Goal: Task Accomplishment & Management: Use online tool/utility

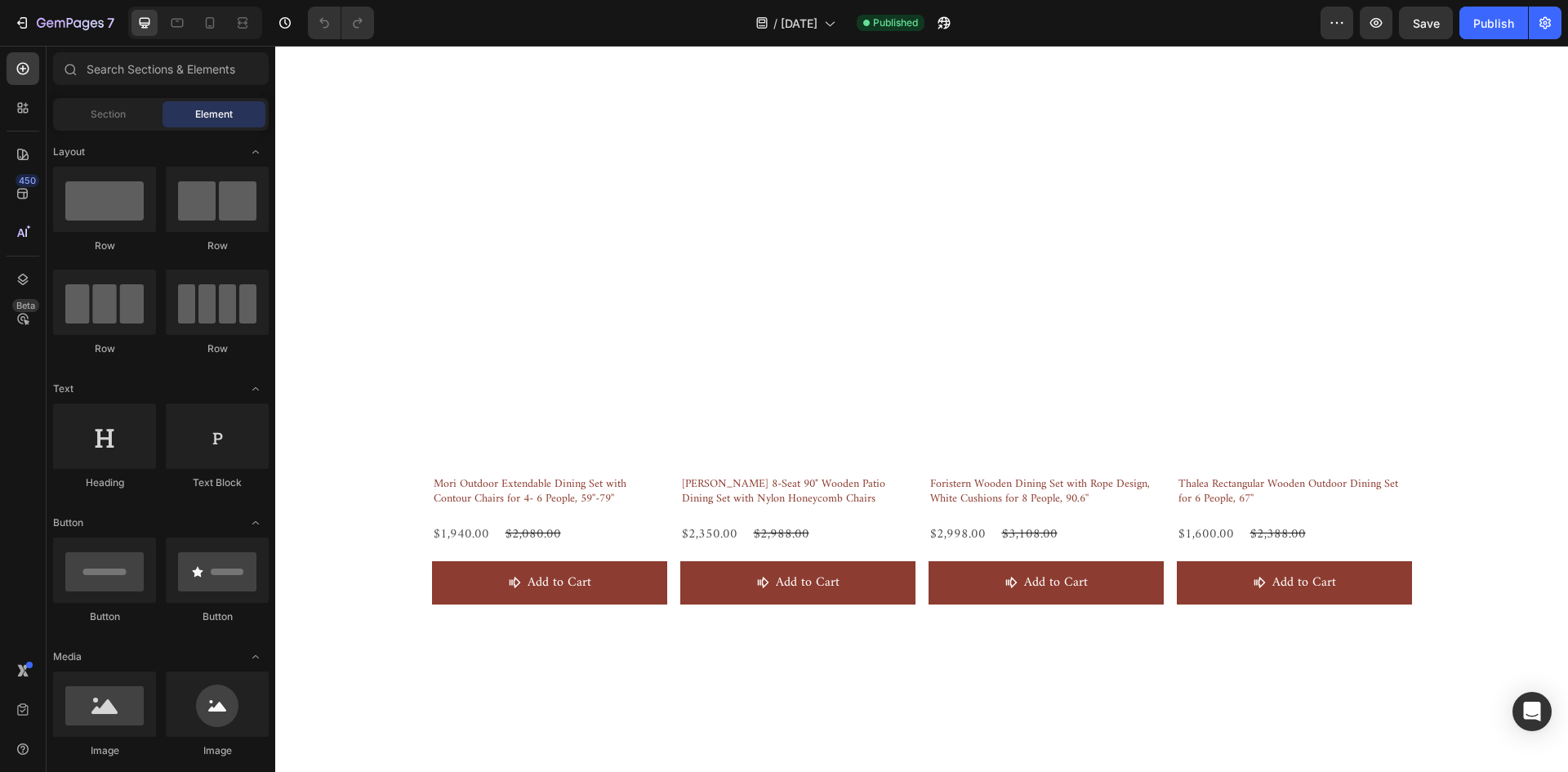
scroll to position [817, 0]
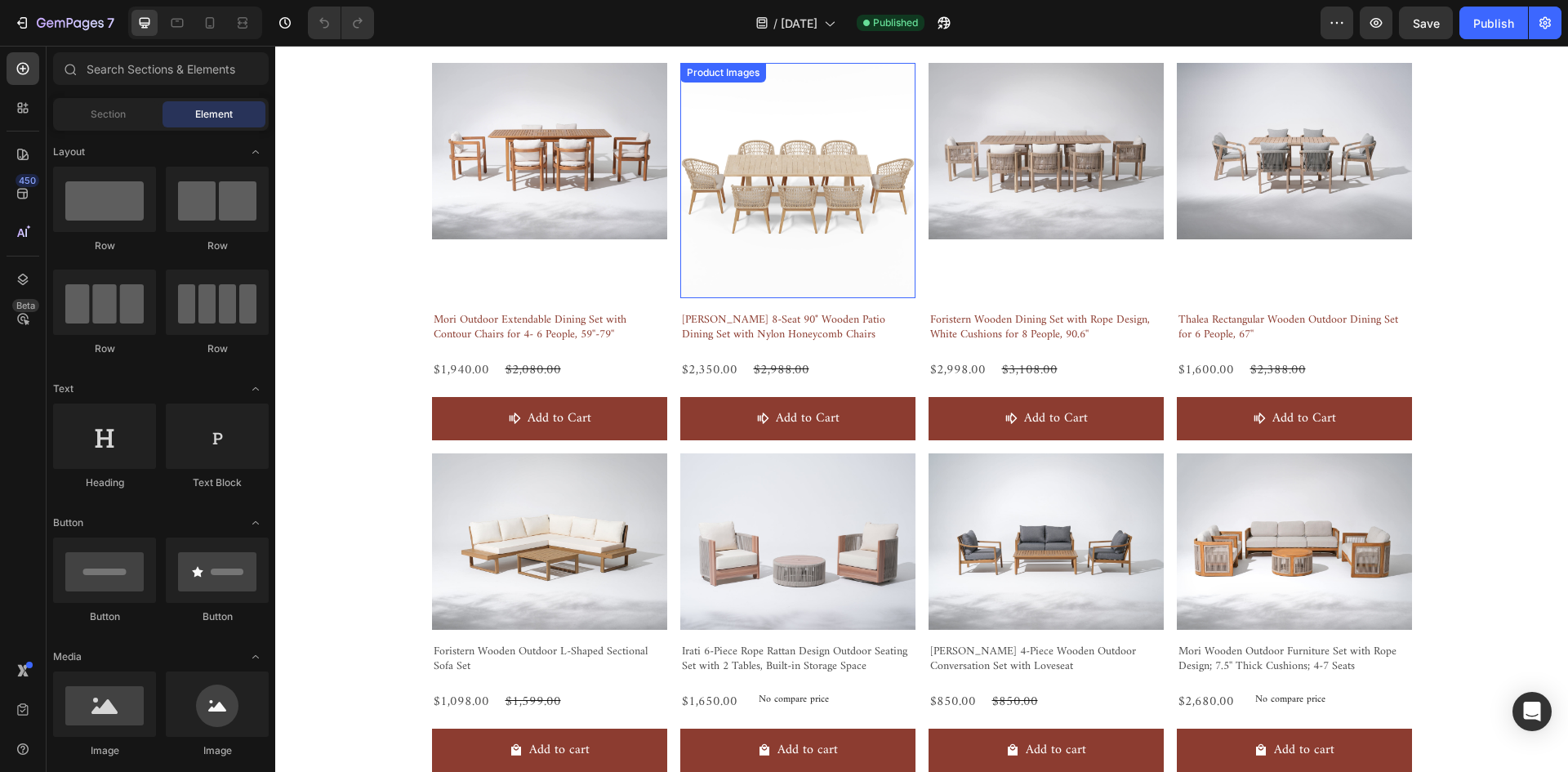
click at [816, 152] on img at bounding box center [797, 180] width 235 height 235
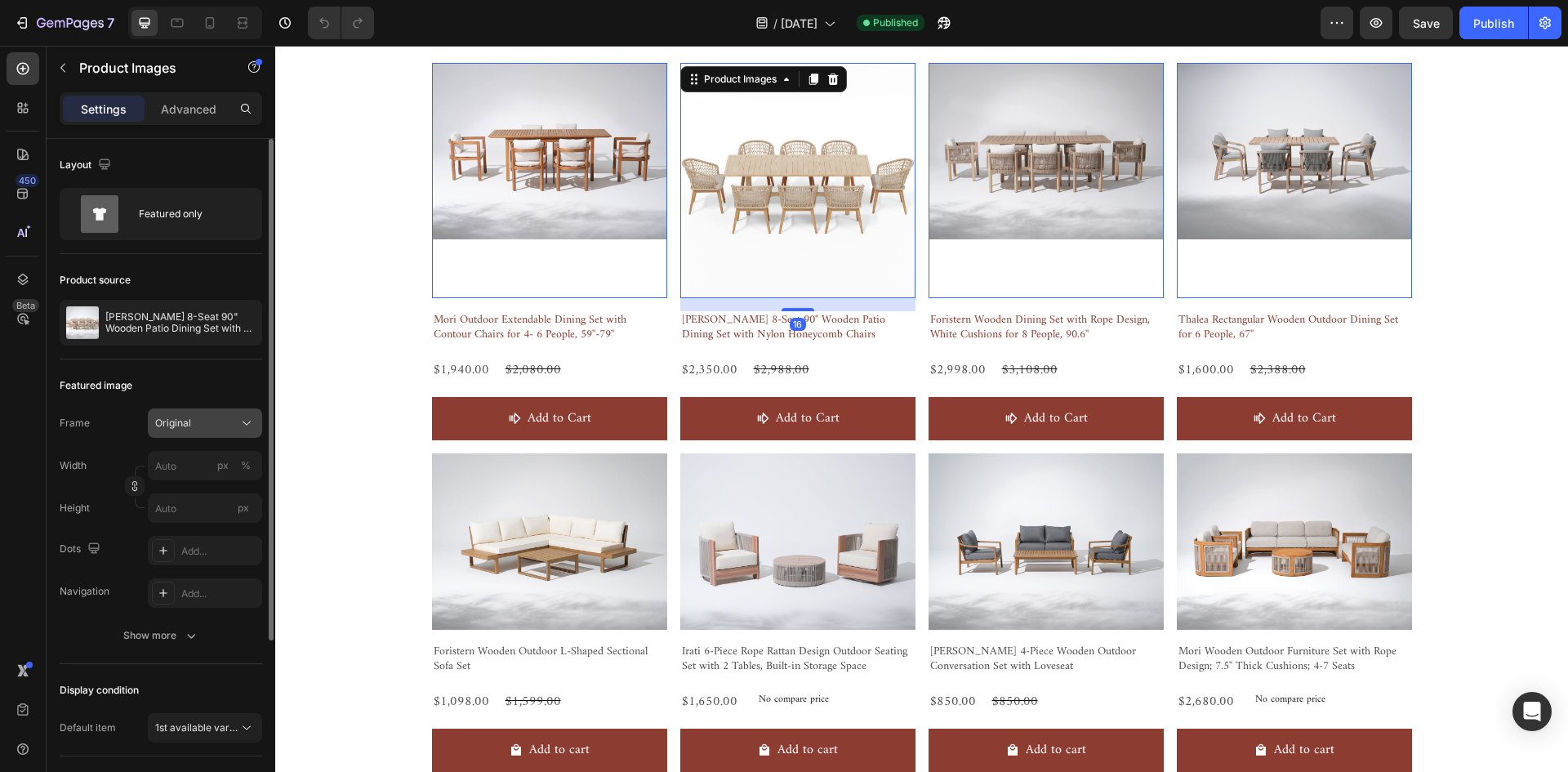
click at [215, 416] on div "Original" at bounding box center [195, 423] width 80 height 14
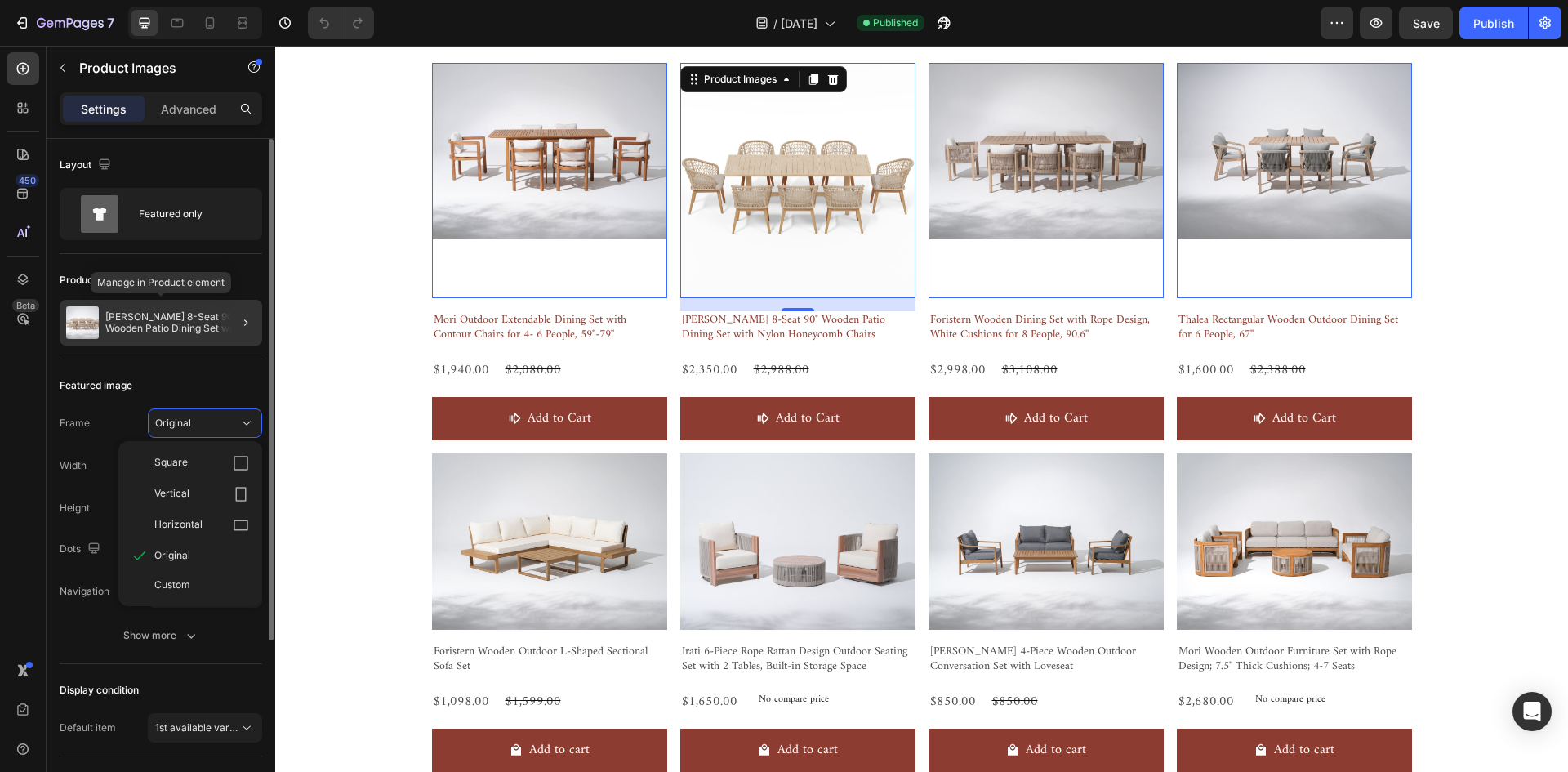
click at [177, 320] on p "[PERSON_NAME] 8-Seat 90" Wooden Patio Dining Set with Nylon Honeycomb Chairs" at bounding box center [180, 323] width 151 height 23
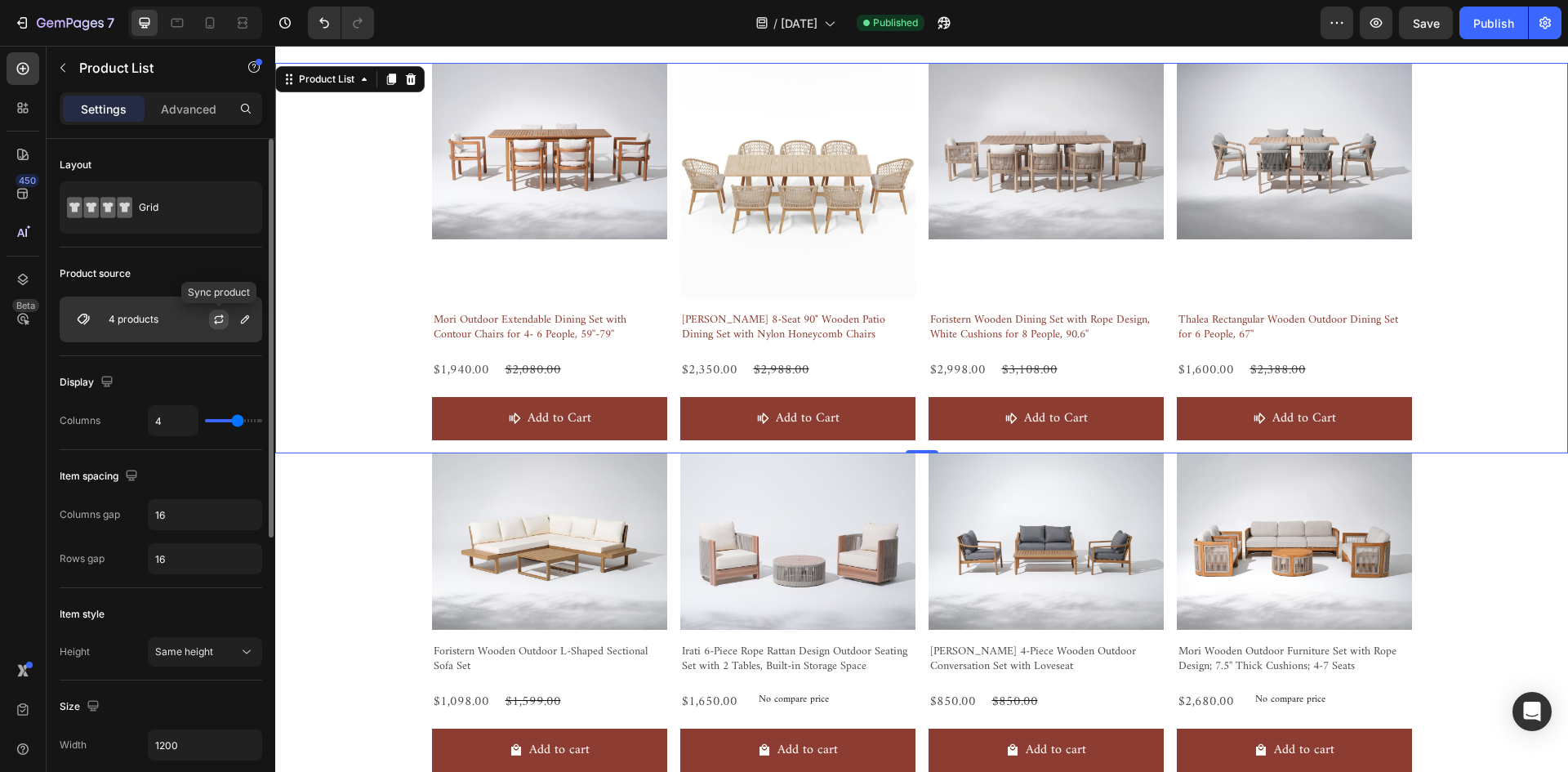
click at [222, 323] on icon "button" at bounding box center [219, 319] width 13 height 13
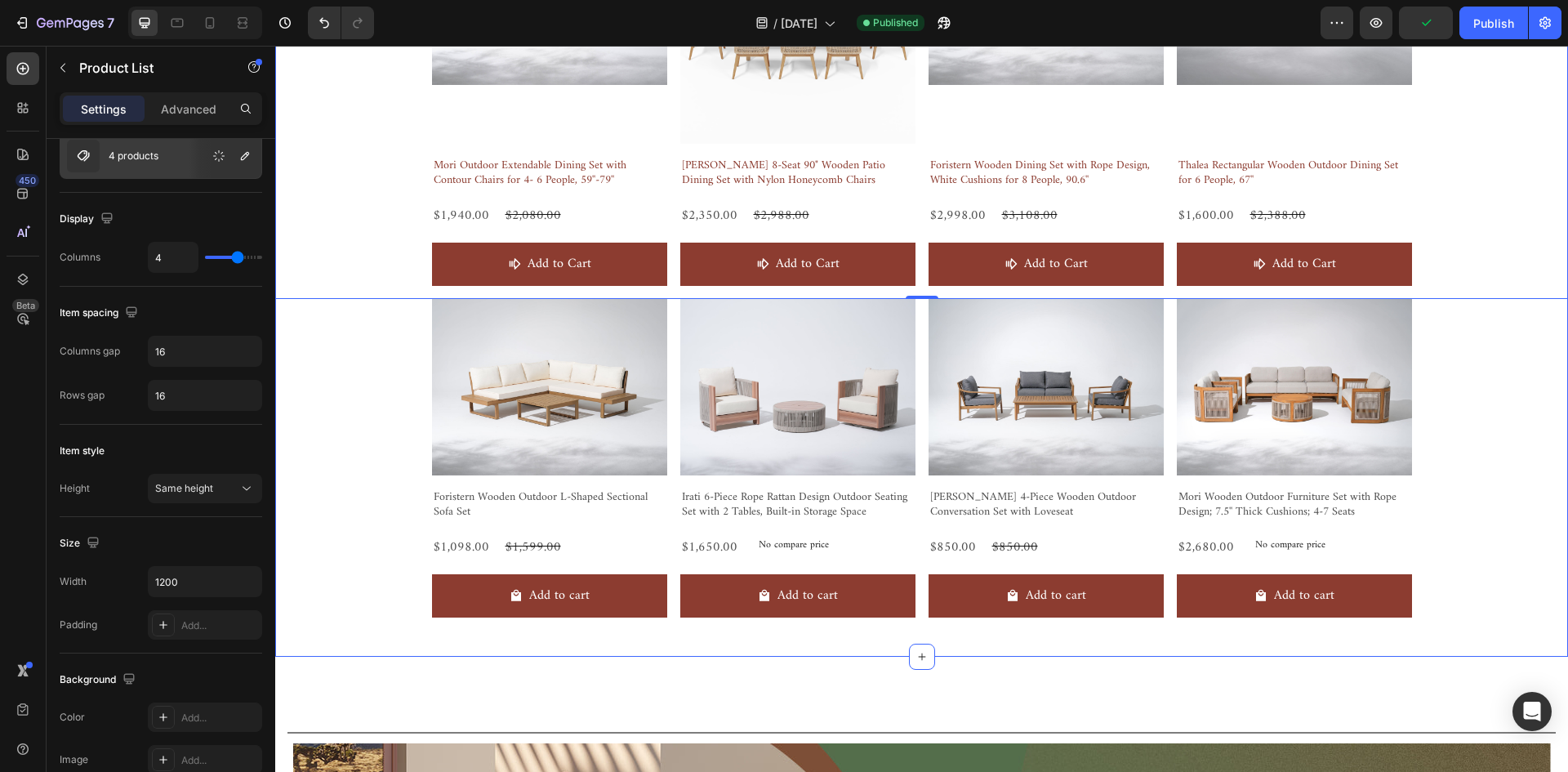
scroll to position [899, 0]
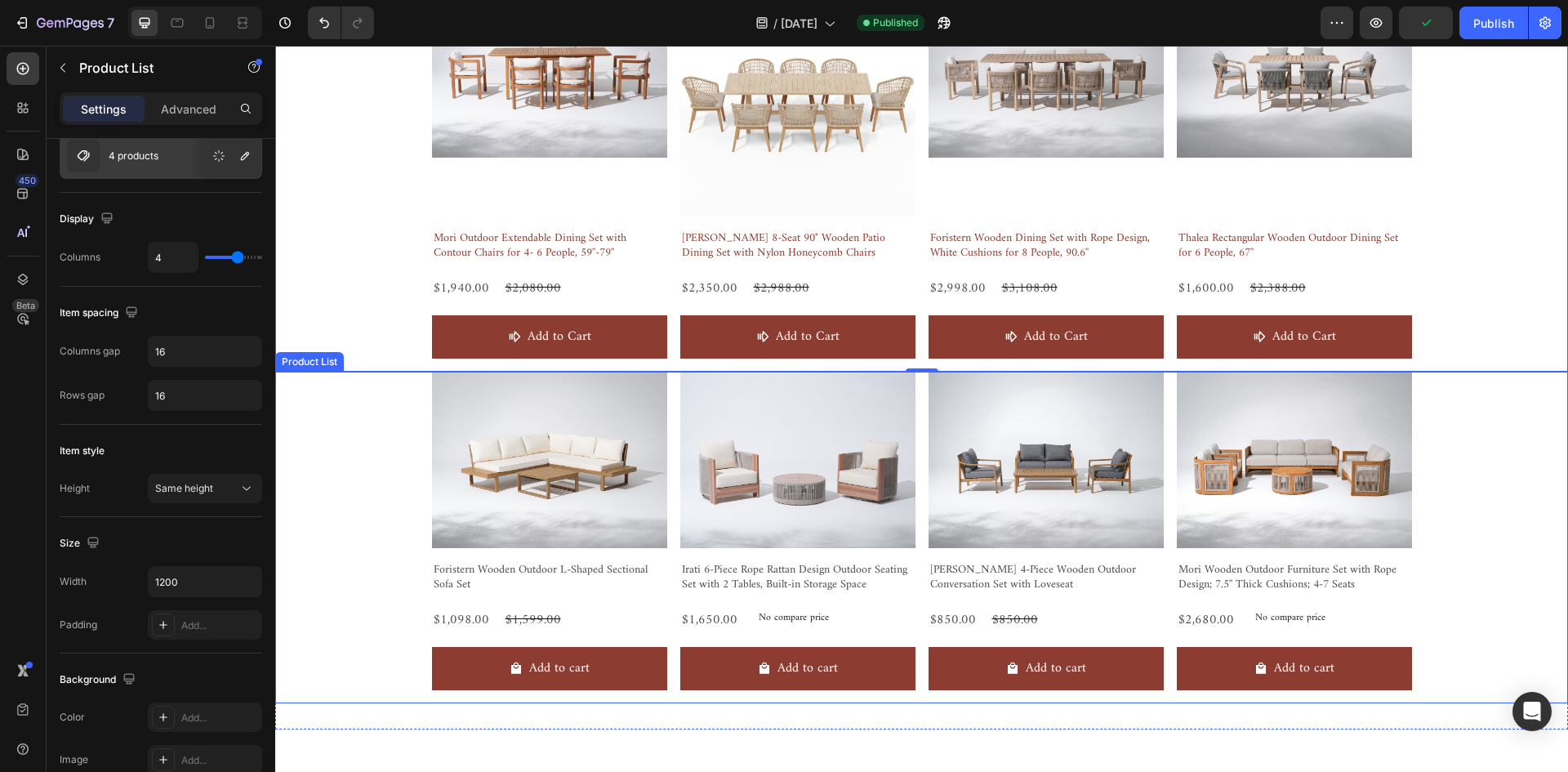
click at [349, 477] on div "Product Images Foristern Wooden Outdoor L-Shaped Sectional Sofa Set Product Tit…" at bounding box center [921, 538] width 1292 height 332
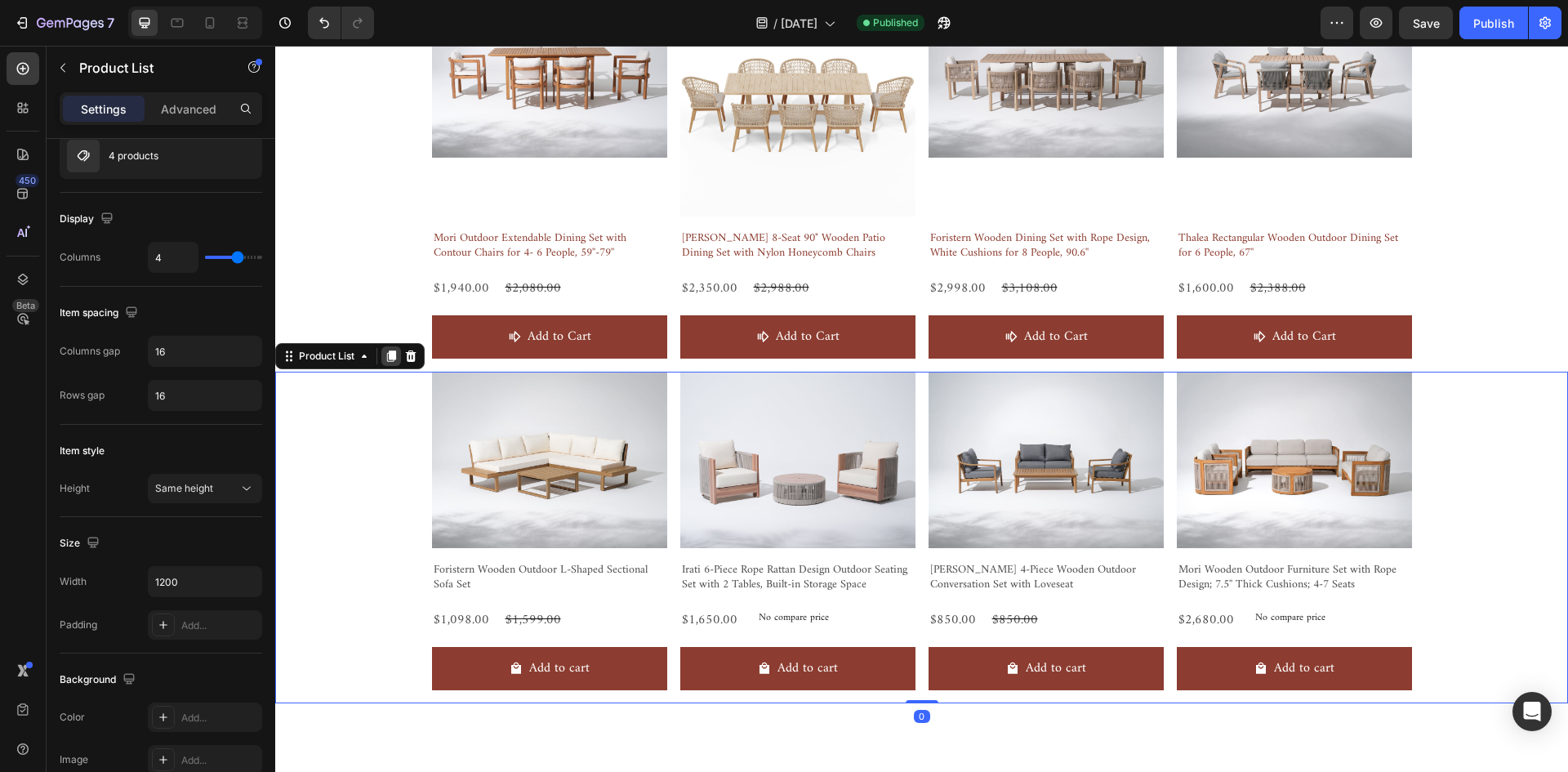
click at [396, 361] on icon at bounding box center [391, 356] width 13 height 13
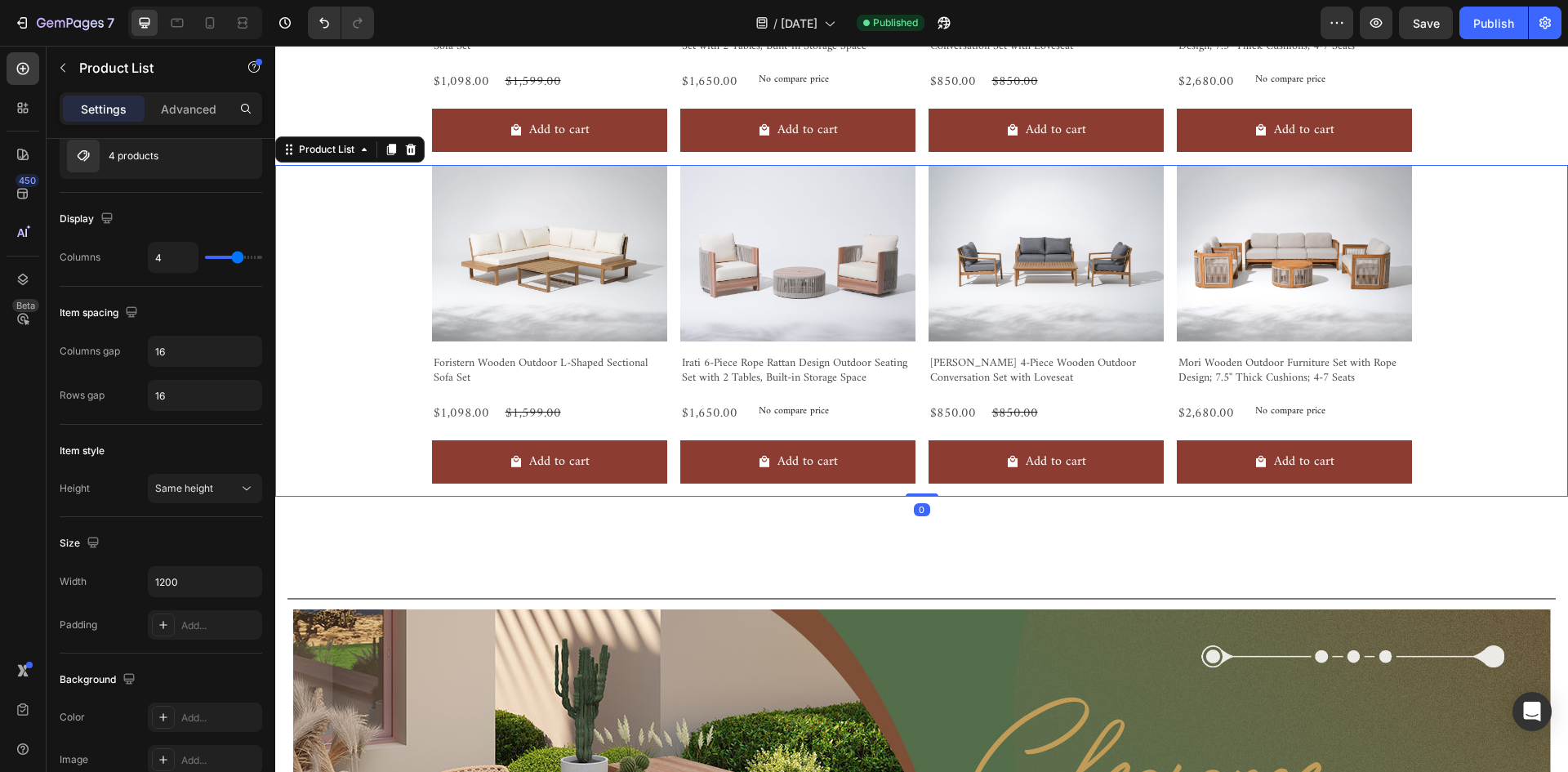
scroll to position [1499, 0]
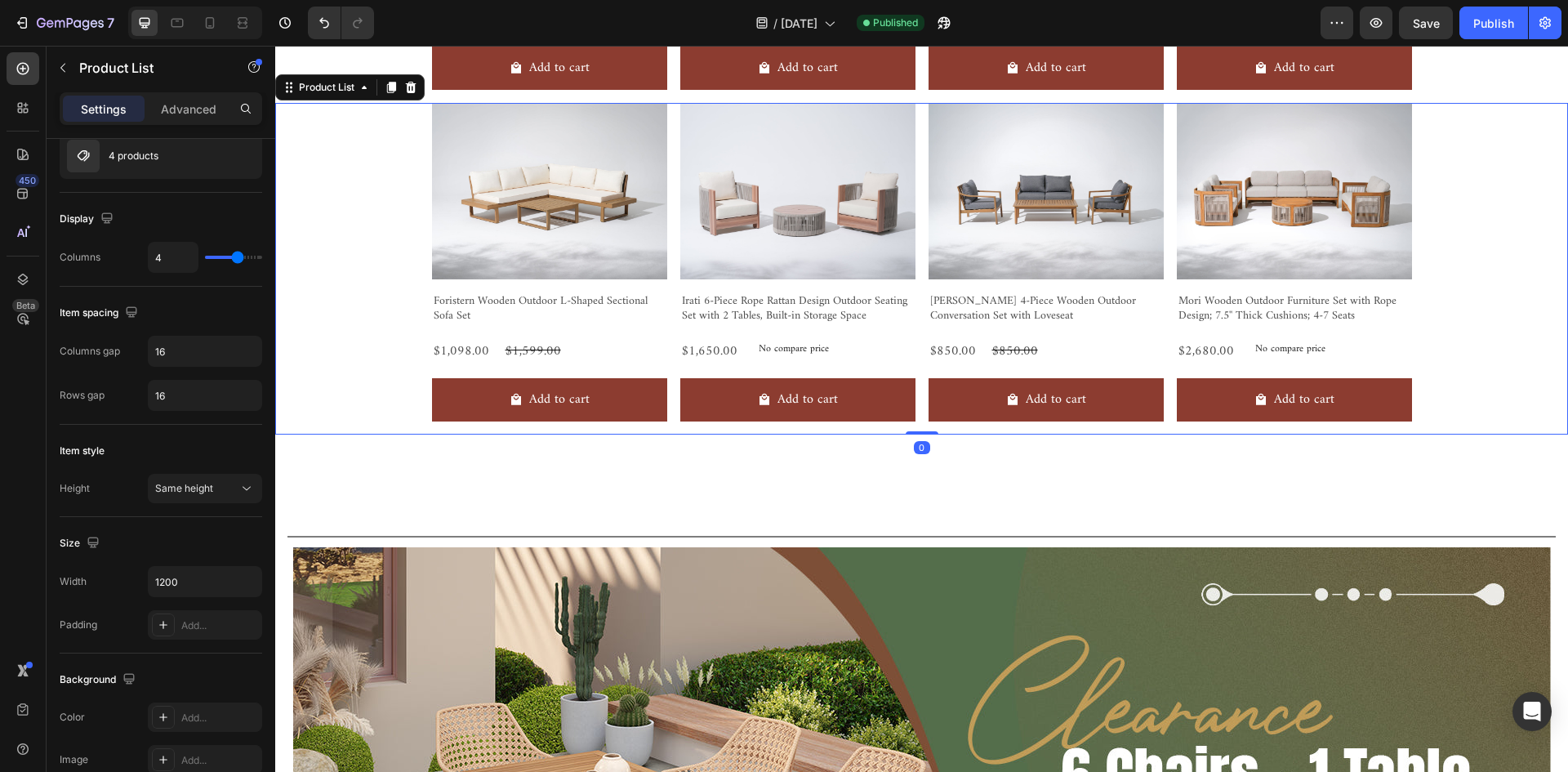
click at [389, 278] on div "Product Images Foristern Wooden Outdoor L-Shaped Sectional Sofa Set Product Tit…" at bounding box center [921, 269] width 1292 height 332
click at [345, 306] on div "Product Images Foristern Wooden Outdoor L-Shaped Sectional Sofa Set Product Tit…" at bounding box center [921, 269] width 1292 height 332
click at [340, 185] on div "Product Images Foristern Wooden Outdoor L-Shaped Sectional Sofa Set Product Tit…" at bounding box center [921, 269] width 1292 height 332
click at [322, 95] on div "Product List" at bounding box center [326, 87] width 94 height 20
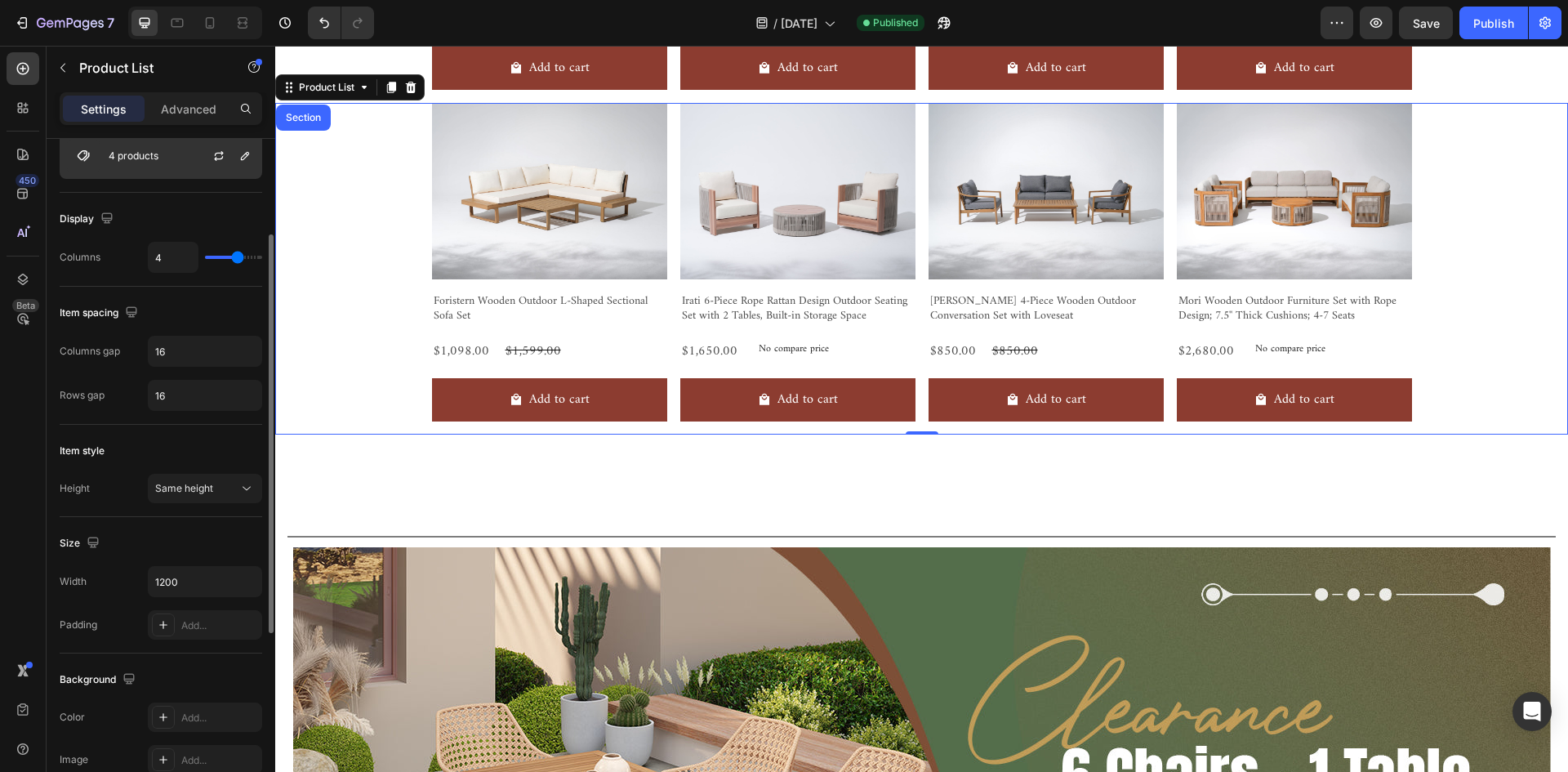
click at [213, 140] on div at bounding box center [225, 156] width 71 height 44
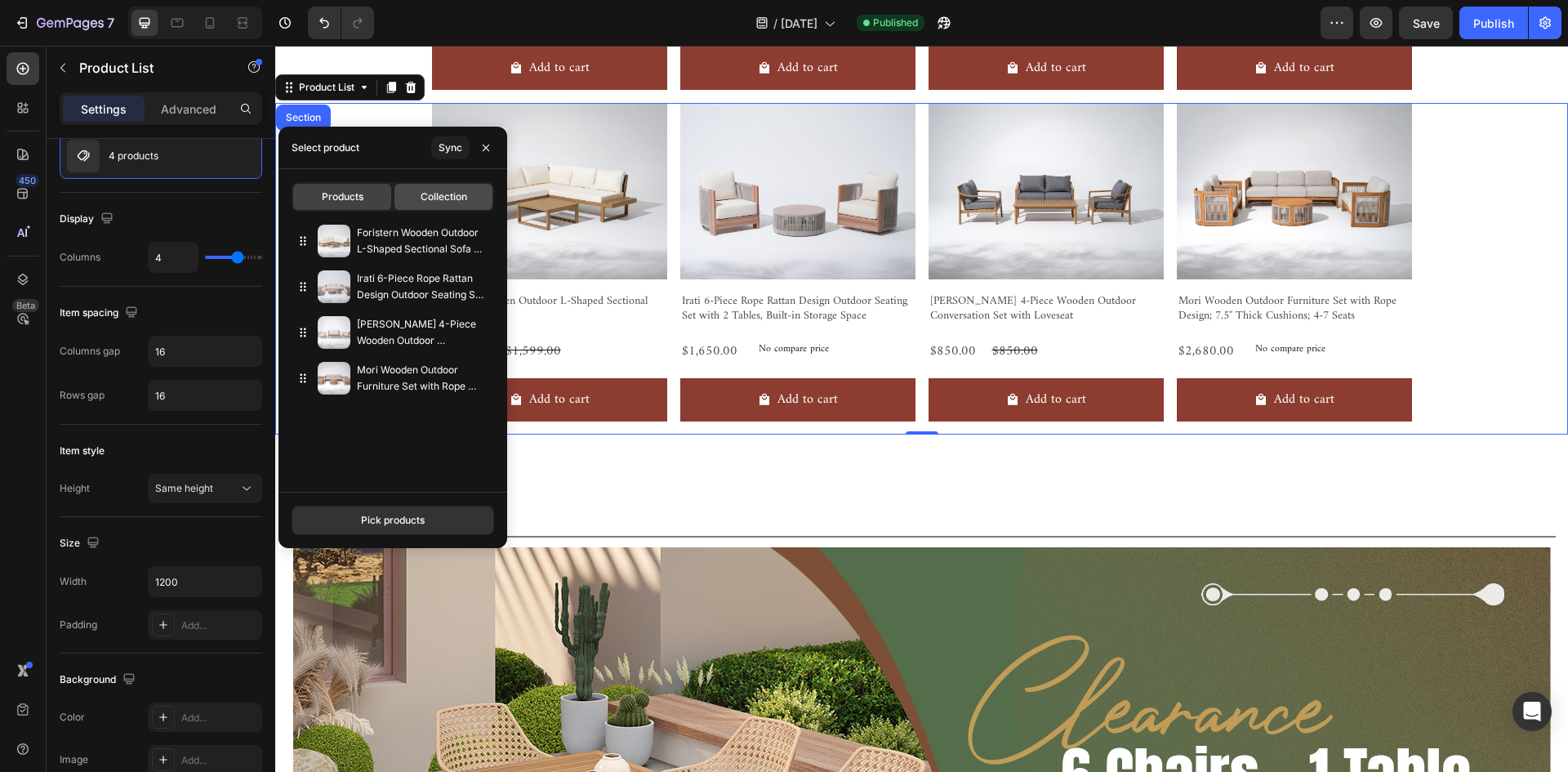
click at [436, 198] on span "Collection" at bounding box center [443, 197] width 47 height 14
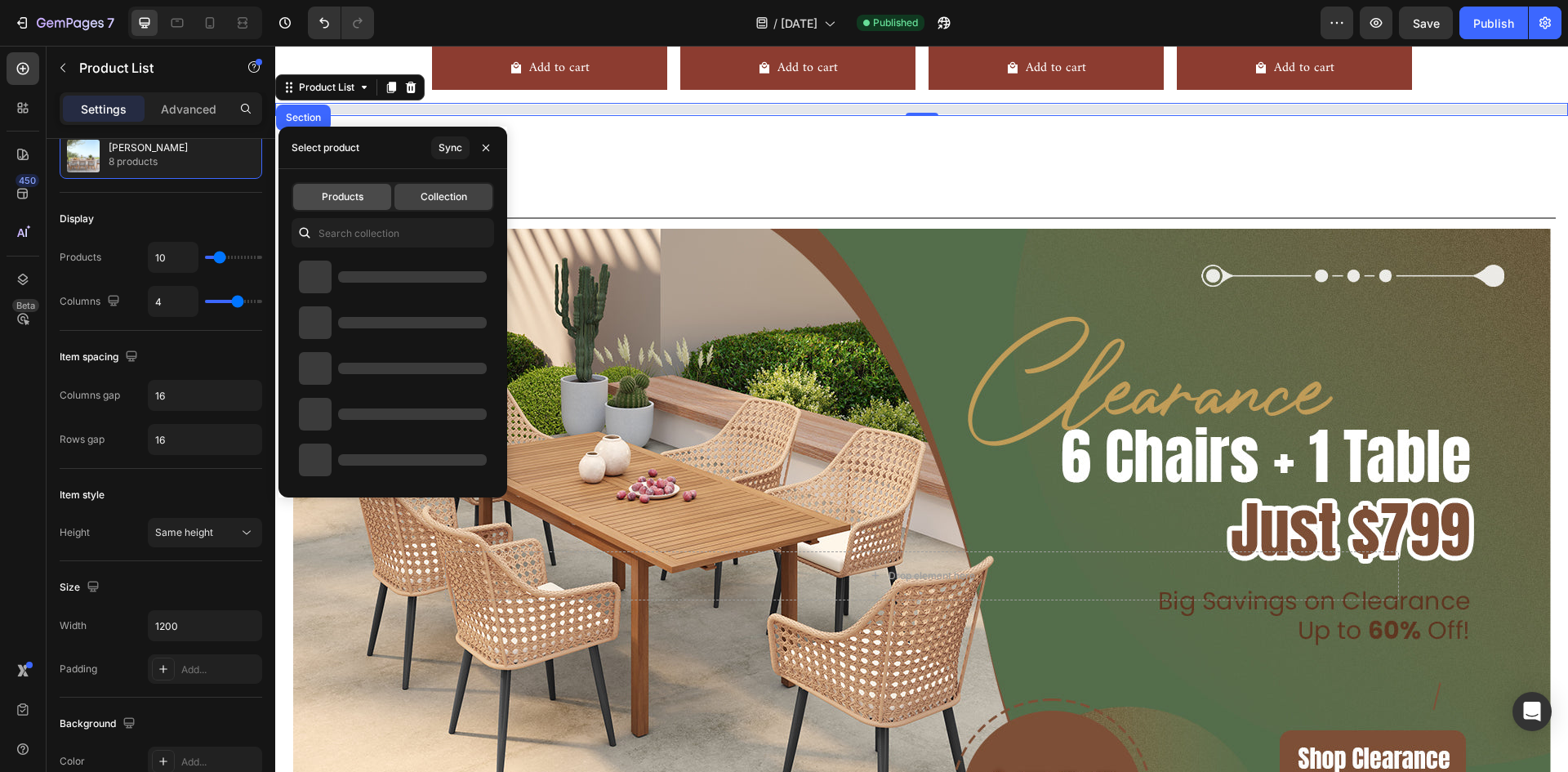
click at [342, 195] on span "Products" at bounding box center [342, 197] width 42 height 14
type input "4"
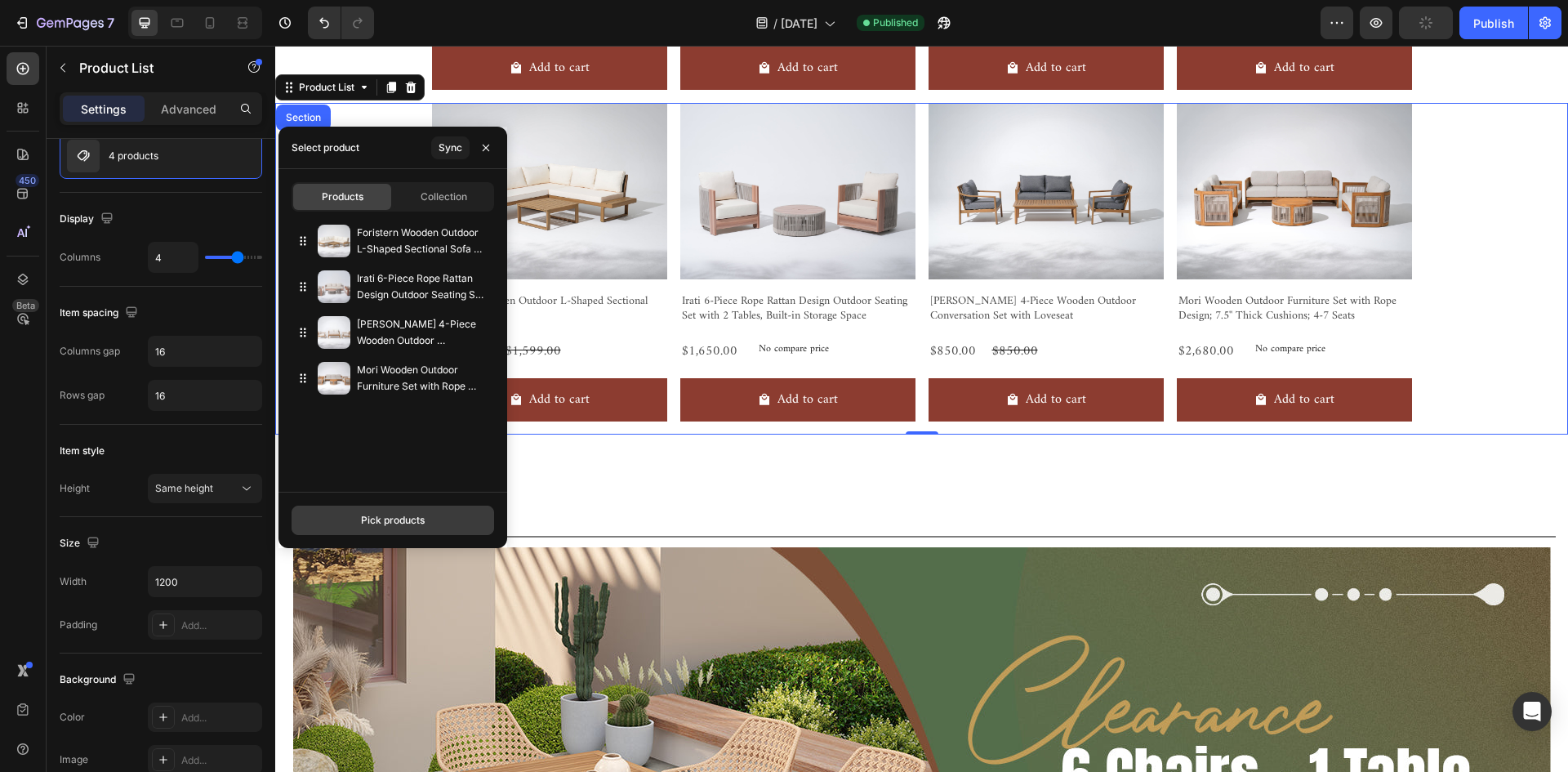
click at [414, 523] on div "Pick products" at bounding box center [392, 520] width 64 height 14
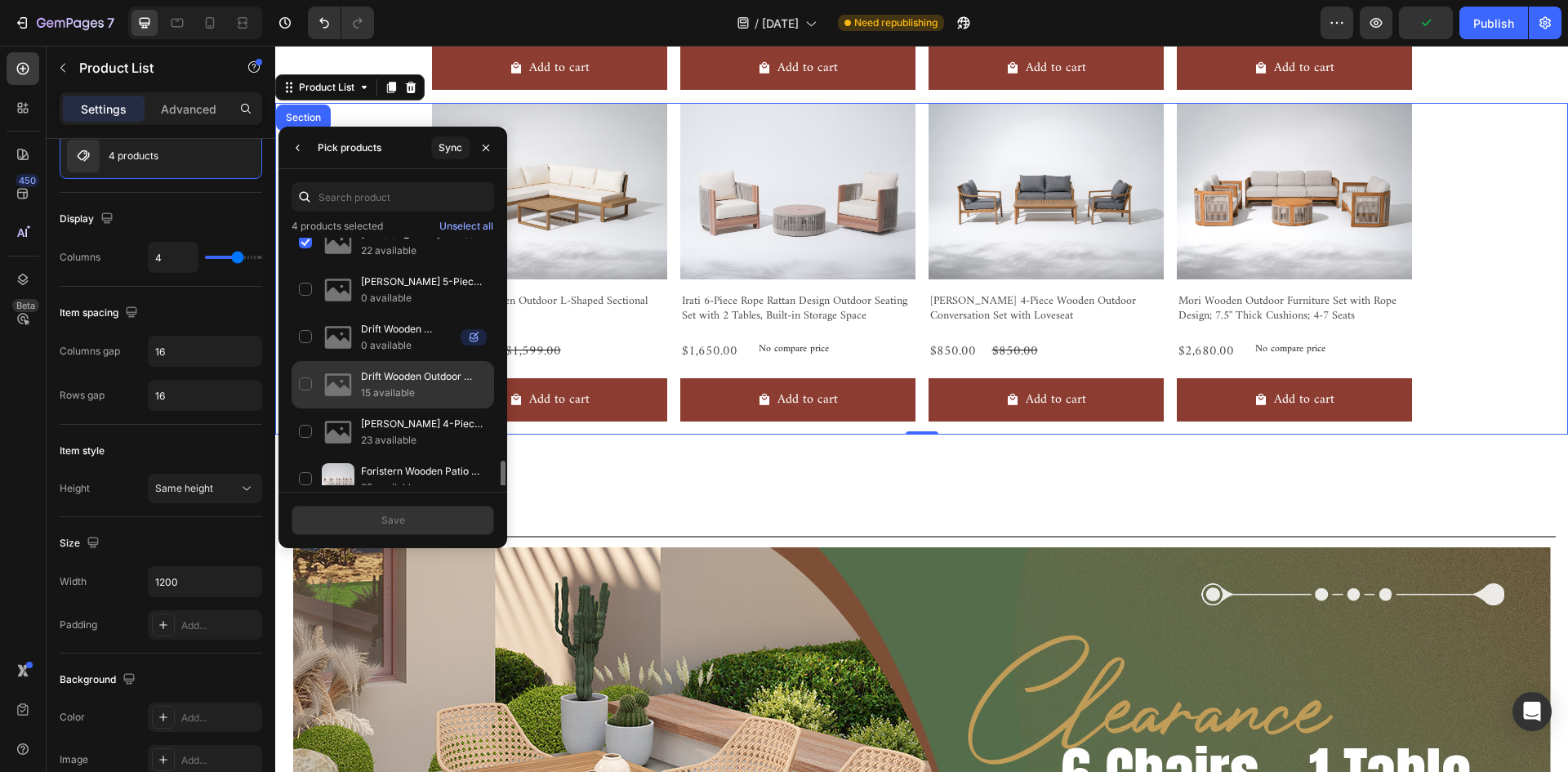
scroll to position [811, 0]
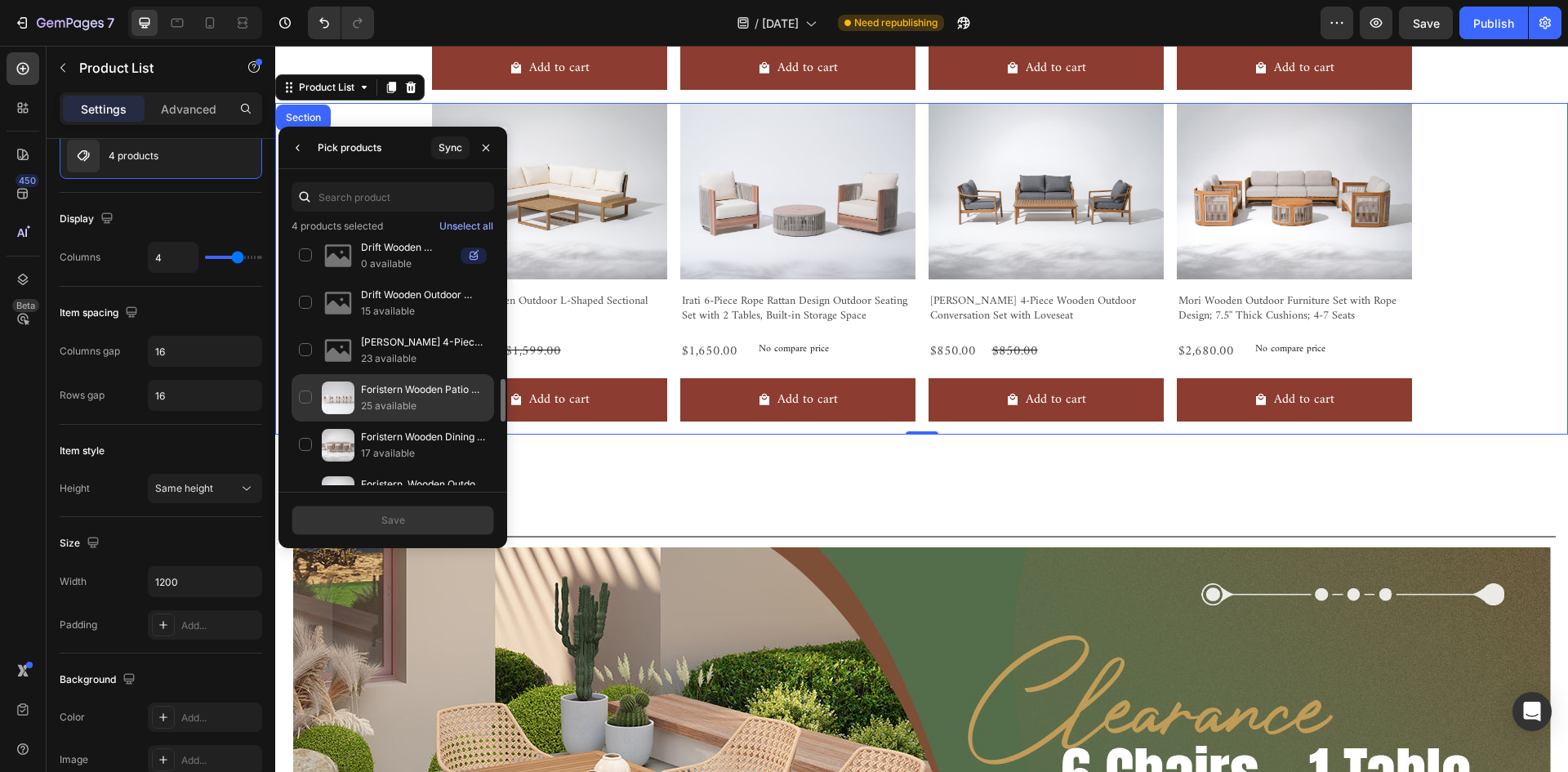
click at [305, 421] on div "Foristern Wooden Patio Dining Chairs With Rope Weaving, White Cushions, Set of …" at bounding box center [393, 445] width 202 height 48
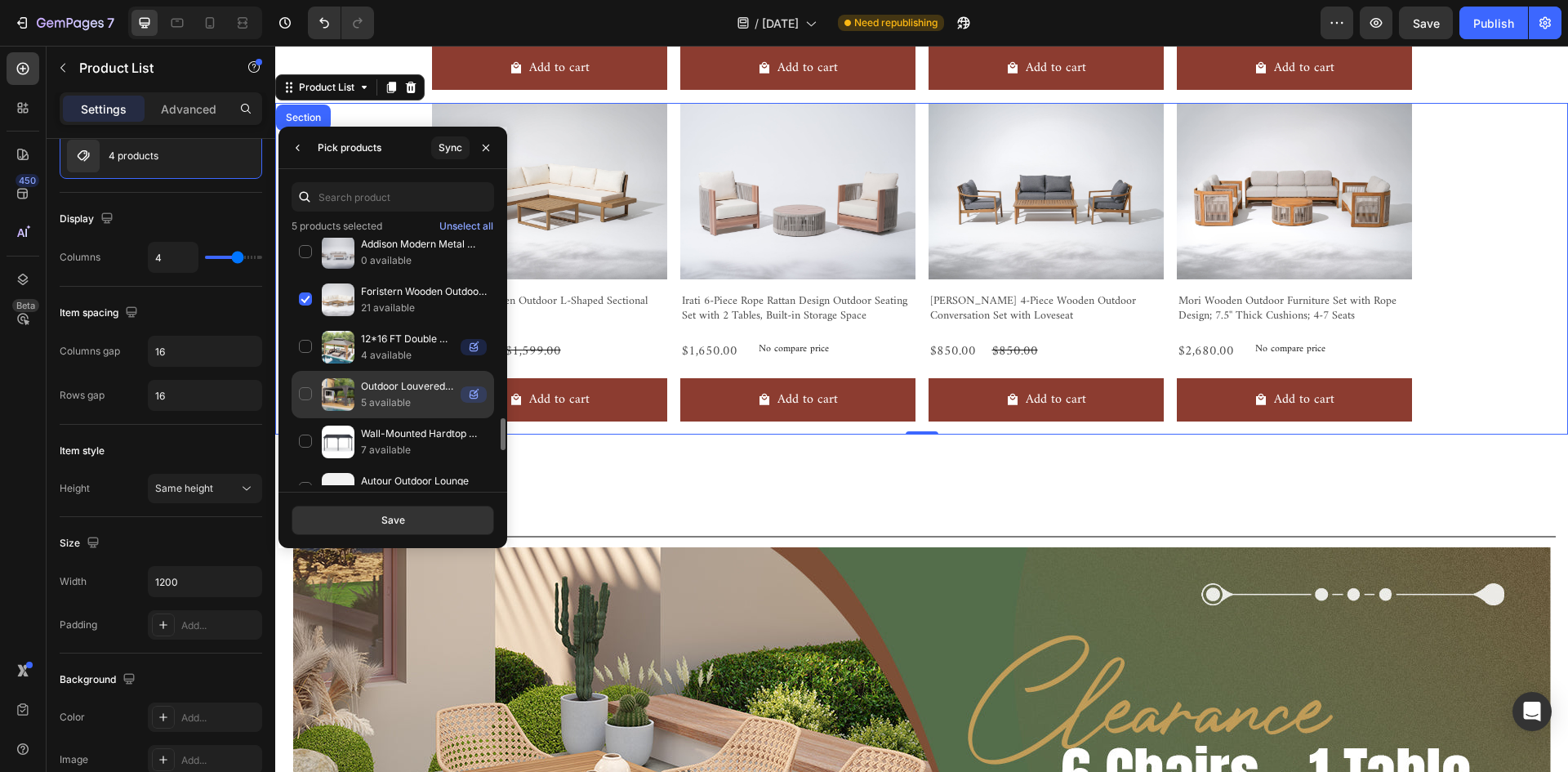
scroll to position [1301, 0]
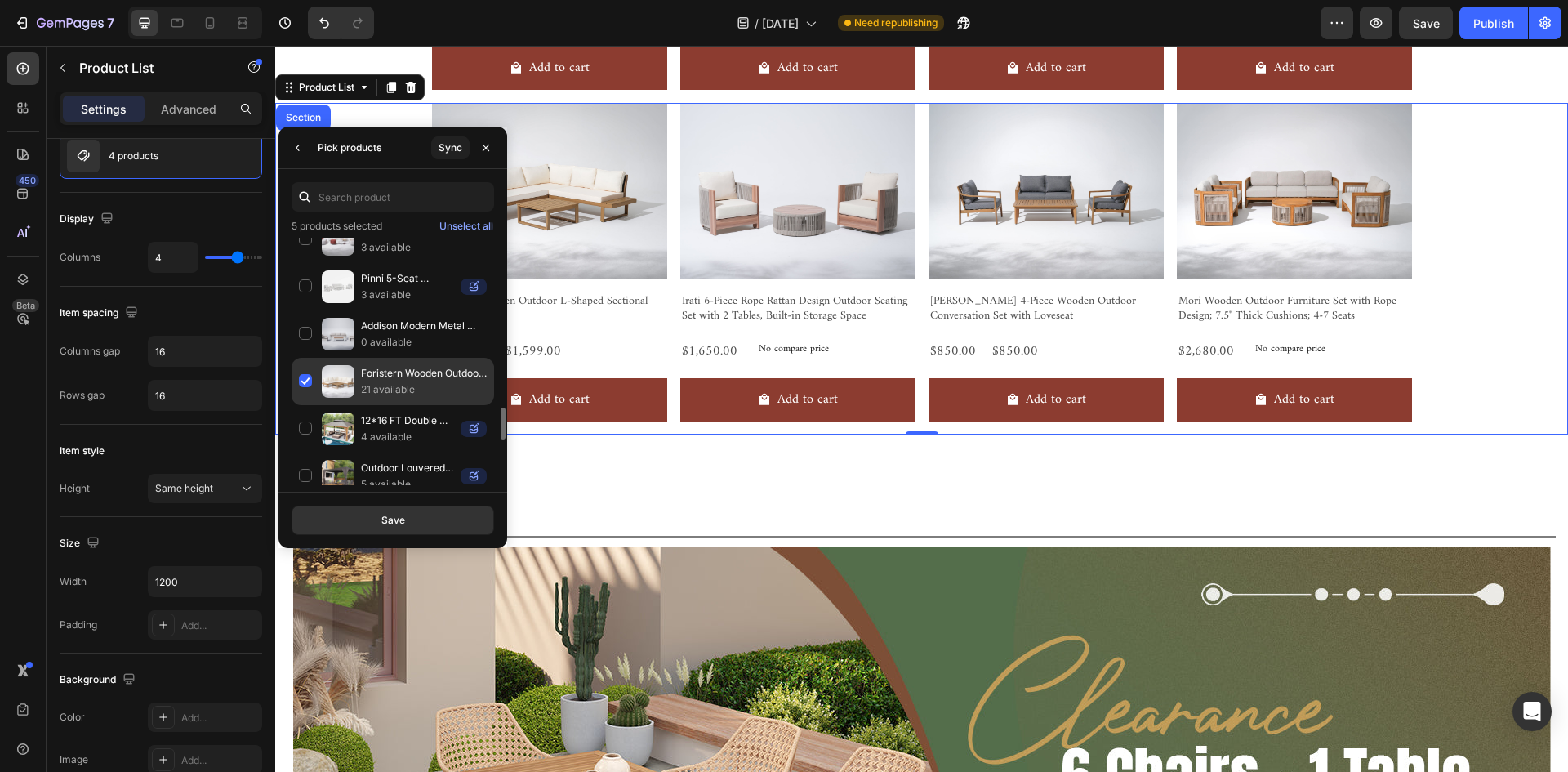
click at [306, 405] on div "Foristern Wooden Outdoor L-Shaped Sectional Sofa Set 21 available" at bounding box center [393, 429] width 202 height 48
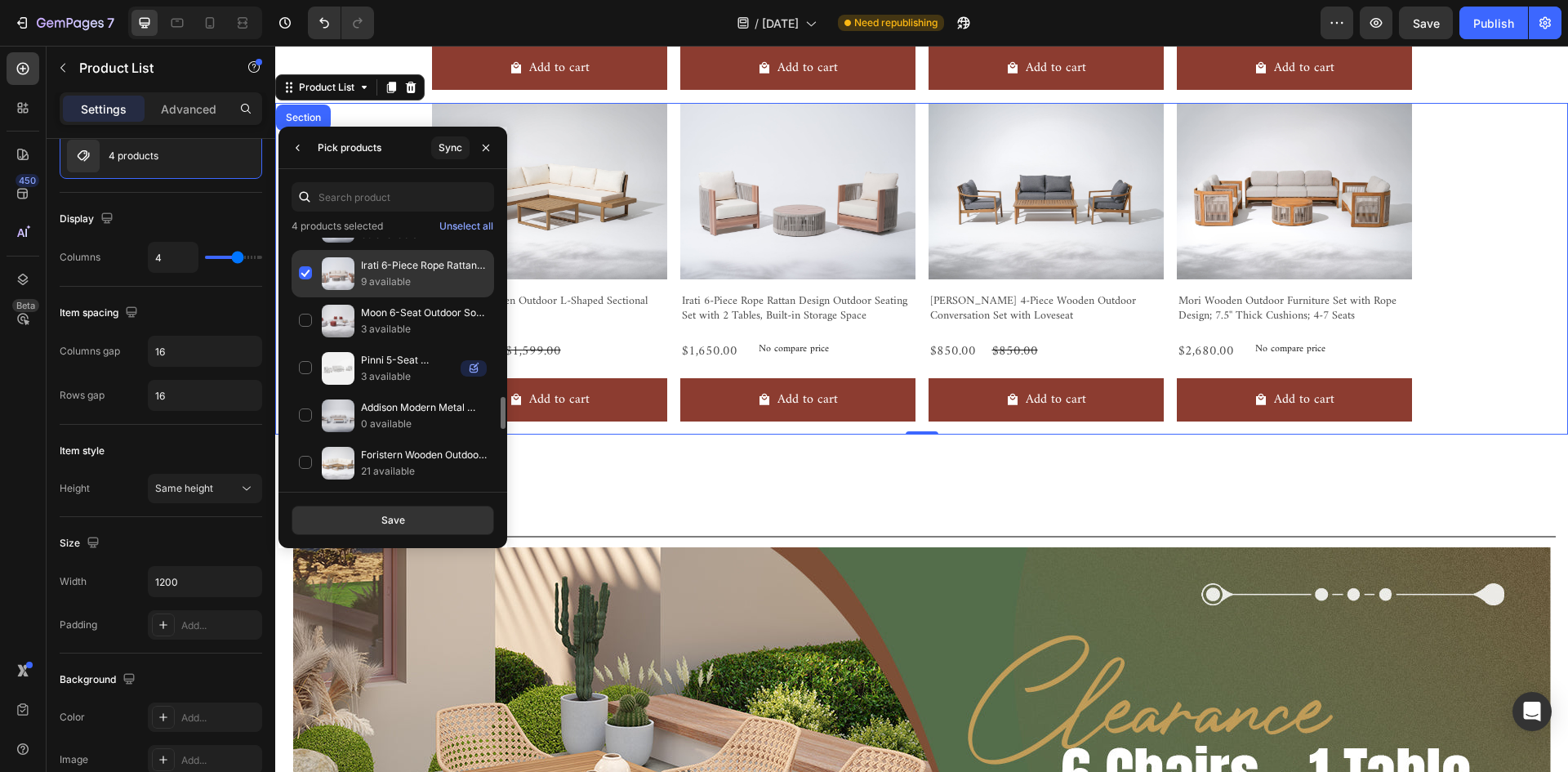
click at [310, 297] on div "Irati 6-Piece Rope Rattan Design Outdoor Seating Set with 2 Tables, Built-in St…" at bounding box center [393, 321] width 202 height 48
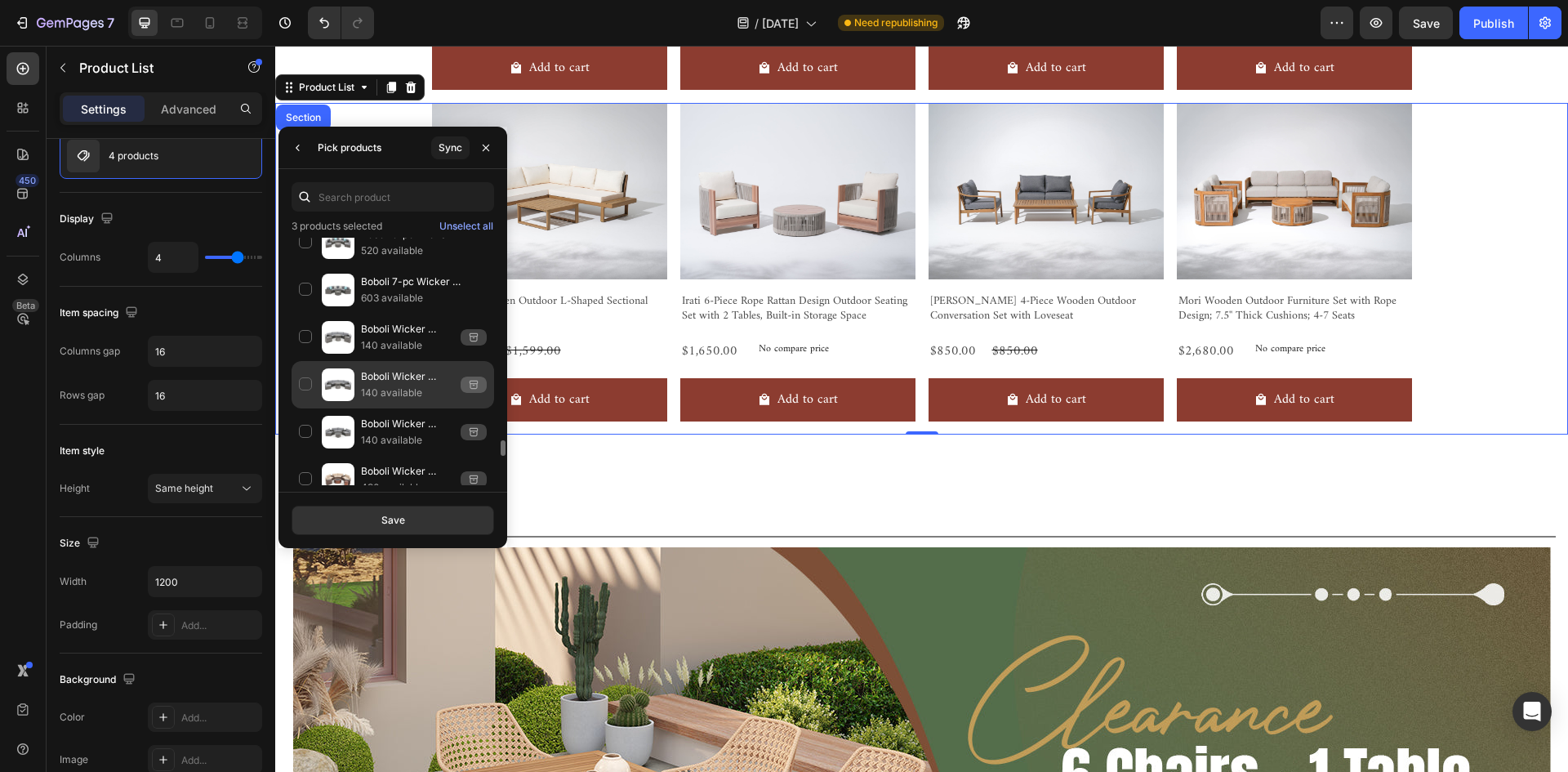
scroll to position [3425, 0]
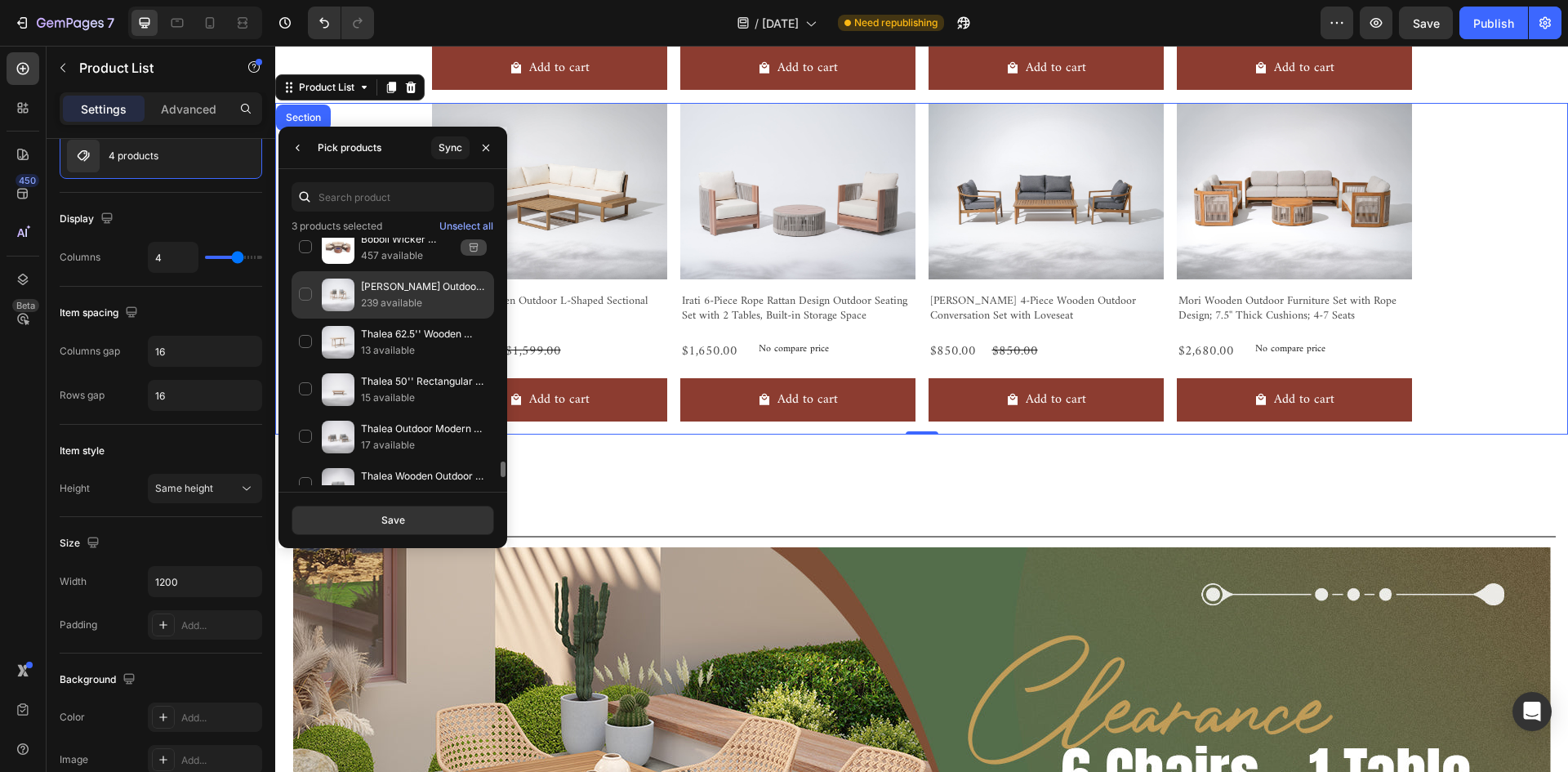
click at [305, 318] on div "[PERSON_NAME] Outdoor Bar Stool With Cushions, height 28", Set of 2 239 availab…" at bounding box center [393, 342] width 202 height 48
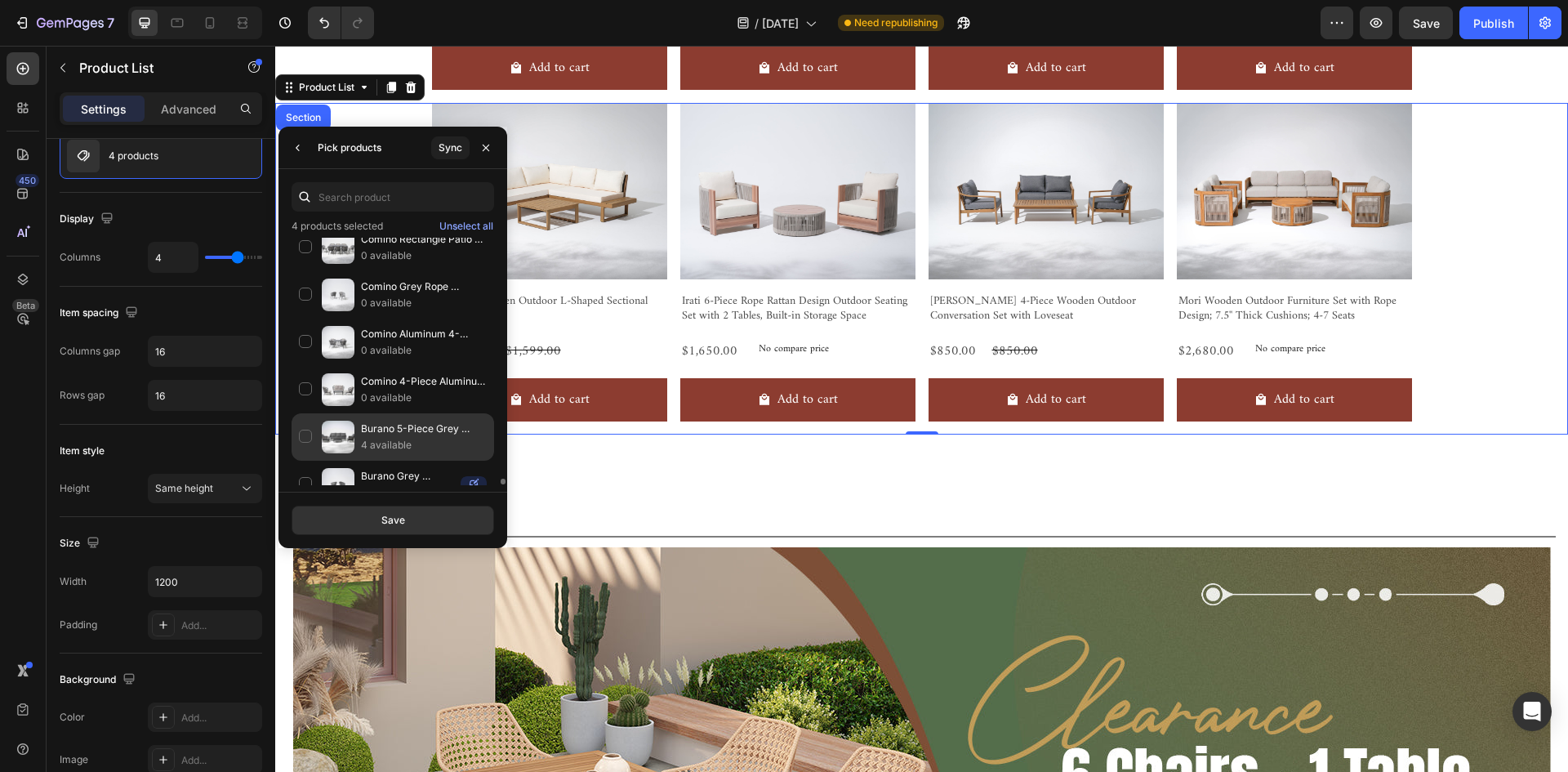
scroll to position [9134, 0]
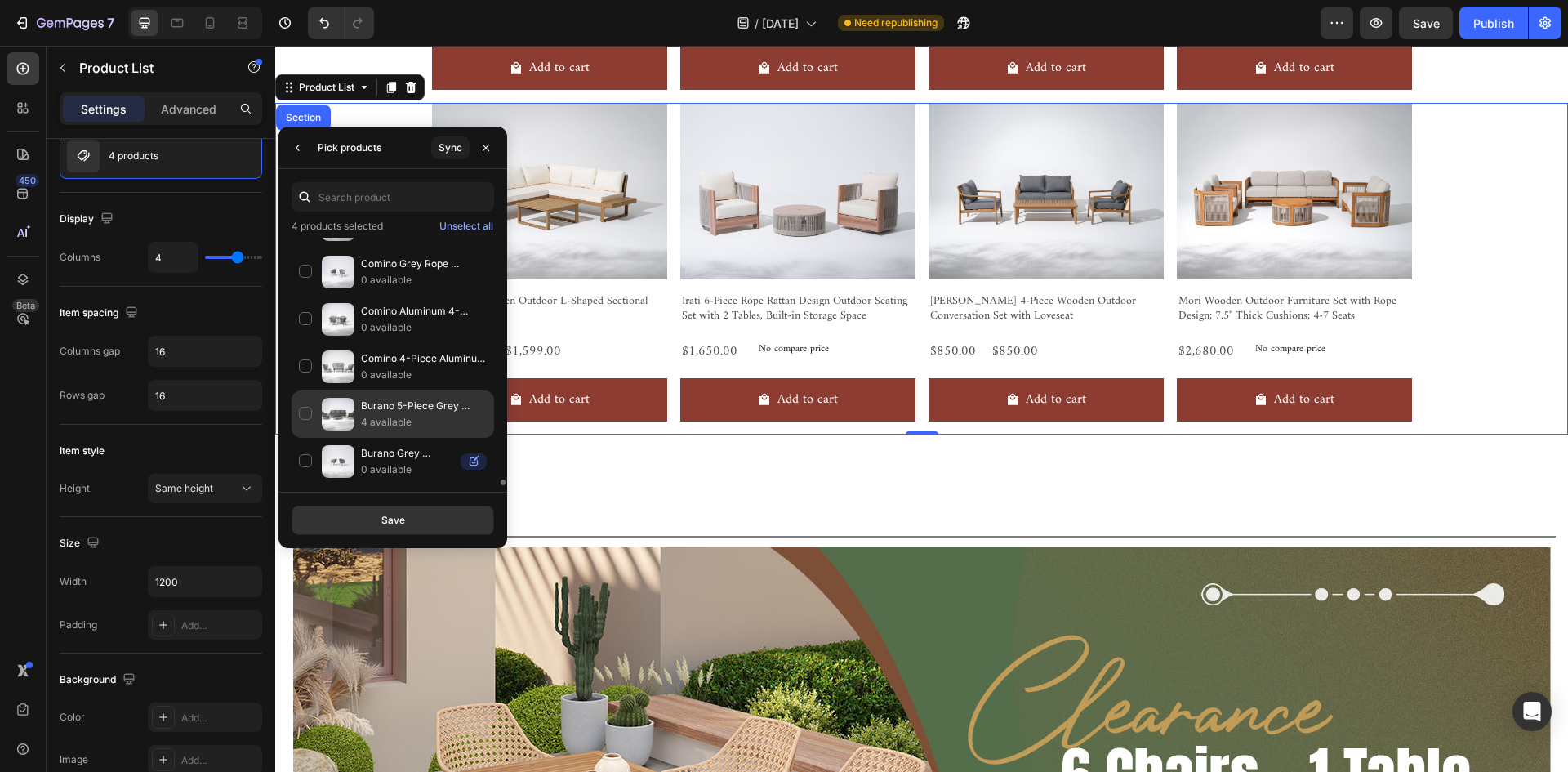
click at [308, 437] on div "Burano 5-Piece Grey Aluminum Patio Sofa Set with 2 Coffee Tables 4 available" at bounding box center [393, 461] width 202 height 48
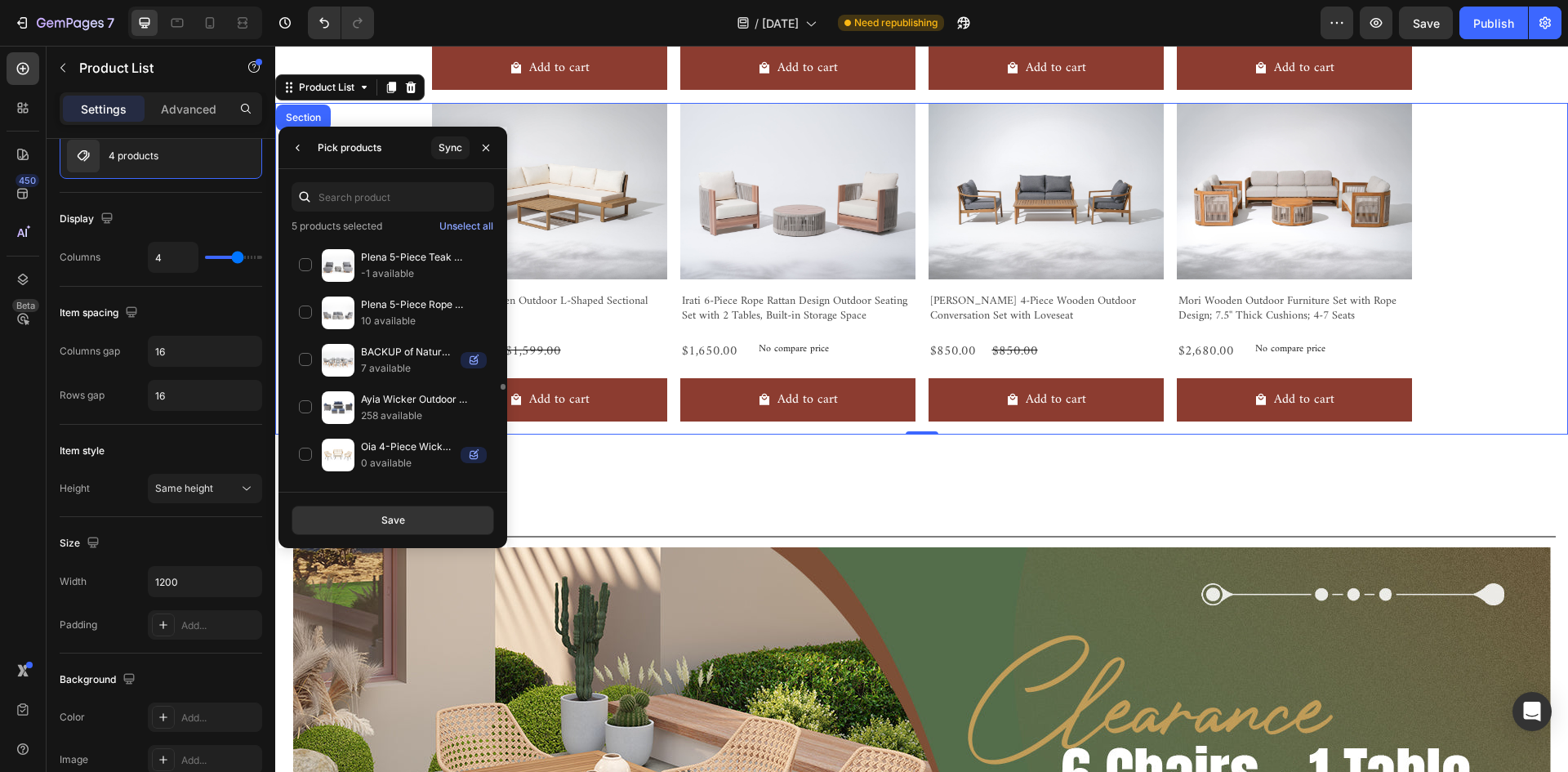
scroll to position [5049, 0]
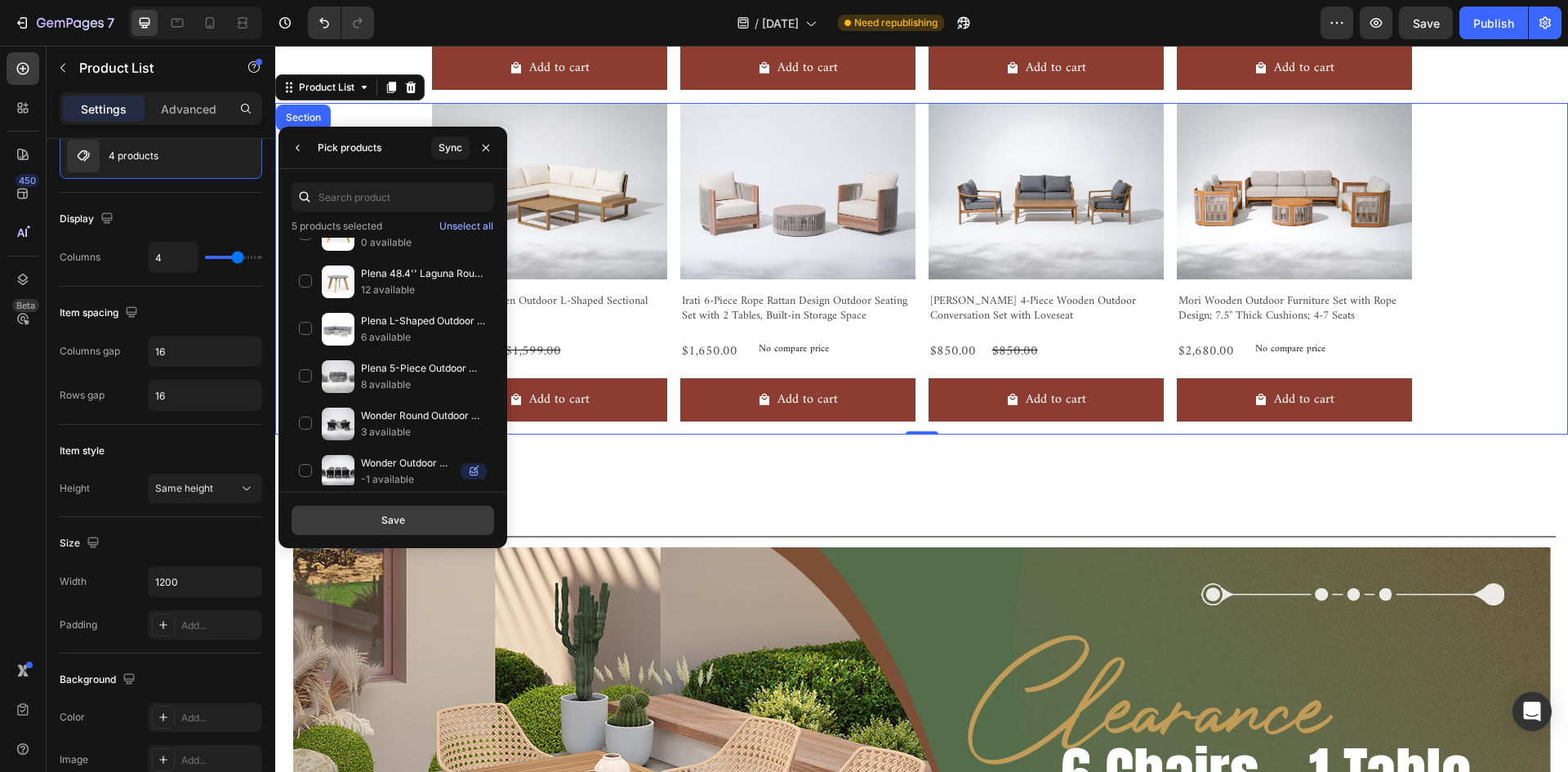
click at [422, 521] on button "Save" at bounding box center [393, 520] width 202 height 30
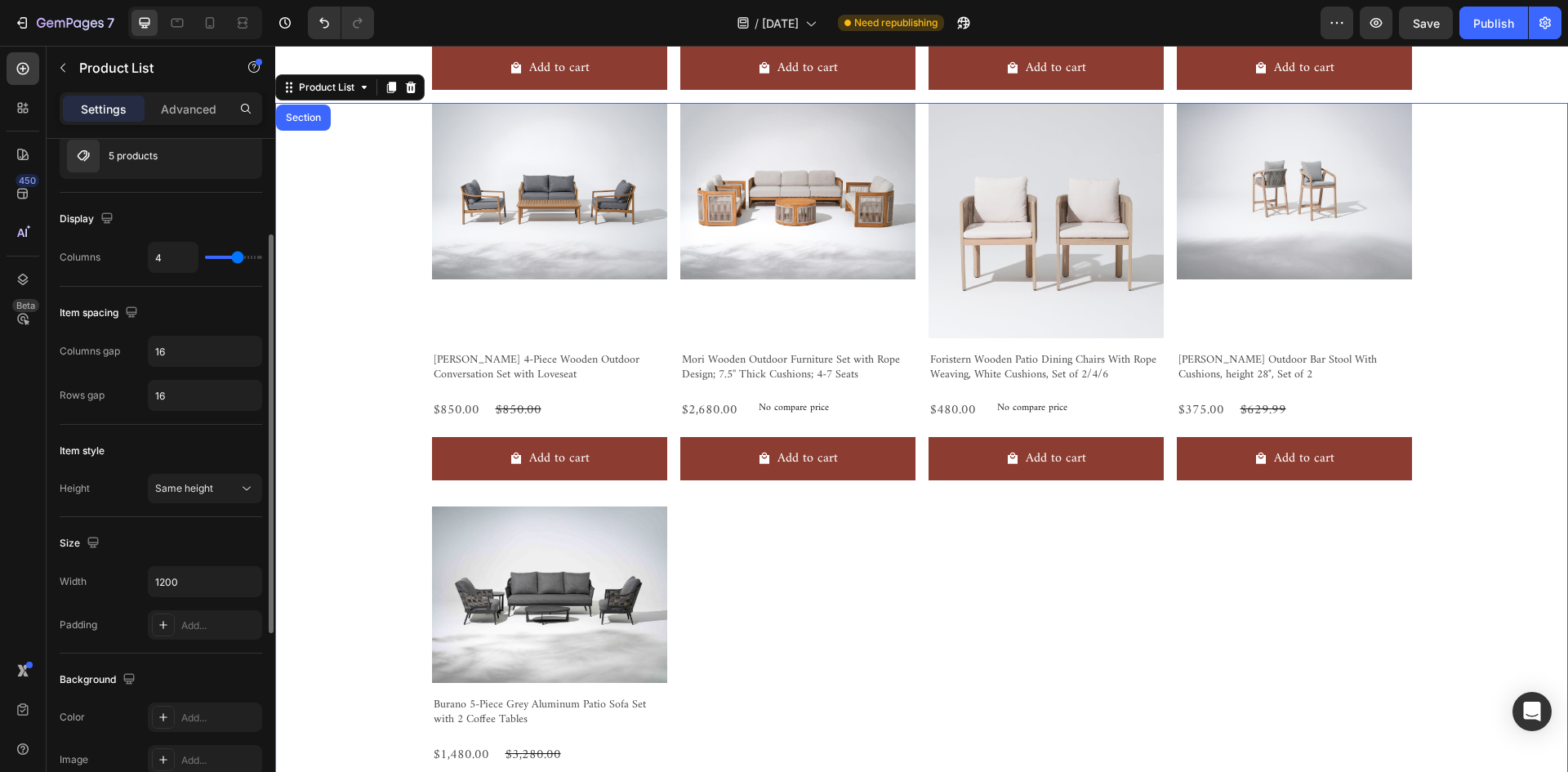
scroll to position [0, 0]
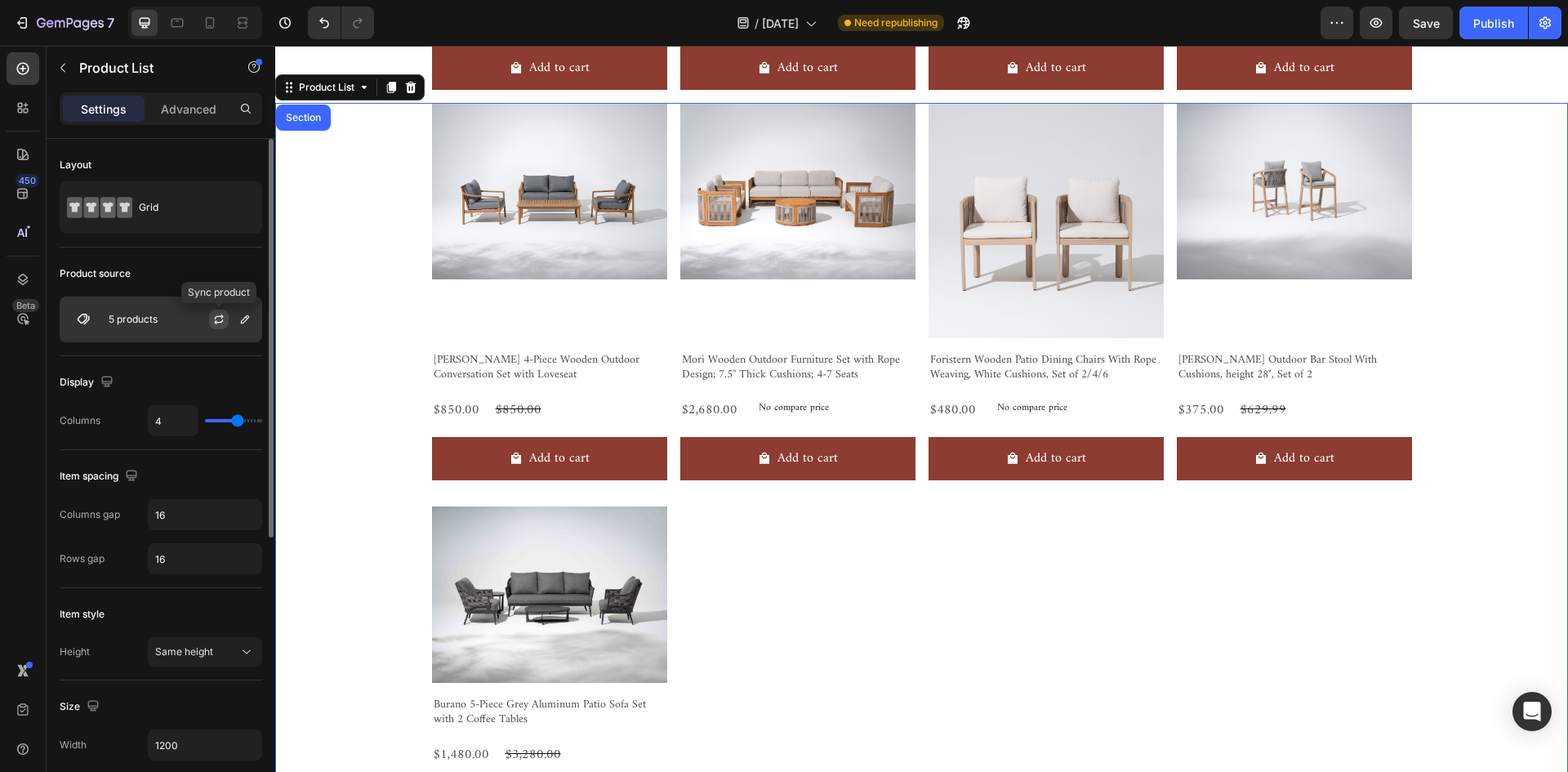
click at [213, 319] on icon "button" at bounding box center [219, 319] width 13 height 13
click at [203, 321] on div at bounding box center [225, 319] width 71 height 44
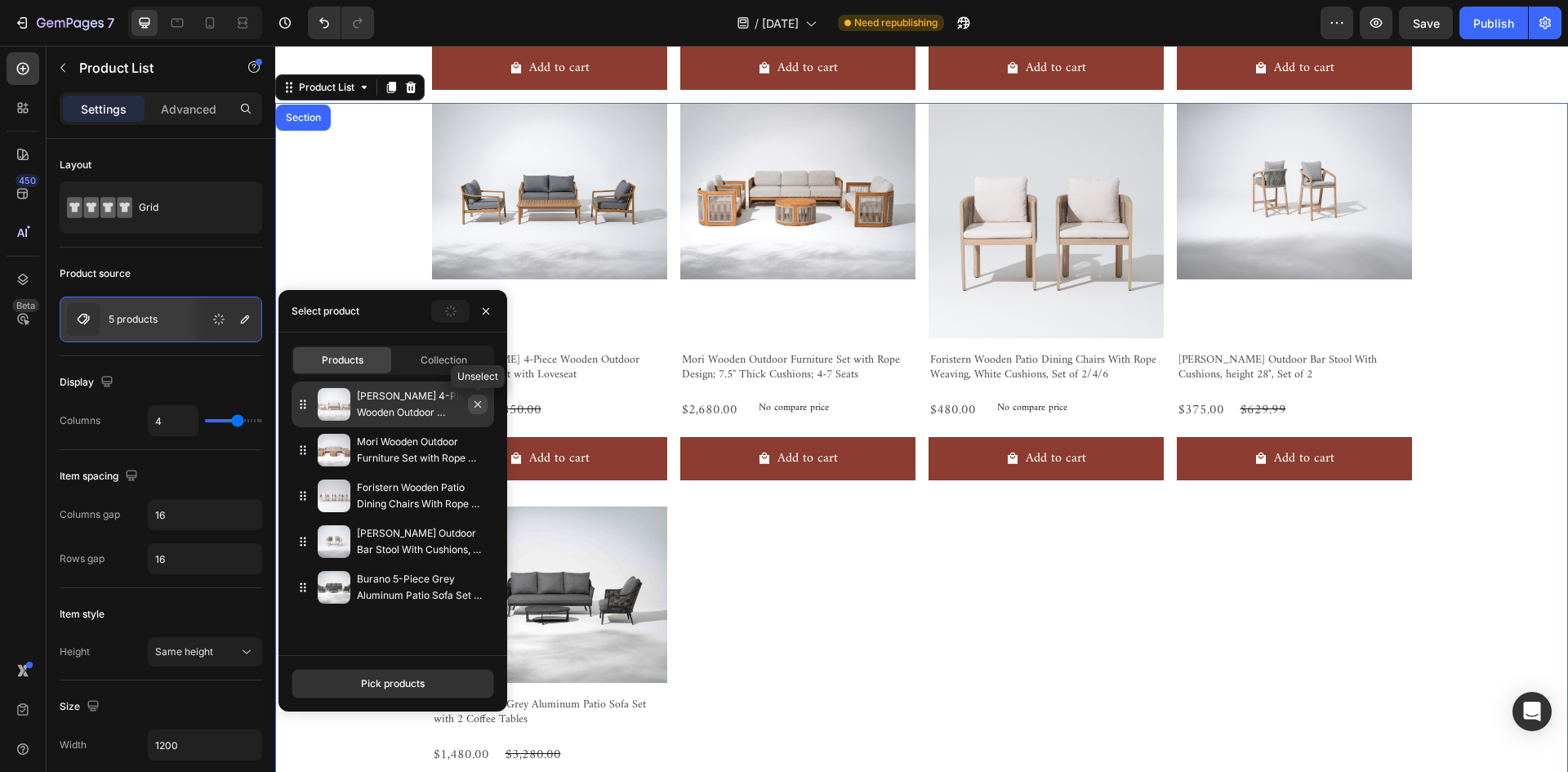
click at [481, 403] on icon "button" at bounding box center [477, 403] width 13 height 13
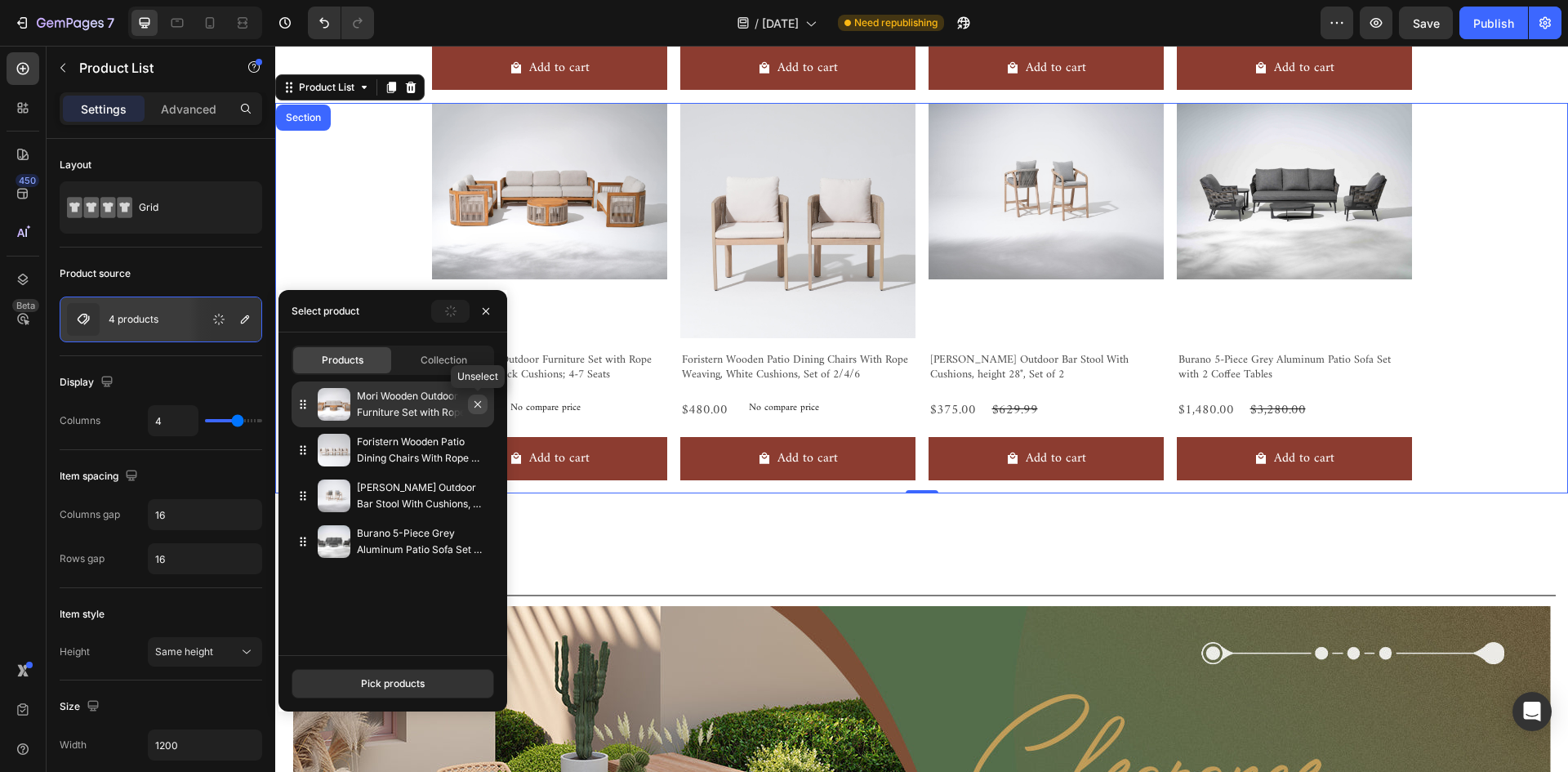
click at [479, 409] on icon "button" at bounding box center [477, 403] width 13 height 13
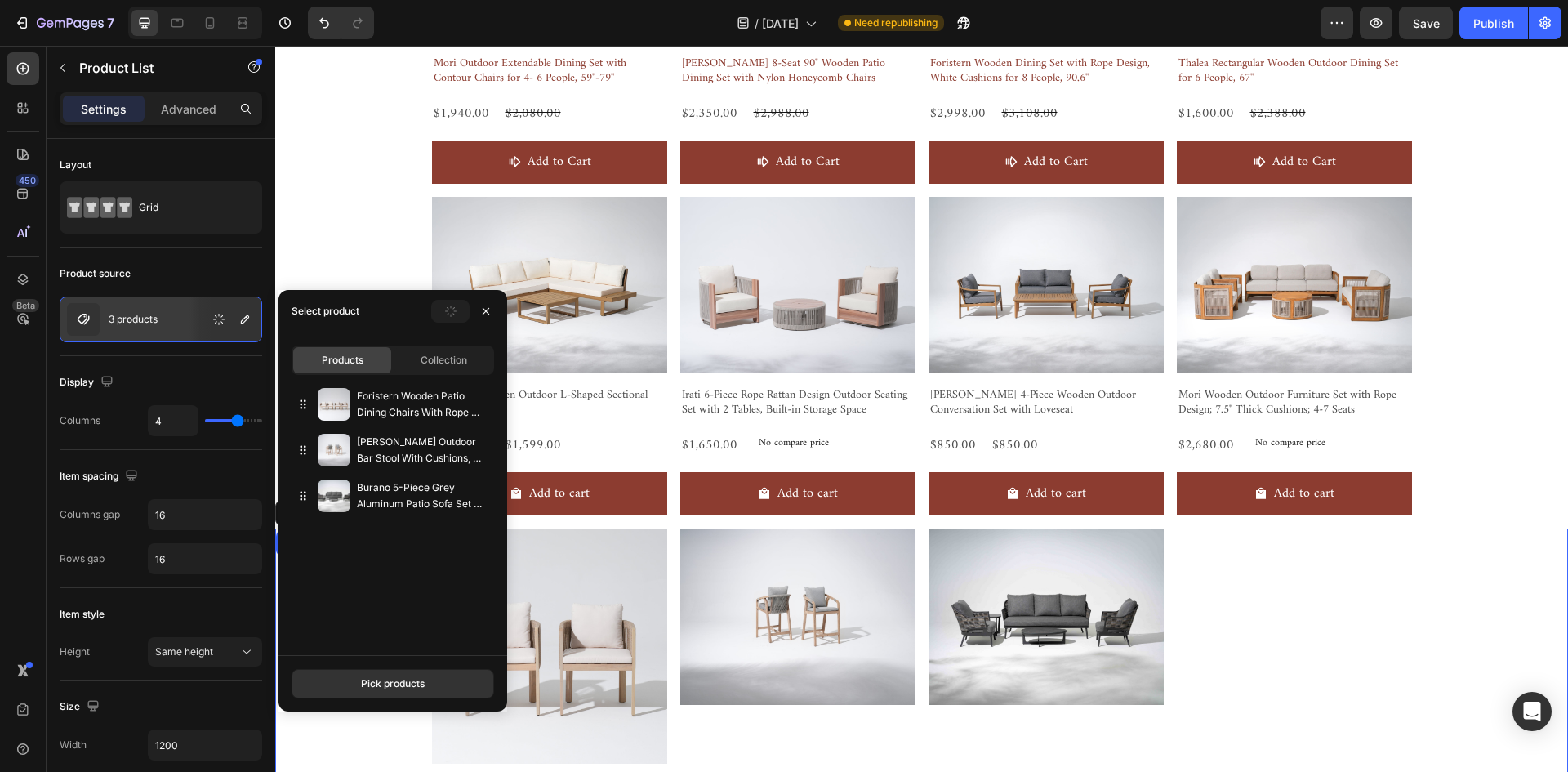
scroll to position [927, 0]
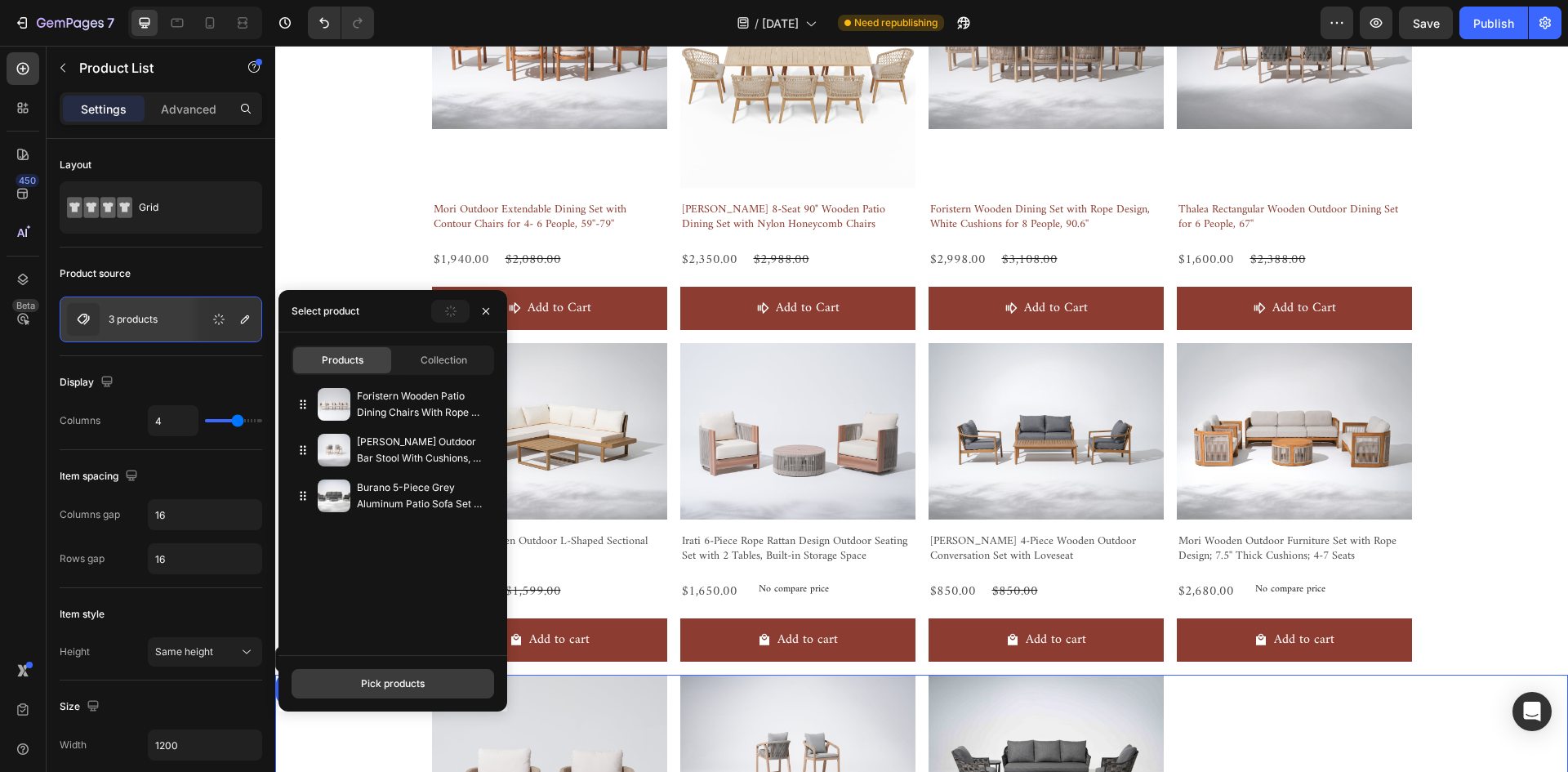
click at [396, 681] on div "Pick products" at bounding box center [392, 683] width 64 height 14
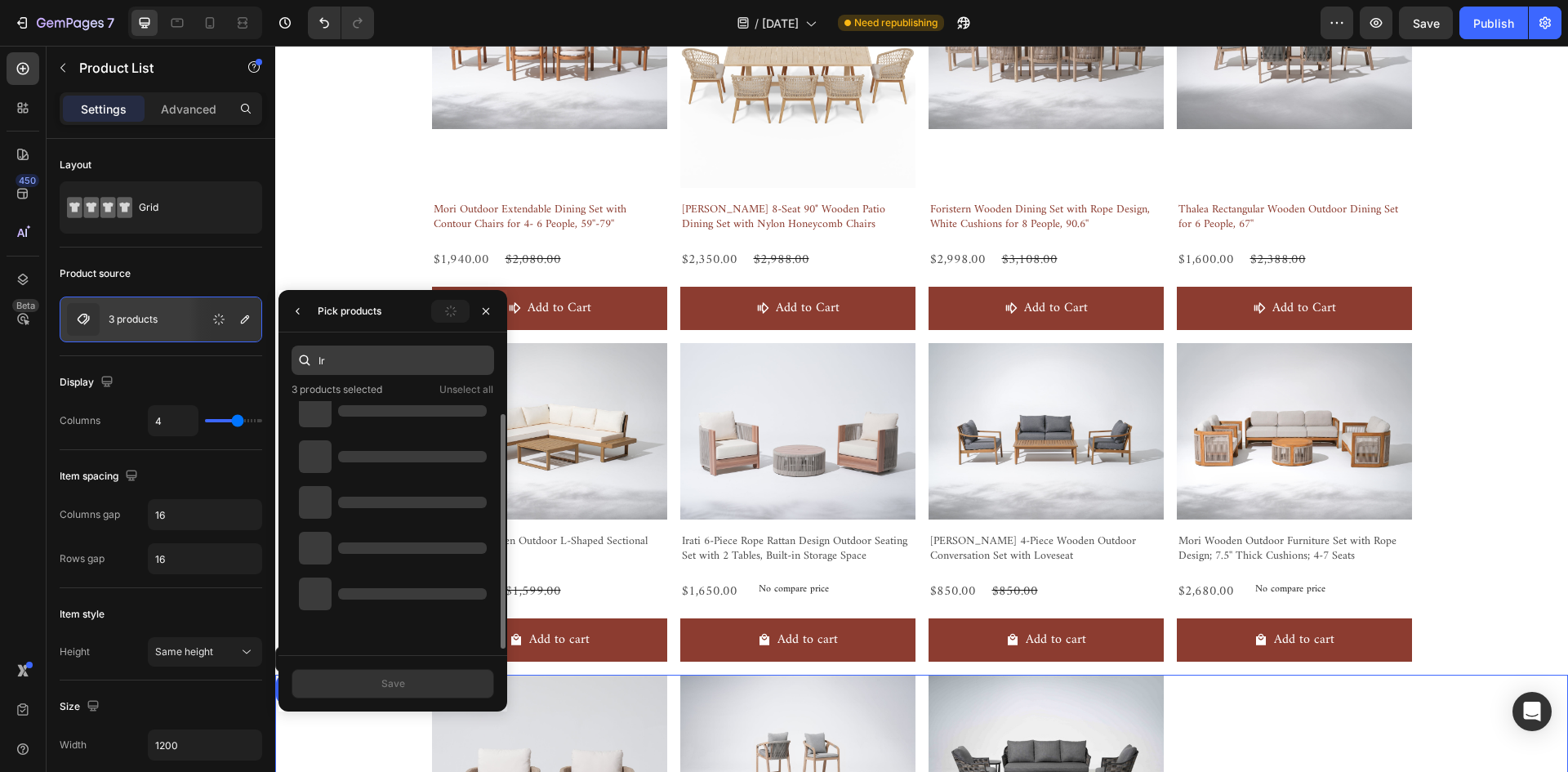
scroll to position [13, 0]
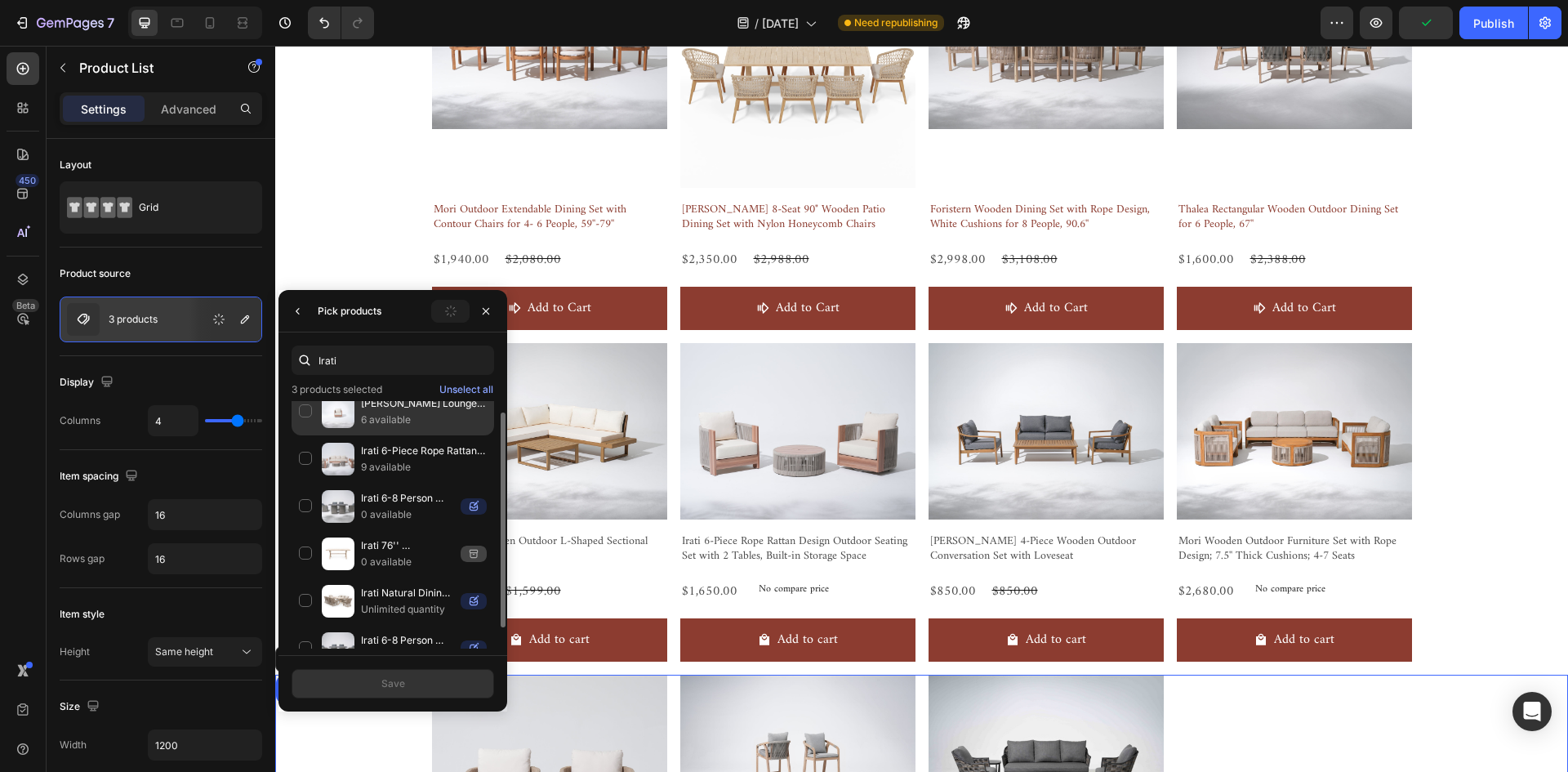
type input "Irati"
click at [385, 407] on p "[PERSON_NAME] Lounge chair, Rope Design, Aluminum Frame, 6.5” Thick Cushion" at bounding box center [424, 403] width 126 height 16
click at [453, 678] on button "Save" at bounding box center [393, 683] width 202 height 30
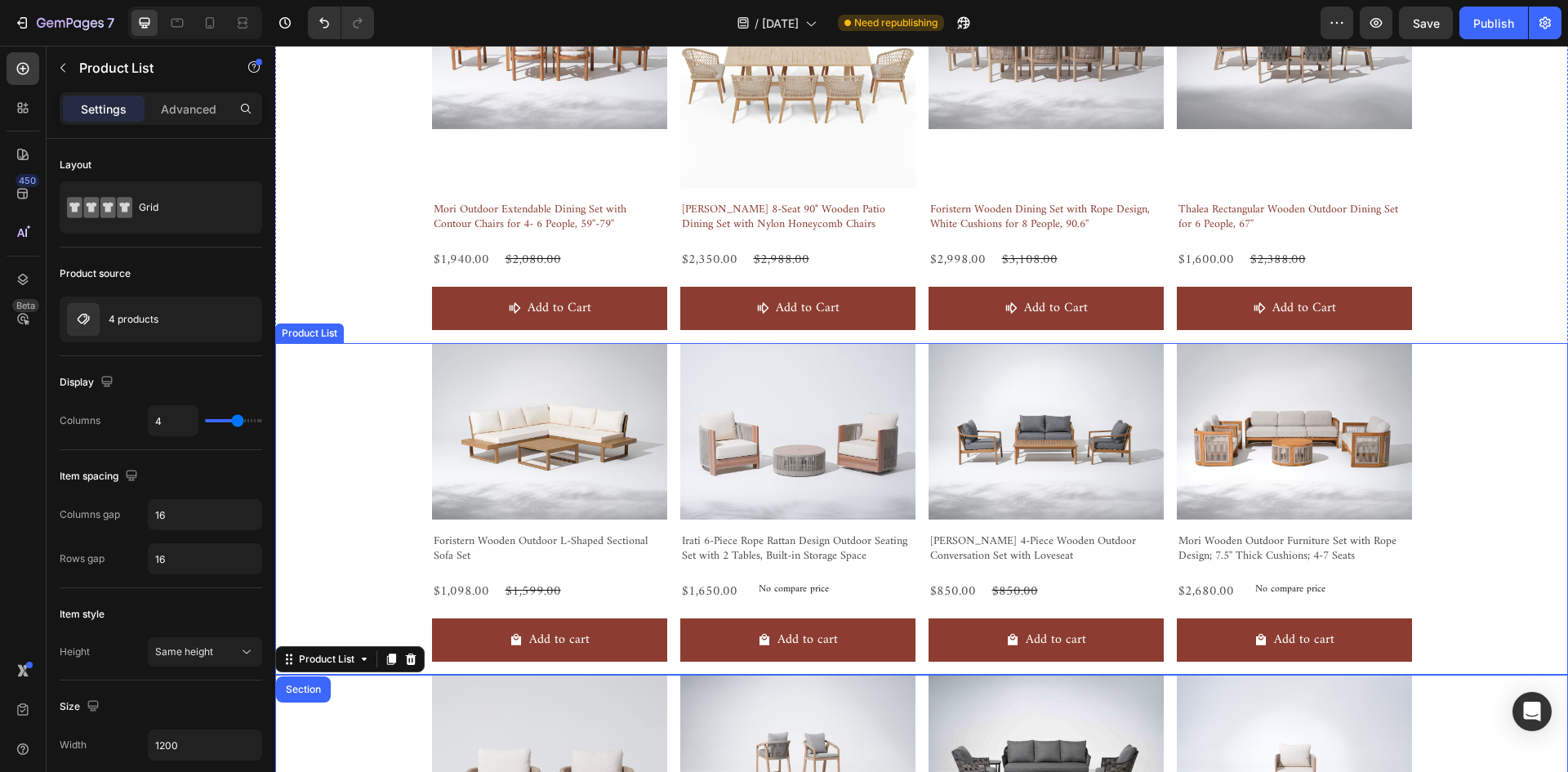
click at [1486, 415] on div "Product Images Foristern Wooden Outdoor L-Shaped Sectional Sofa Set Product Tit…" at bounding box center [921, 509] width 1292 height 332
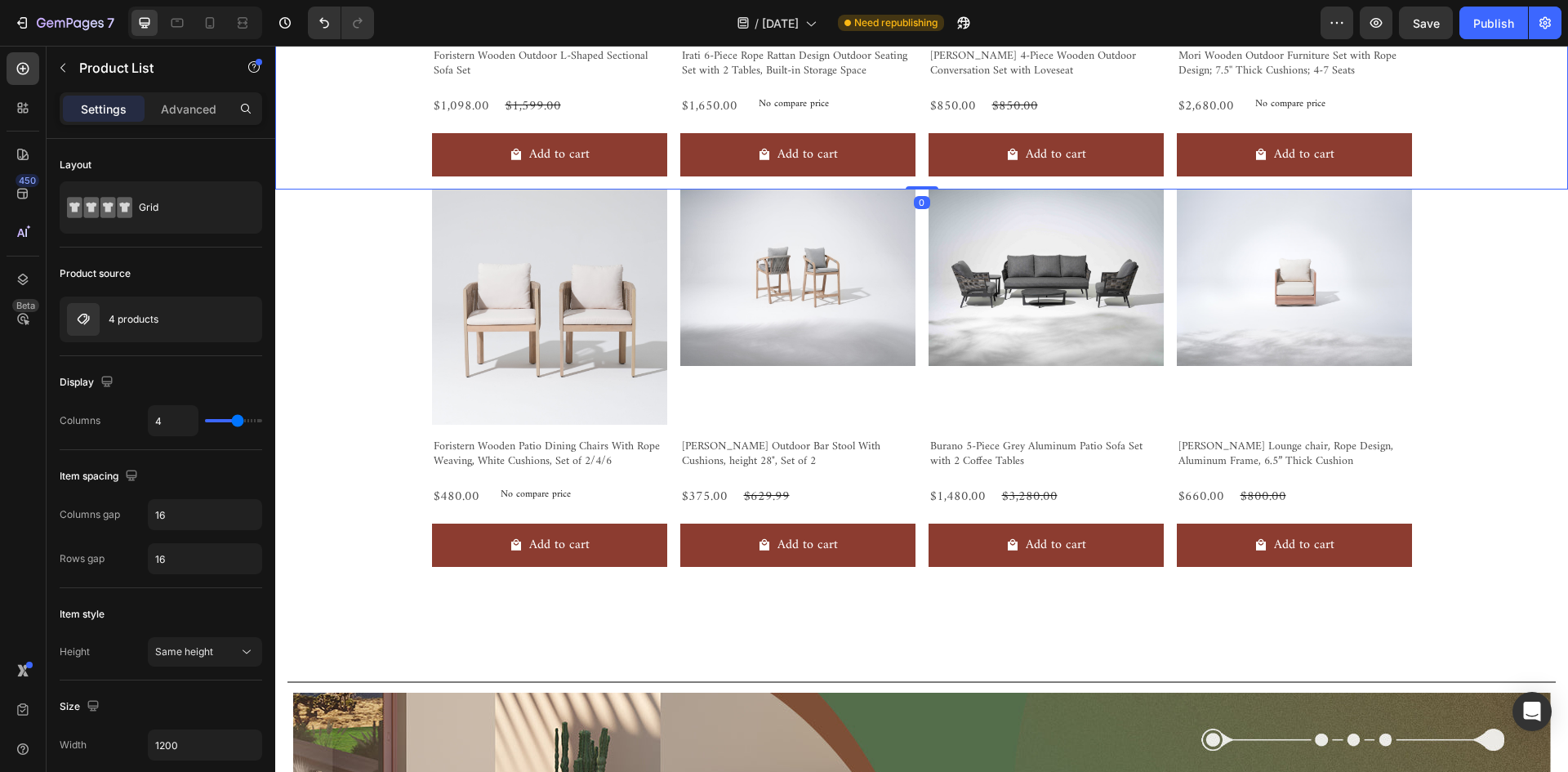
scroll to position [1417, 0]
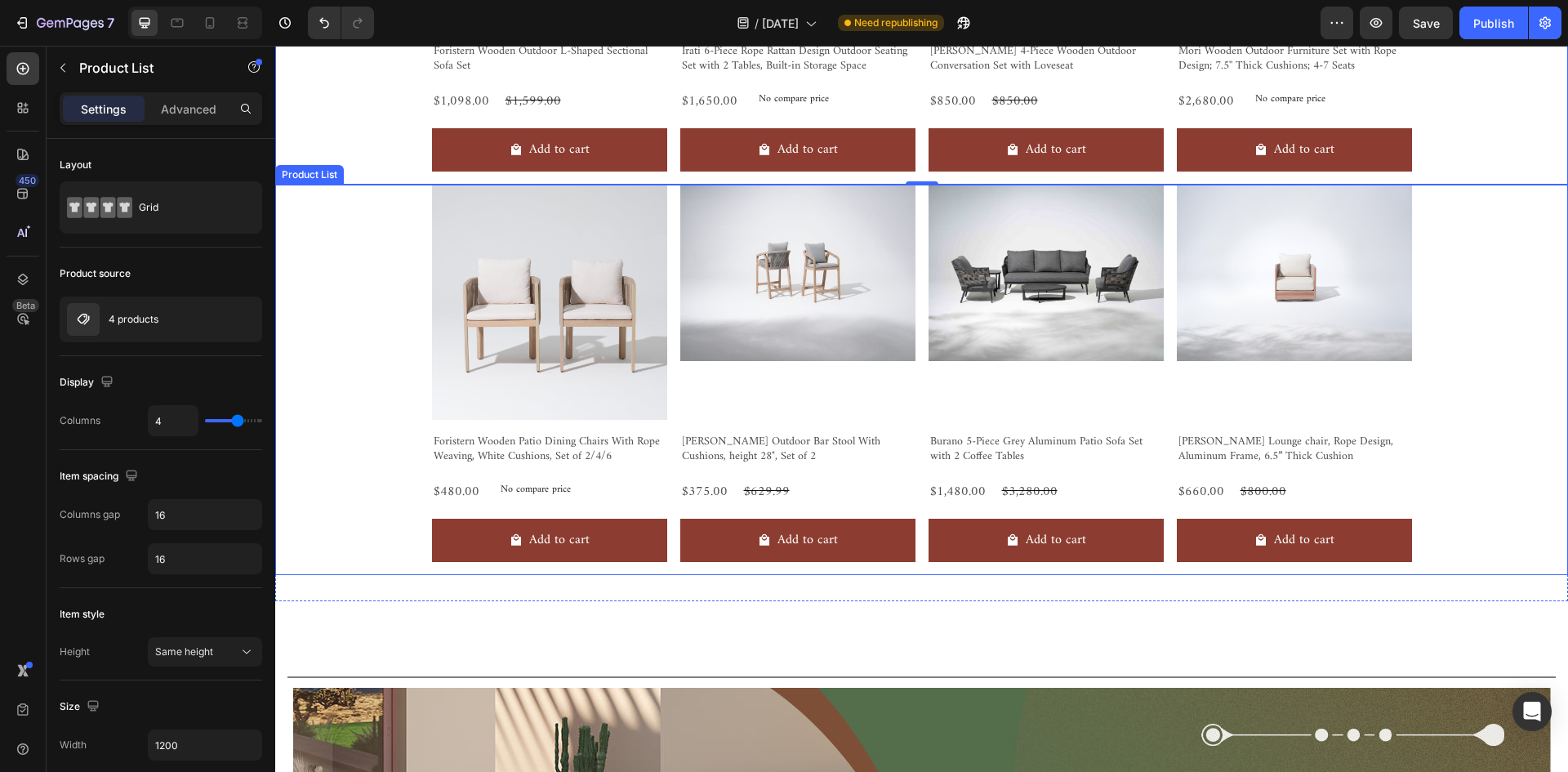
click at [645, 380] on img at bounding box center [550, 302] width 235 height 235
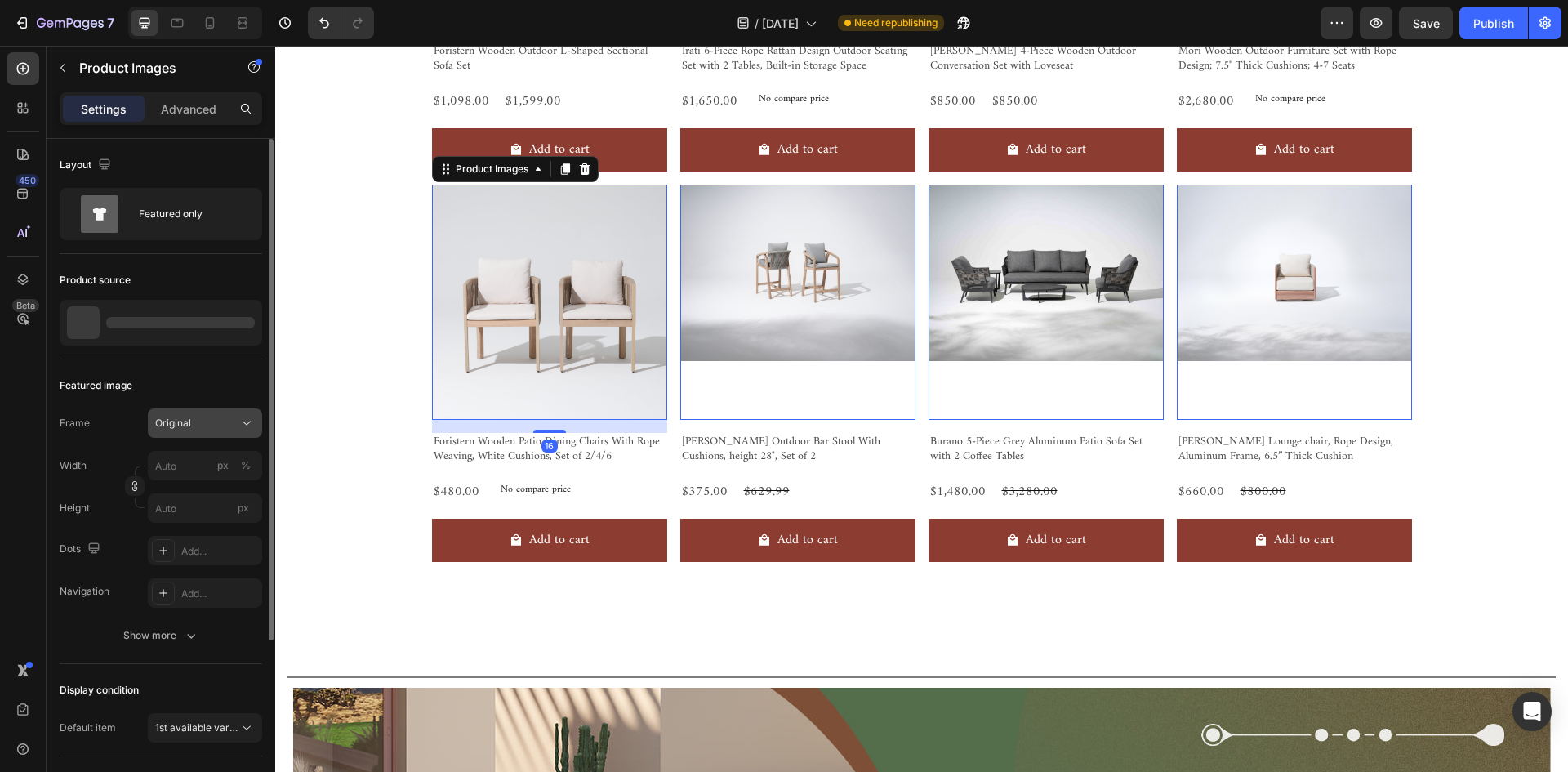
click at [192, 425] on div "Original" at bounding box center [195, 423] width 80 height 14
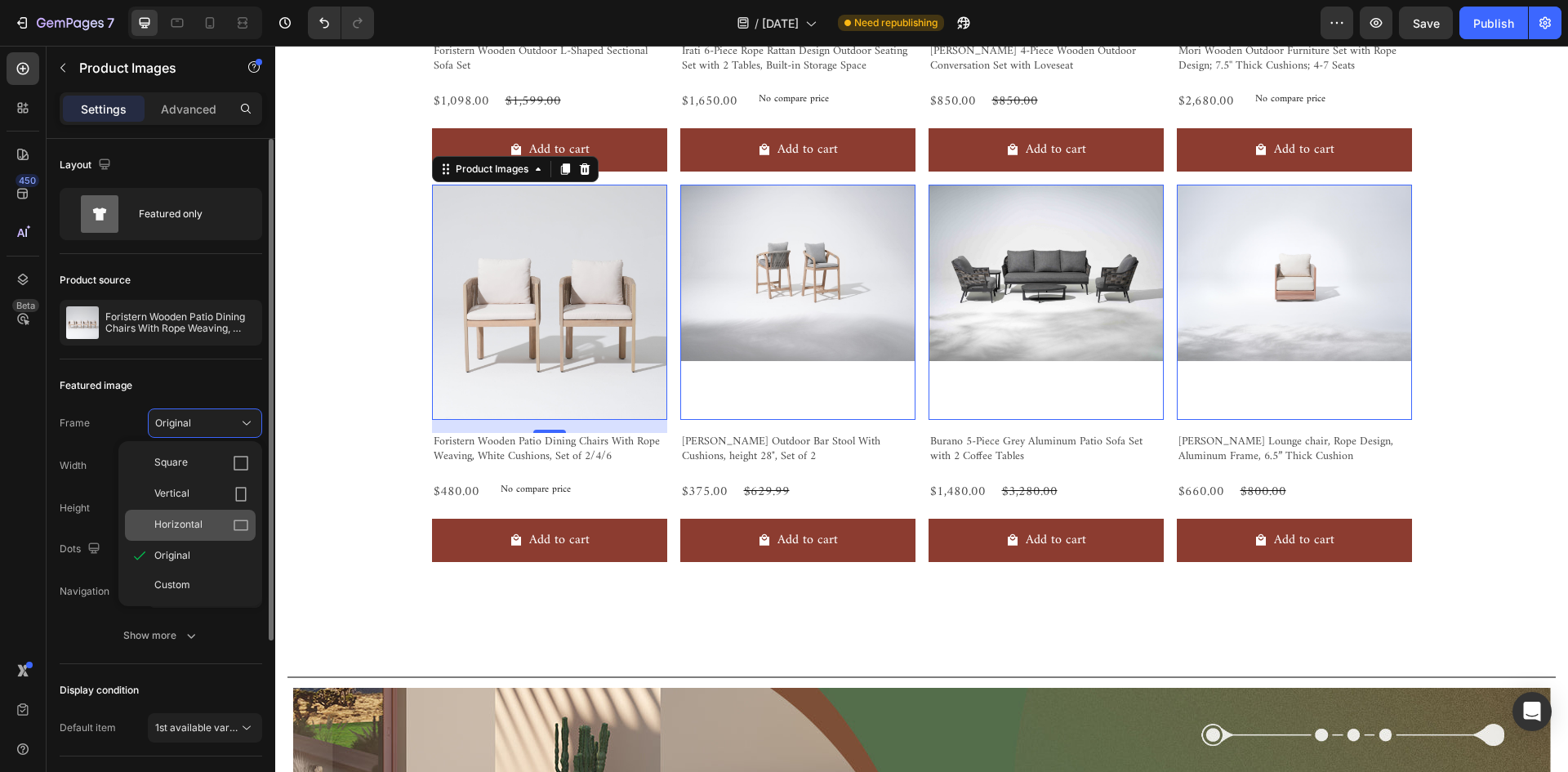
click at [208, 515] on div "Horizontal" at bounding box center [191, 525] width 131 height 31
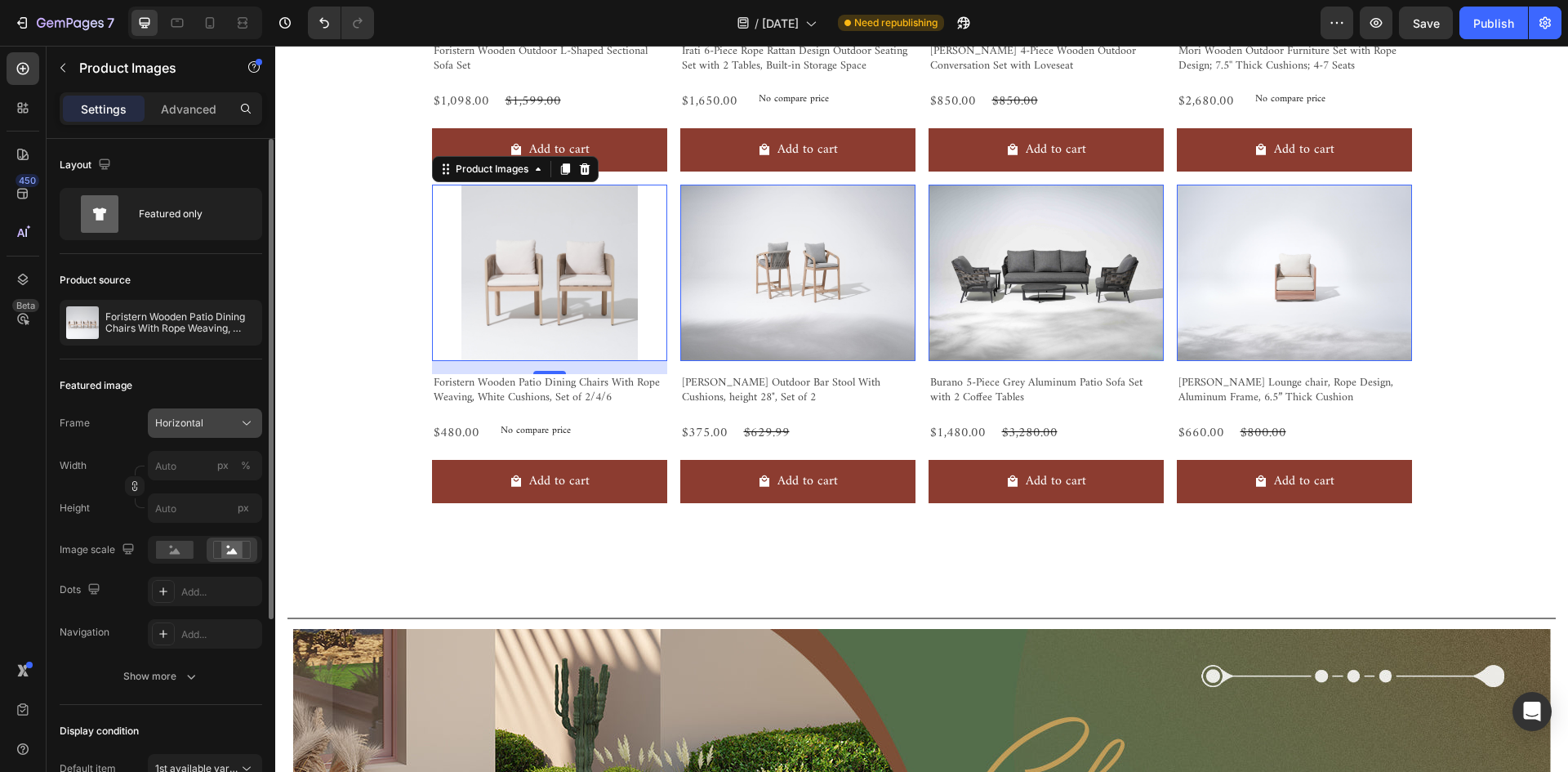
click at [214, 416] on div "Horizontal" at bounding box center [195, 423] width 80 height 14
click at [157, 555] on rect at bounding box center [174, 549] width 37 height 18
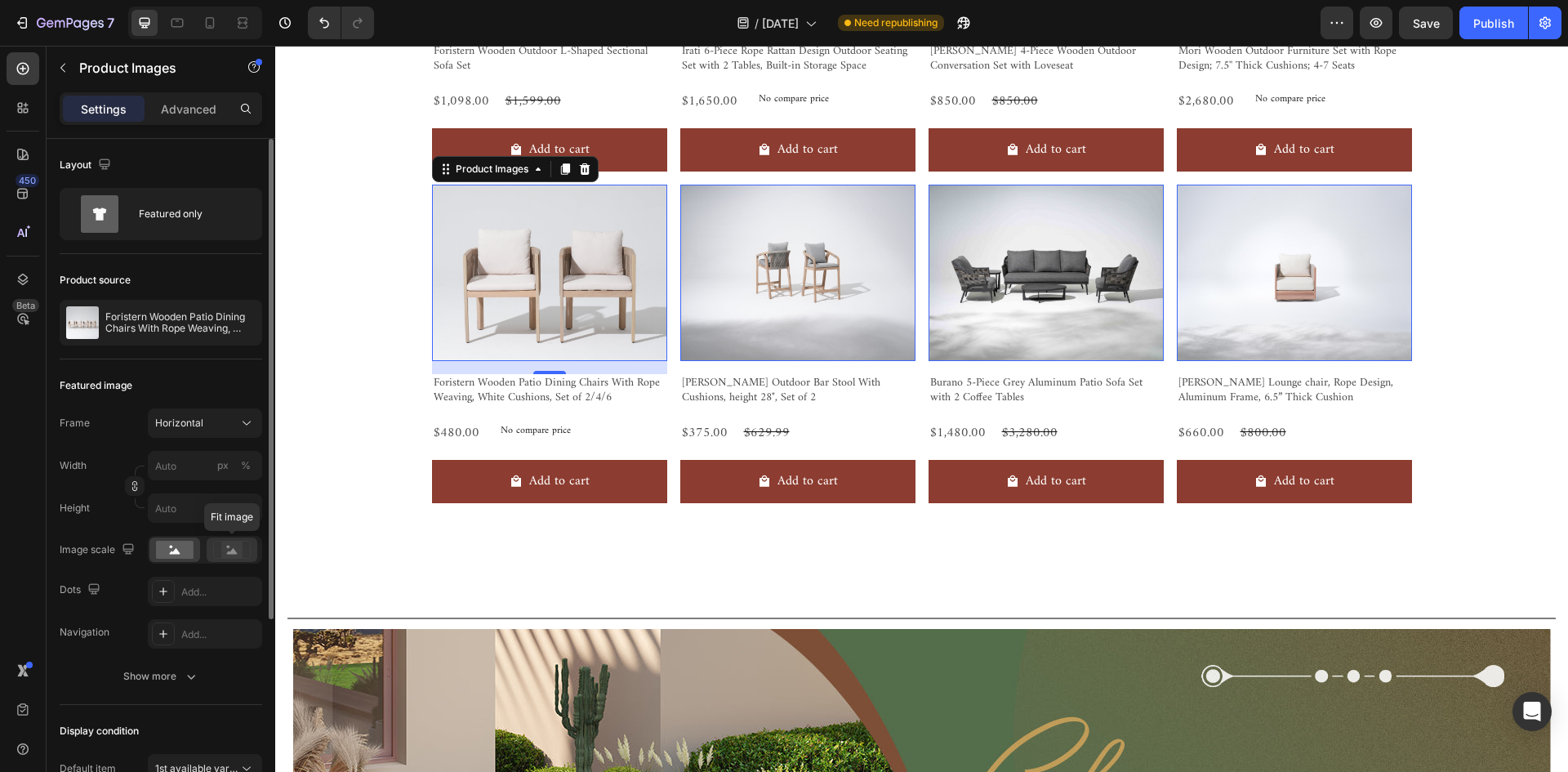
click at [224, 559] on div at bounding box center [232, 550] width 51 height 25
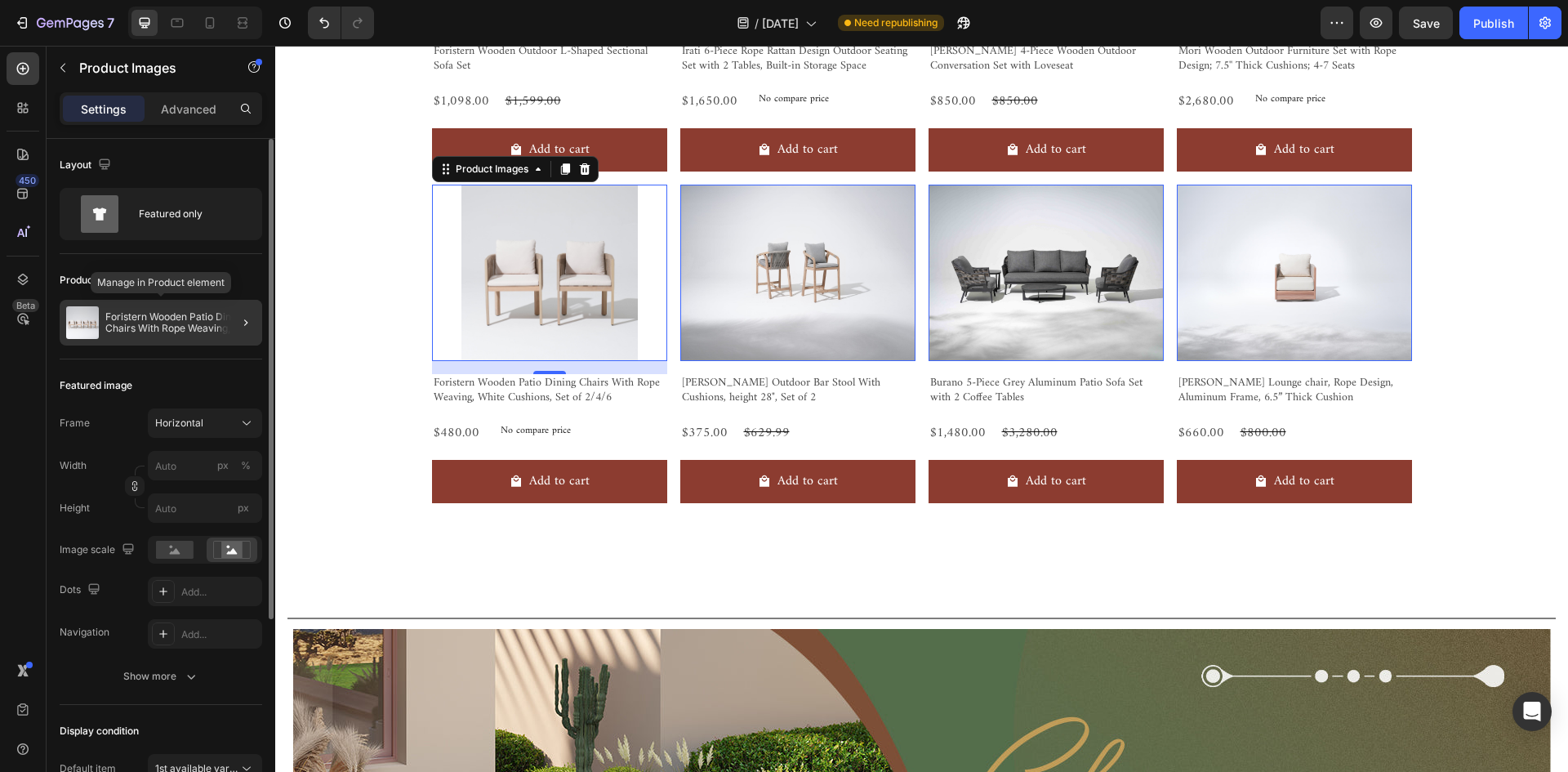
click at [194, 326] on p "Foristern Wooden Patio Dining Chairs With Rope Weaving, White Cushions, Set of …" at bounding box center [180, 323] width 151 height 23
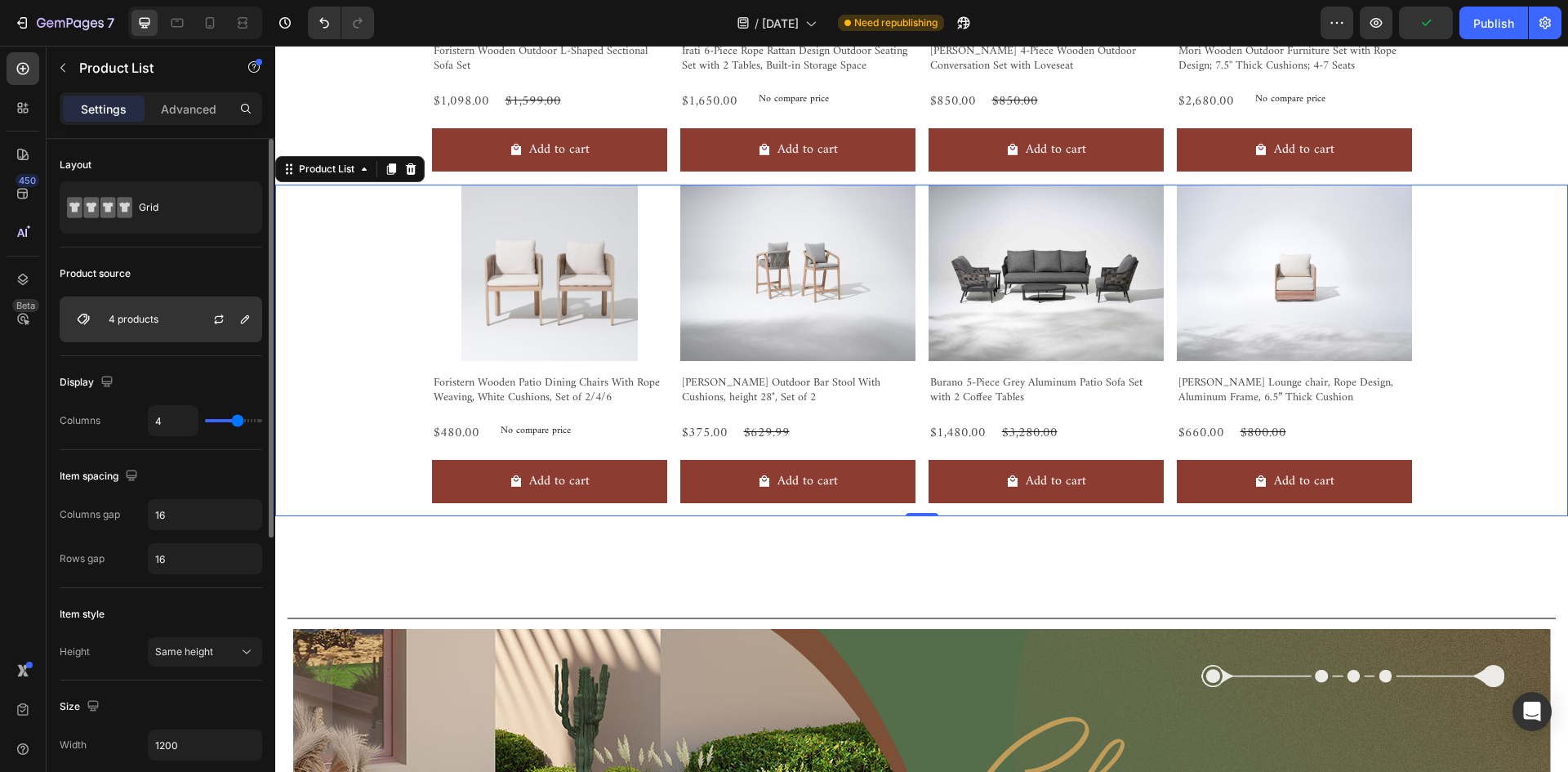
click at [161, 318] on div "4 products" at bounding box center [161, 319] width 202 height 46
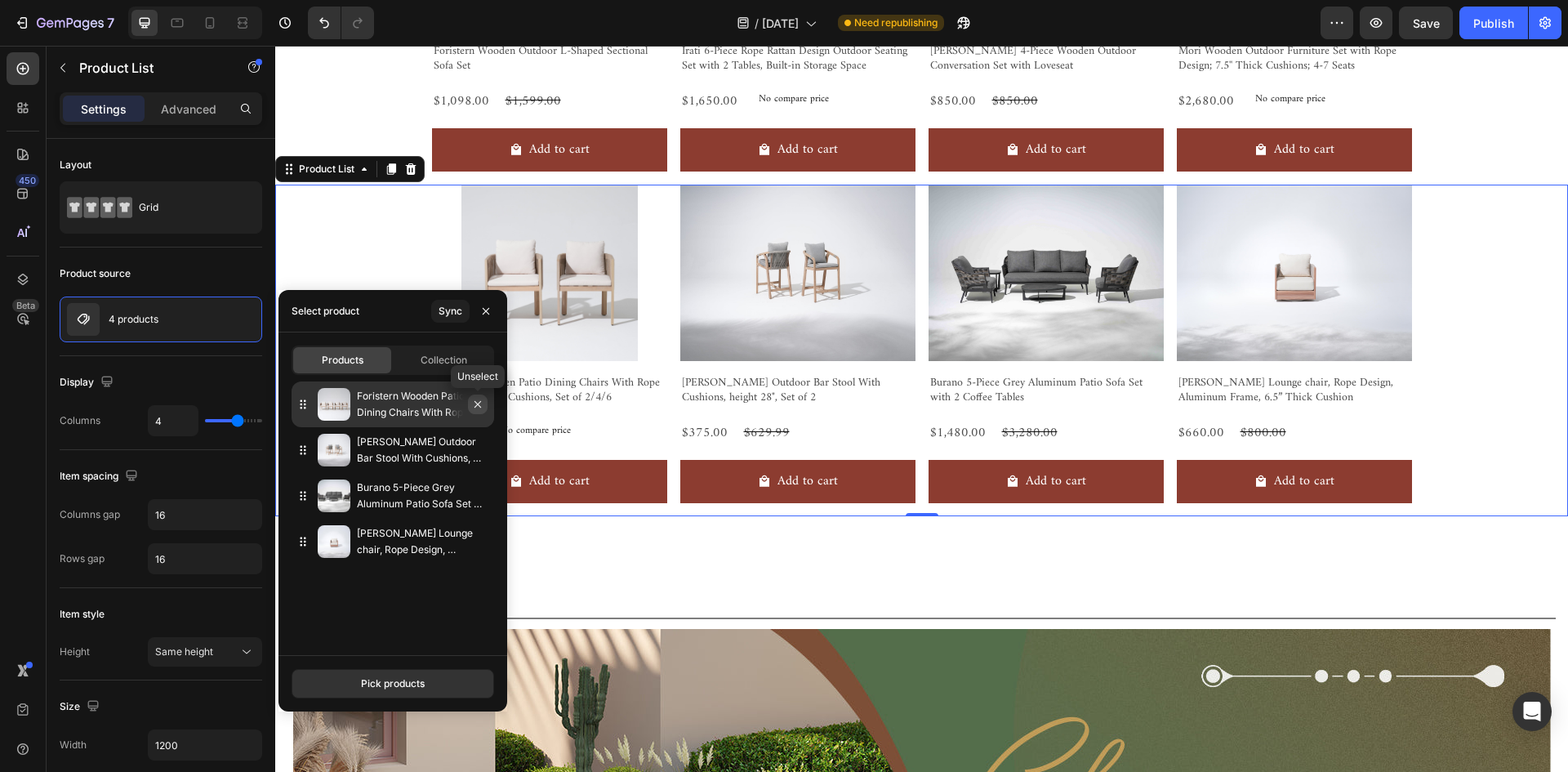
click at [484, 402] on button "button" at bounding box center [477, 404] width 20 height 20
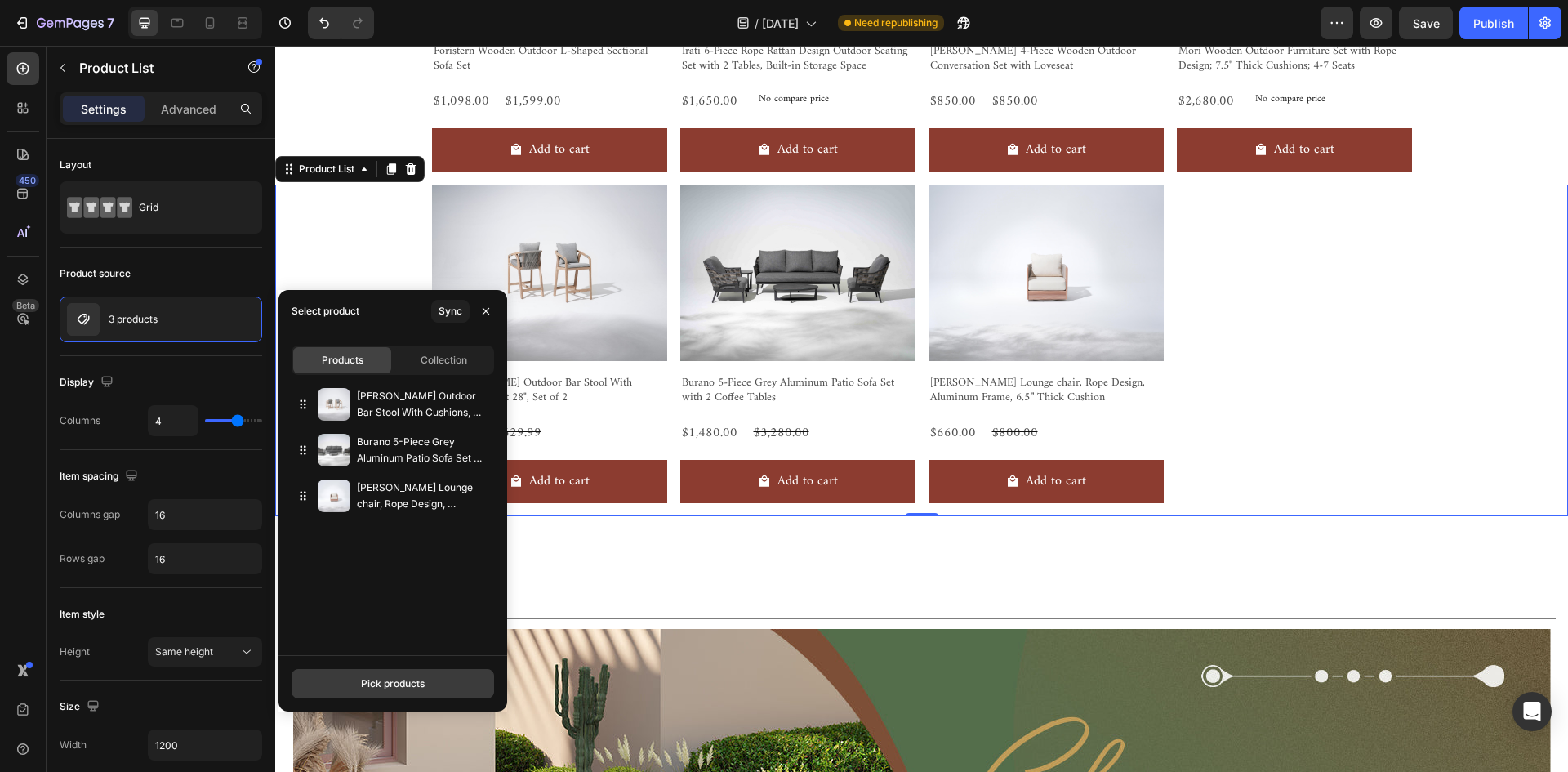
click at [443, 686] on button "Pick products" at bounding box center [393, 683] width 202 height 30
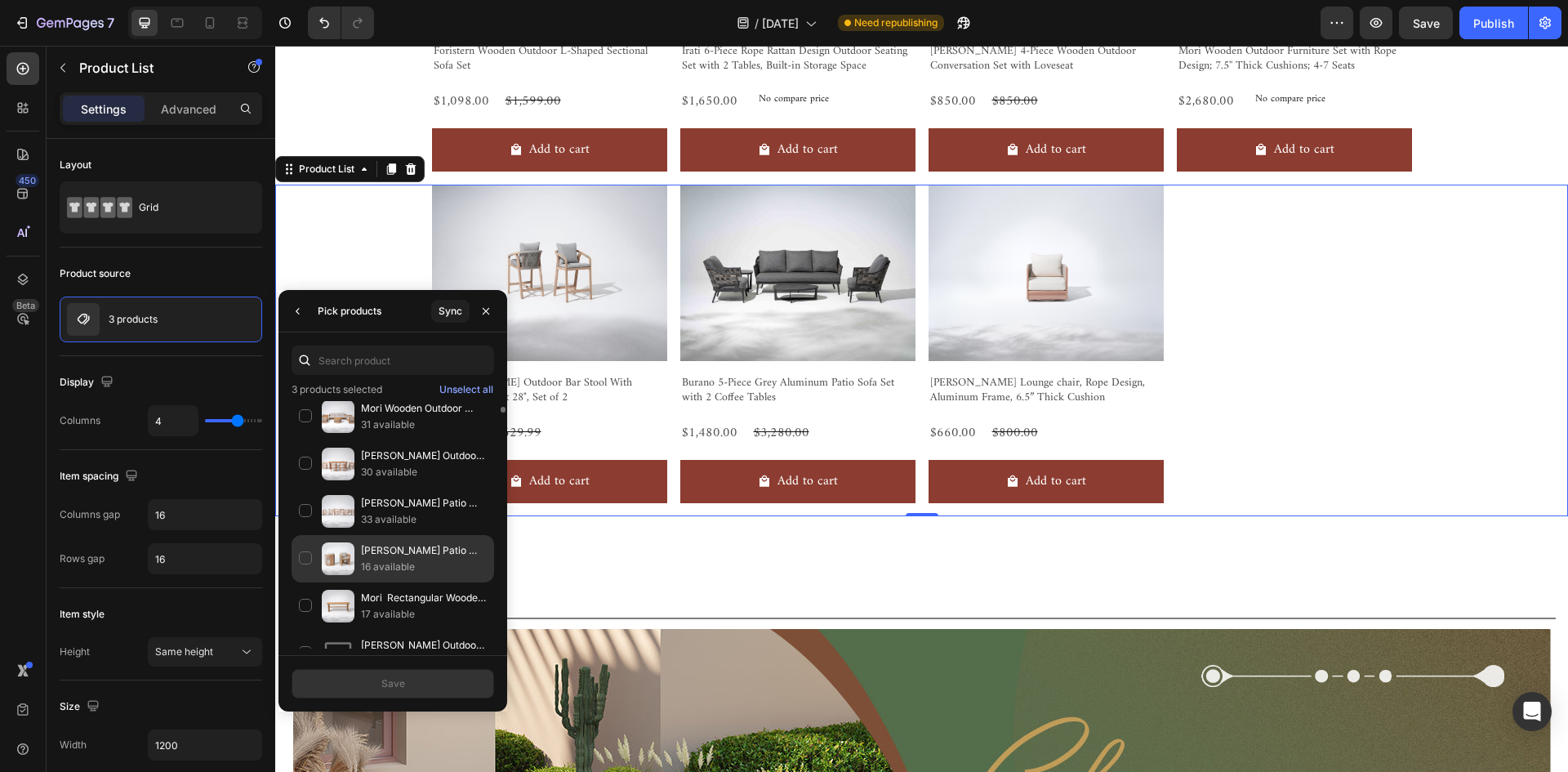
scroll to position [327, 0]
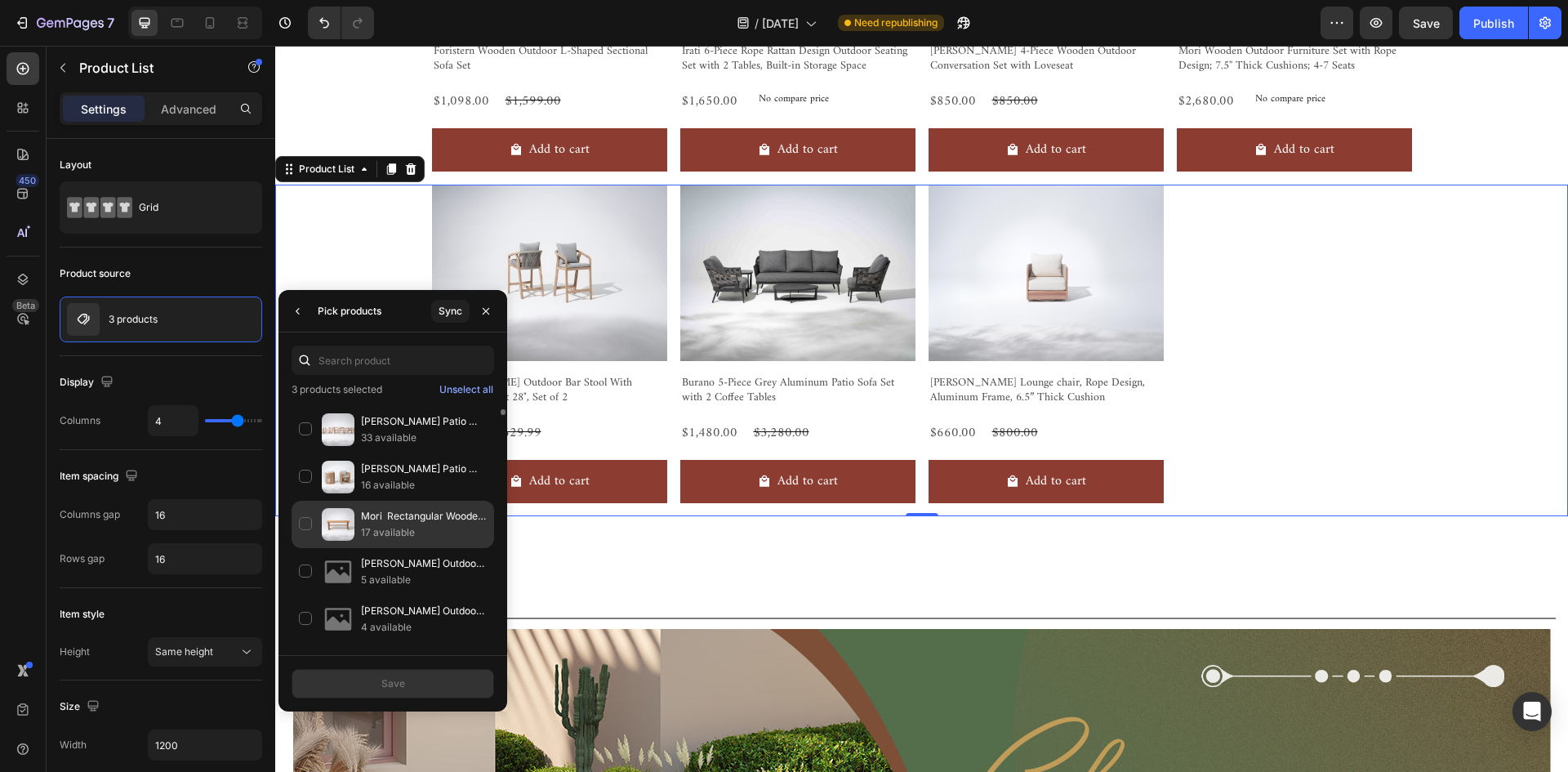
click at [416, 519] on p "Mori Rectangular Wooden Outdoor Dining Table for 4-6 People, 80.2''" at bounding box center [424, 516] width 126 height 16
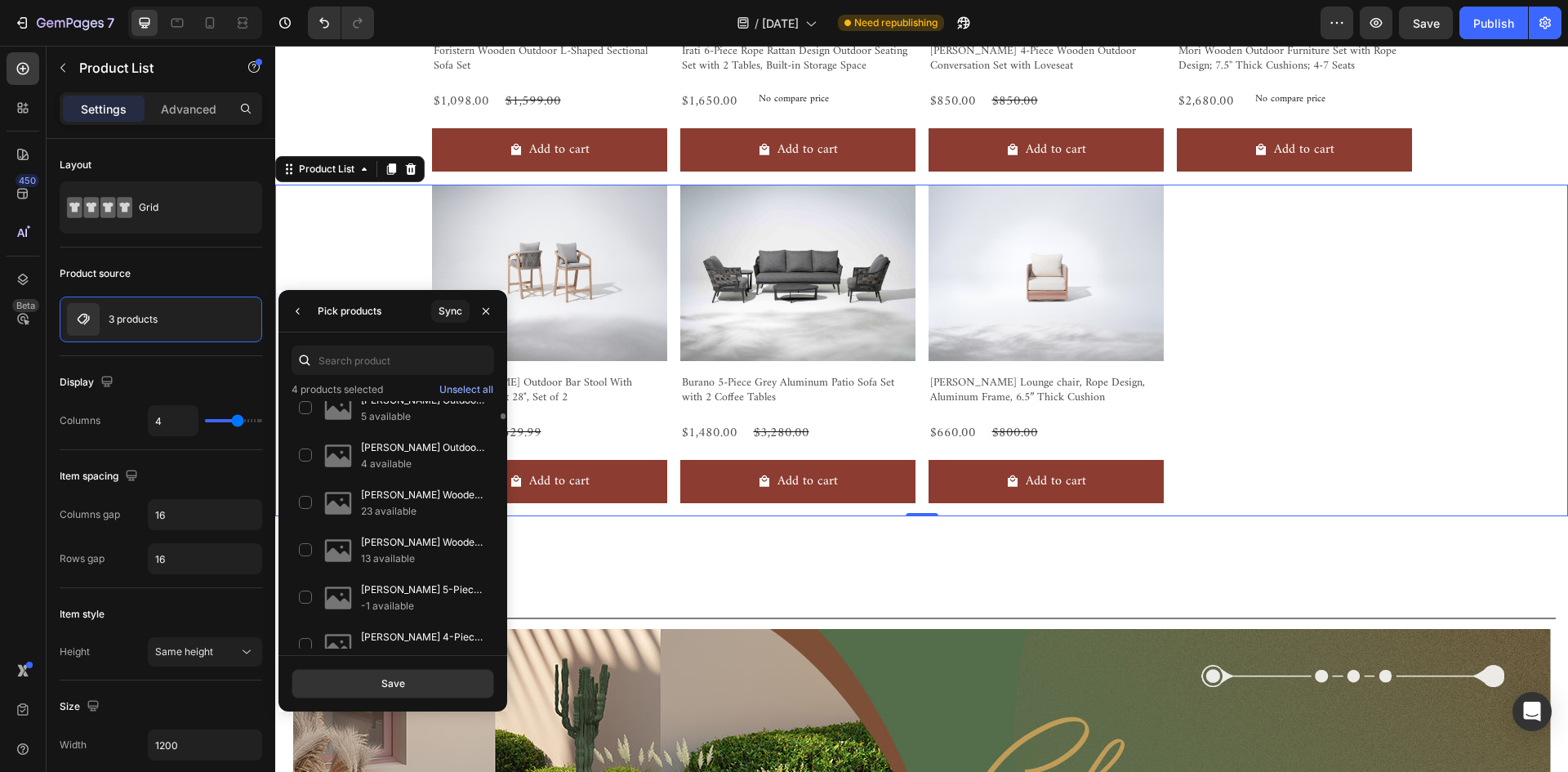
scroll to position [409, 0]
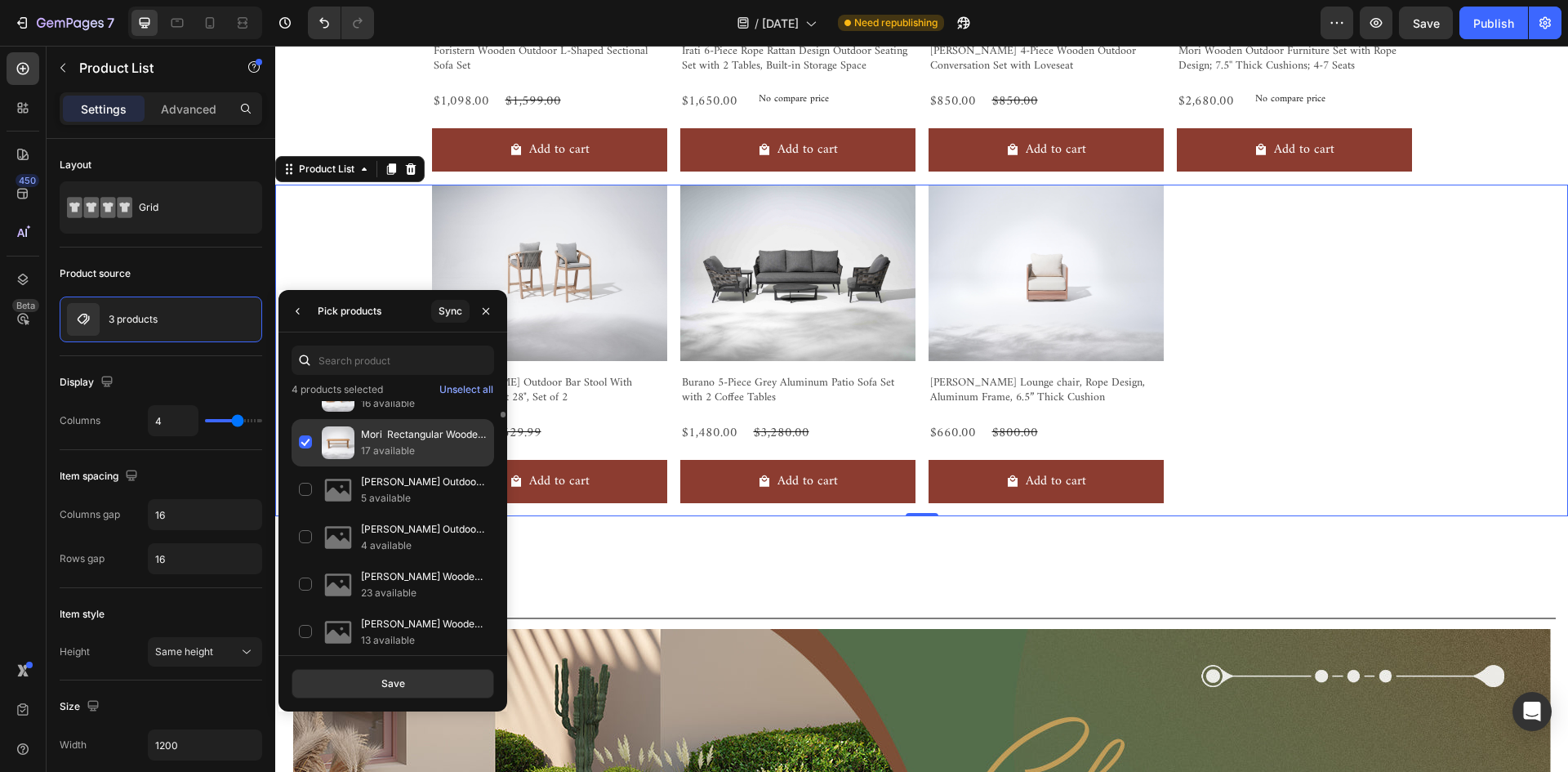
click at [310, 466] on div "Mori Rectangular Wooden Outdoor Dining Table for 4-6 People, 80.2'' 17 available" at bounding box center [393, 490] width 202 height 48
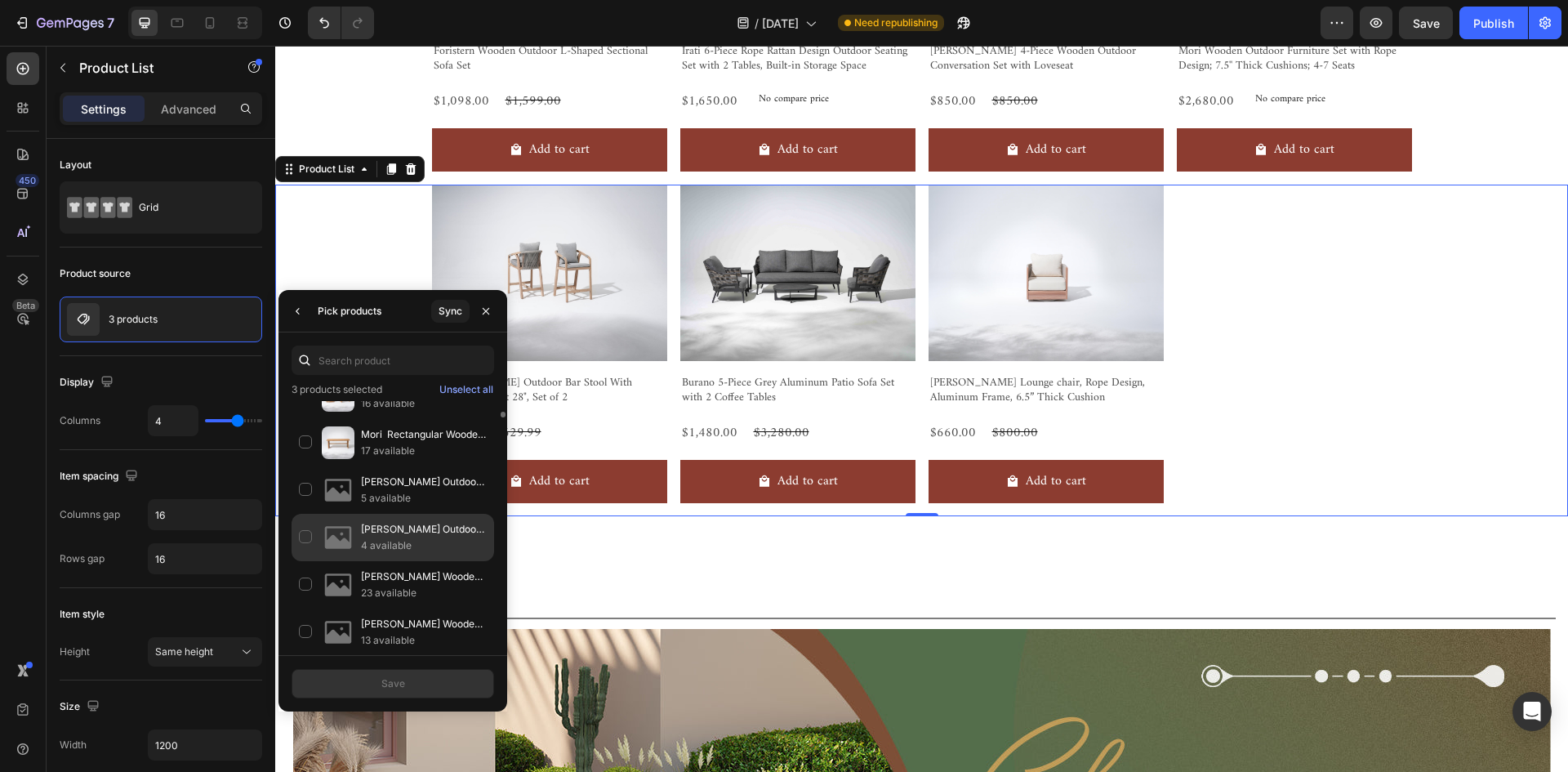
scroll to position [245, 0]
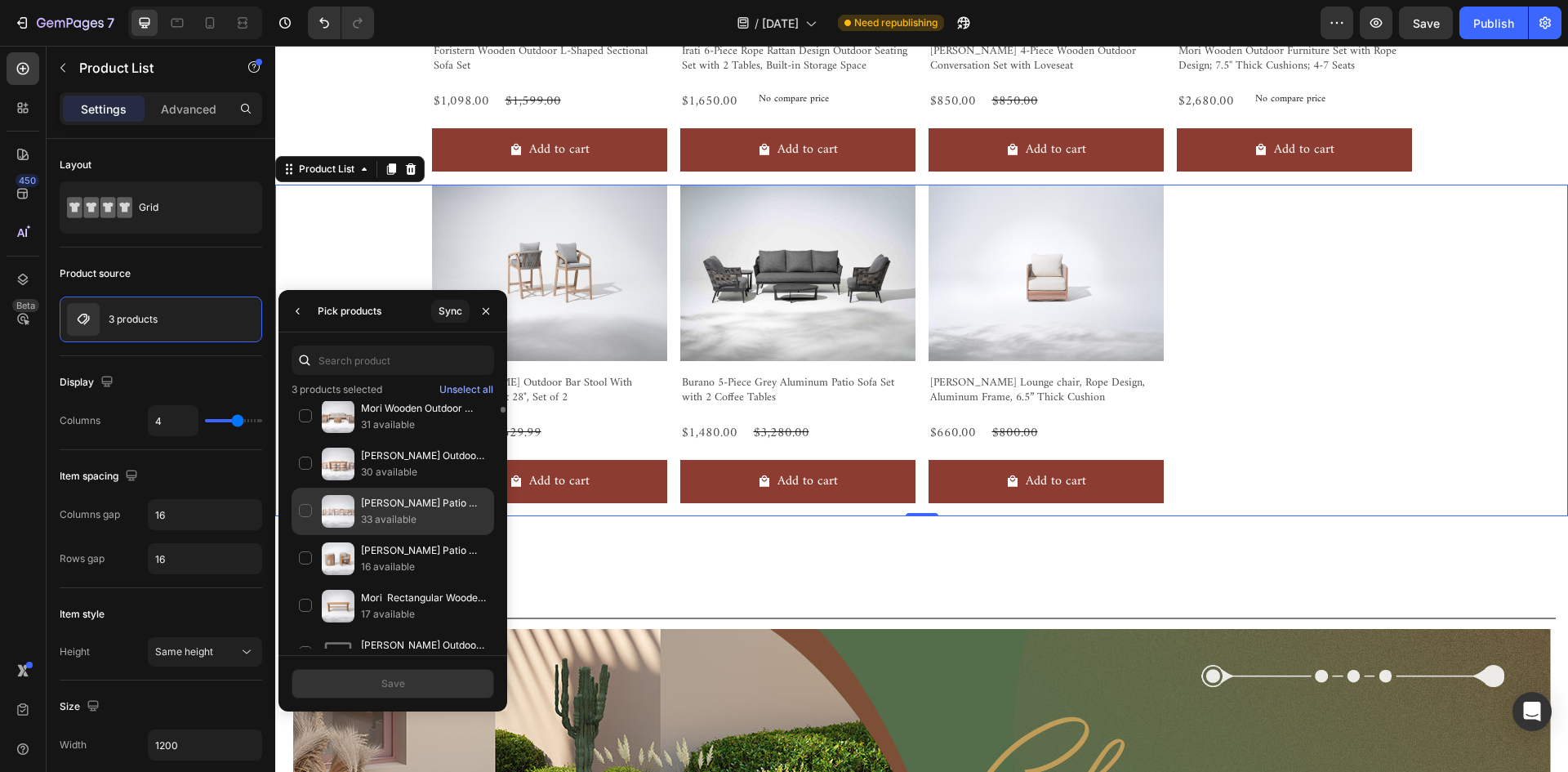
click at [427, 509] on p "[PERSON_NAME] Patio Dining Chairs With Curved Design, Set of 2/4/6" at bounding box center [424, 503] width 126 height 16
click at [448, 683] on button "Save" at bounding box center [393, 683] width 202 height 30
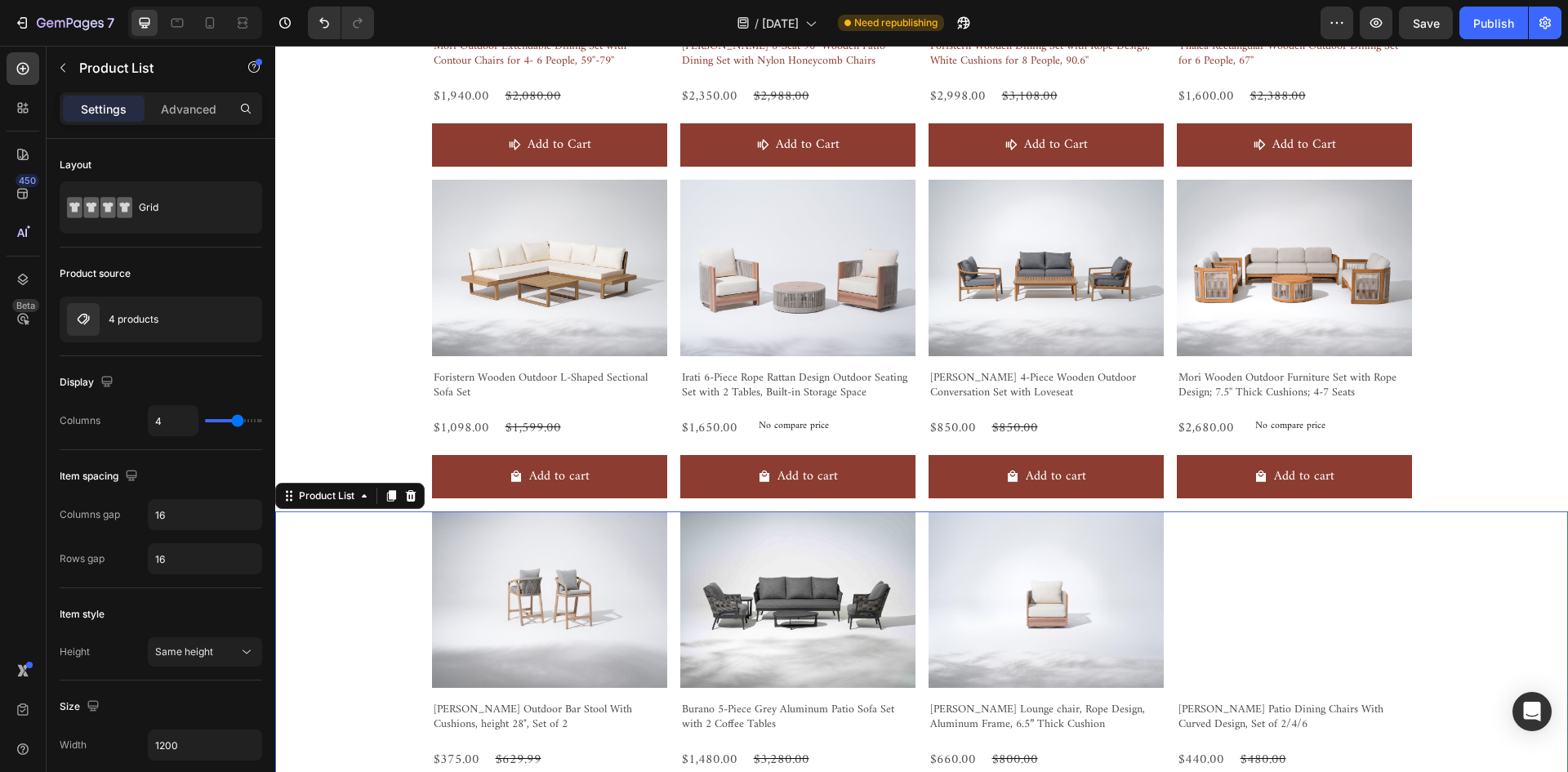
scroll to position [682, 0]
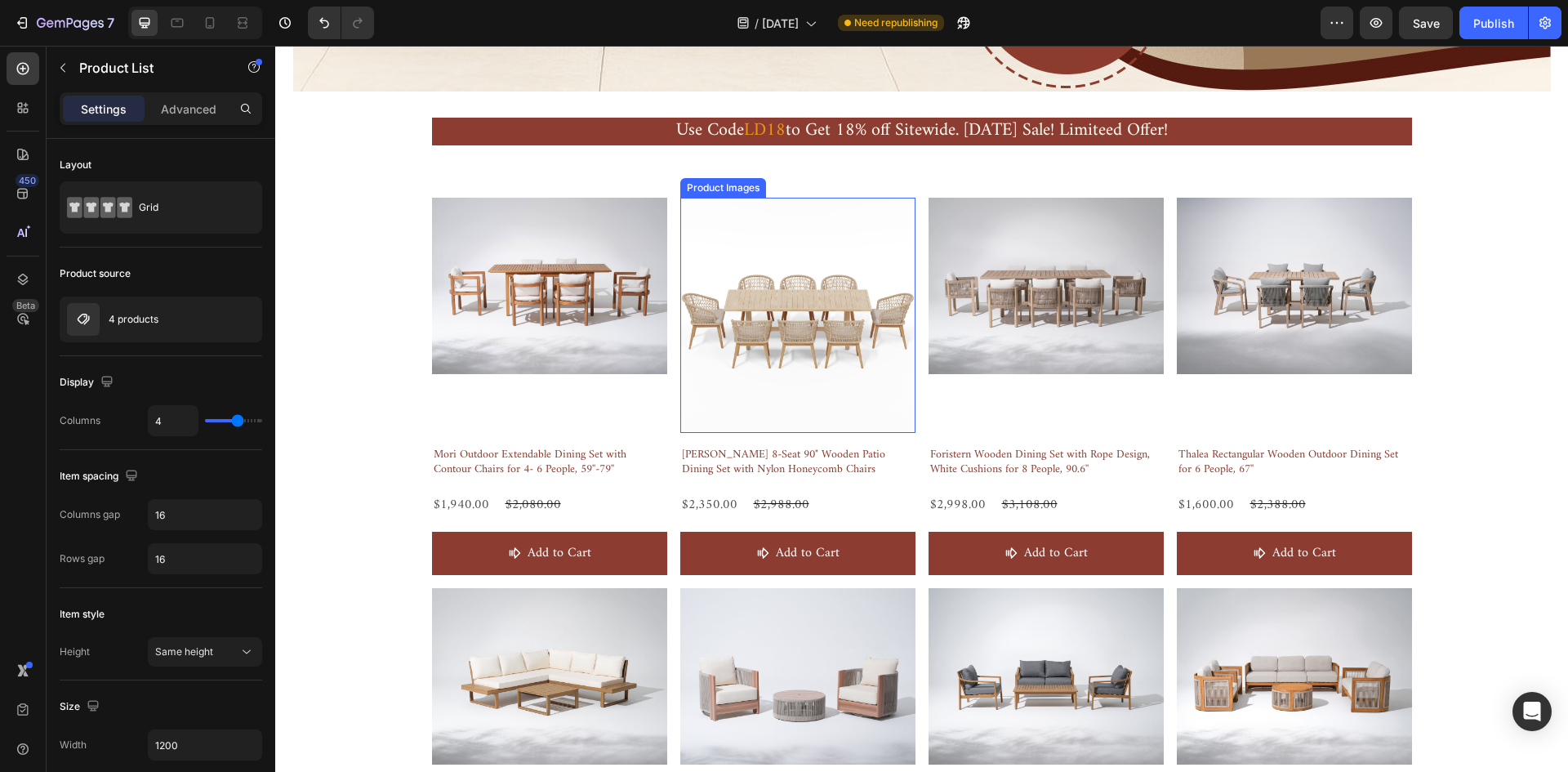
click at [835, 260] on img at bounding box center [797, 315] width 235 height 235
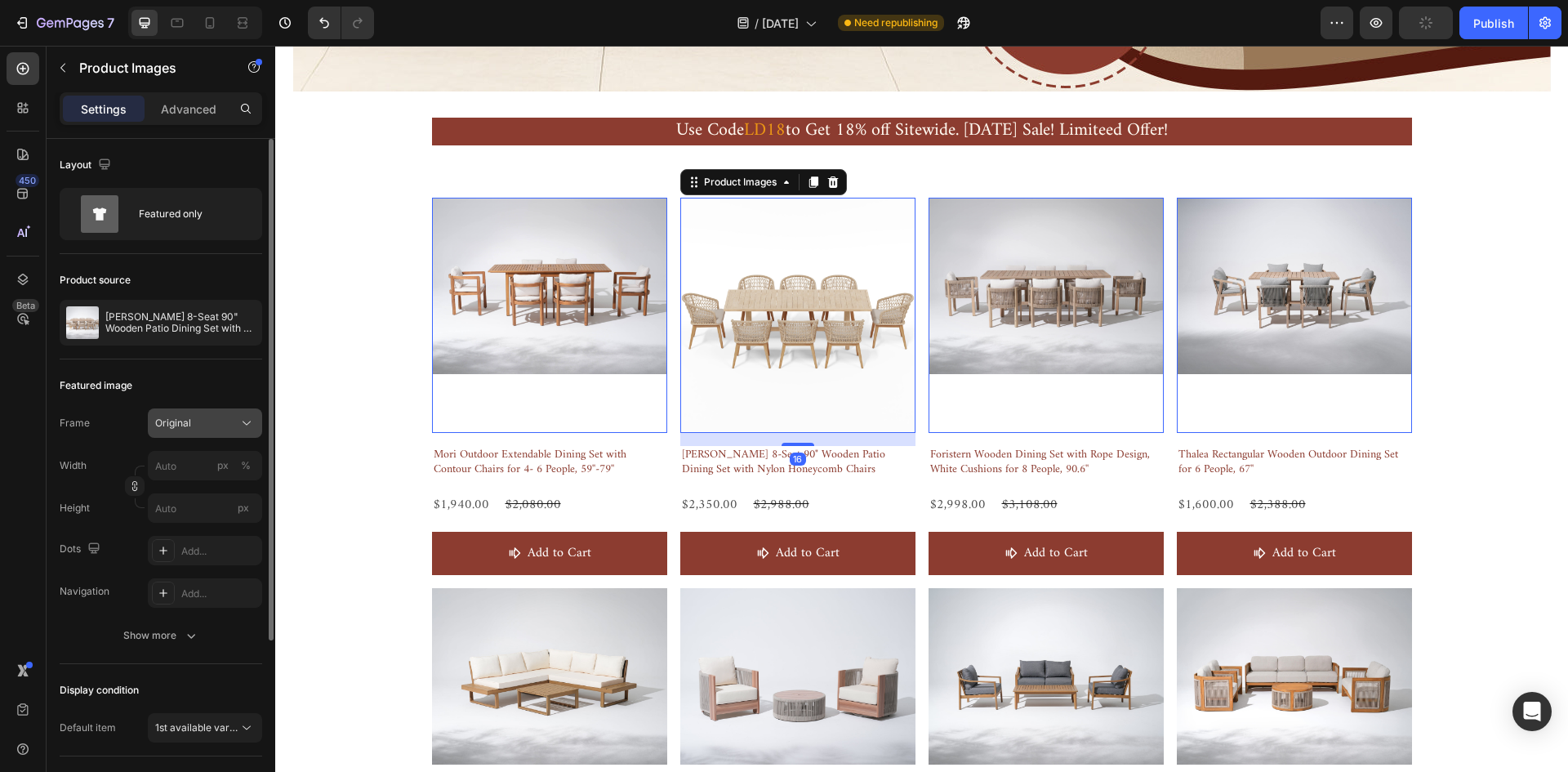
click at [208, 412] on button "Original" at bounding box center [205, 423] width 114 height 30
click at [216, 519] on div "Horizontal" at bounding box center [201, 525] width 94 height 16
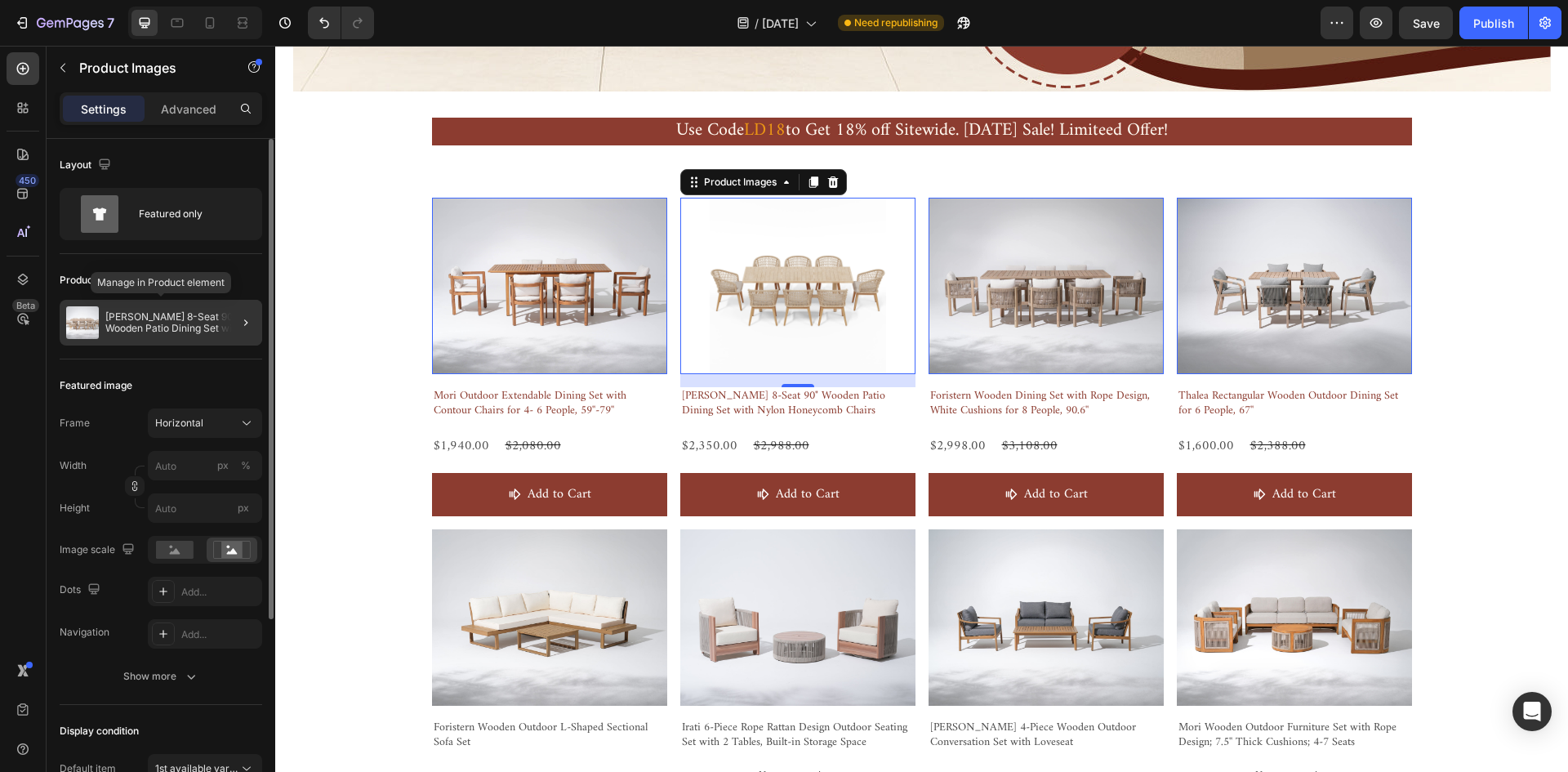
click at [148, 322] on p "[PERSON_NAME] 8-Seat 90" Wooden Patio Dining Set with Nylon Honeycomb Chairs" at bounding box center [180, 323] width 151 height 23
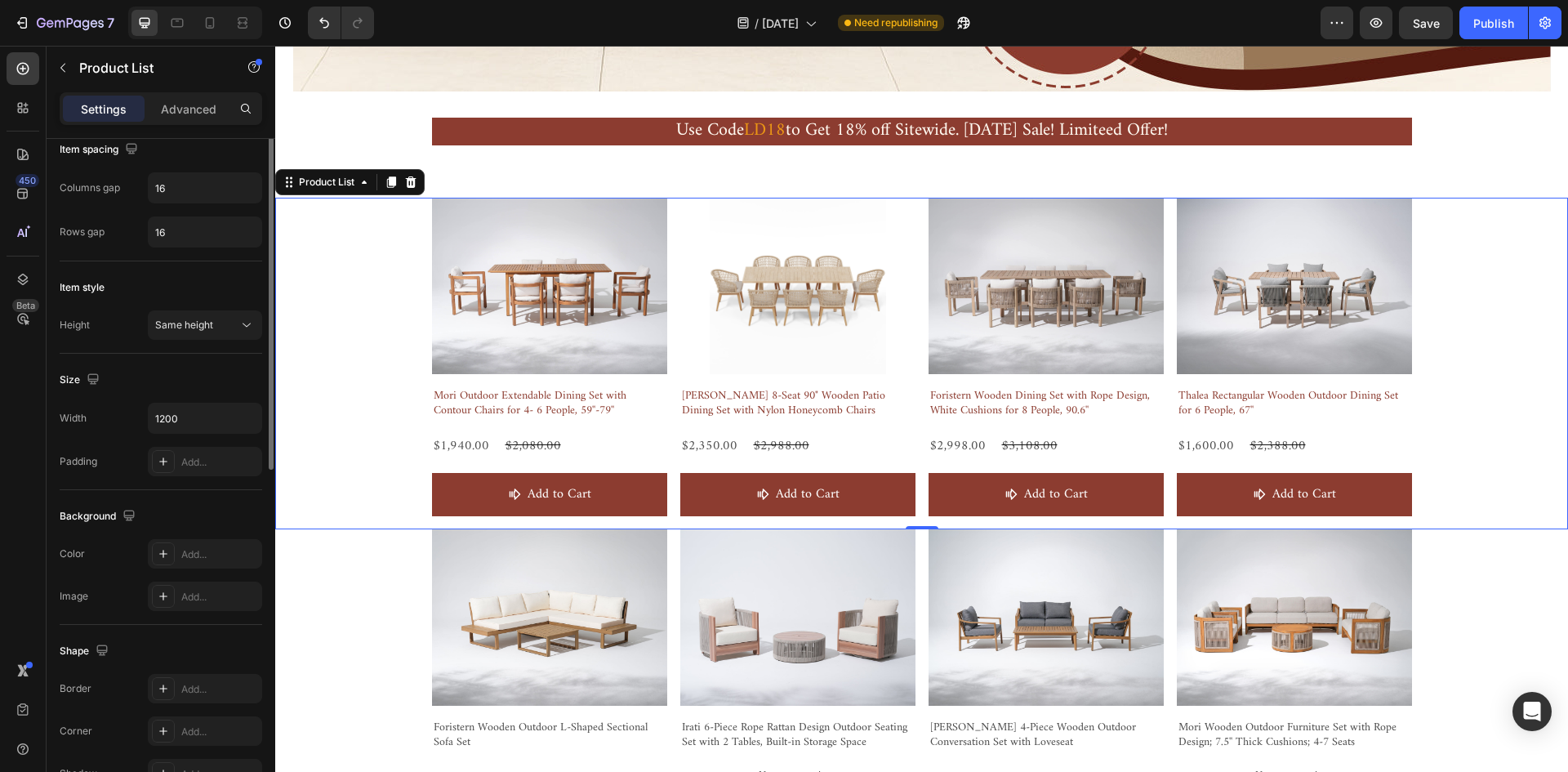
scroll to position [0, 0]
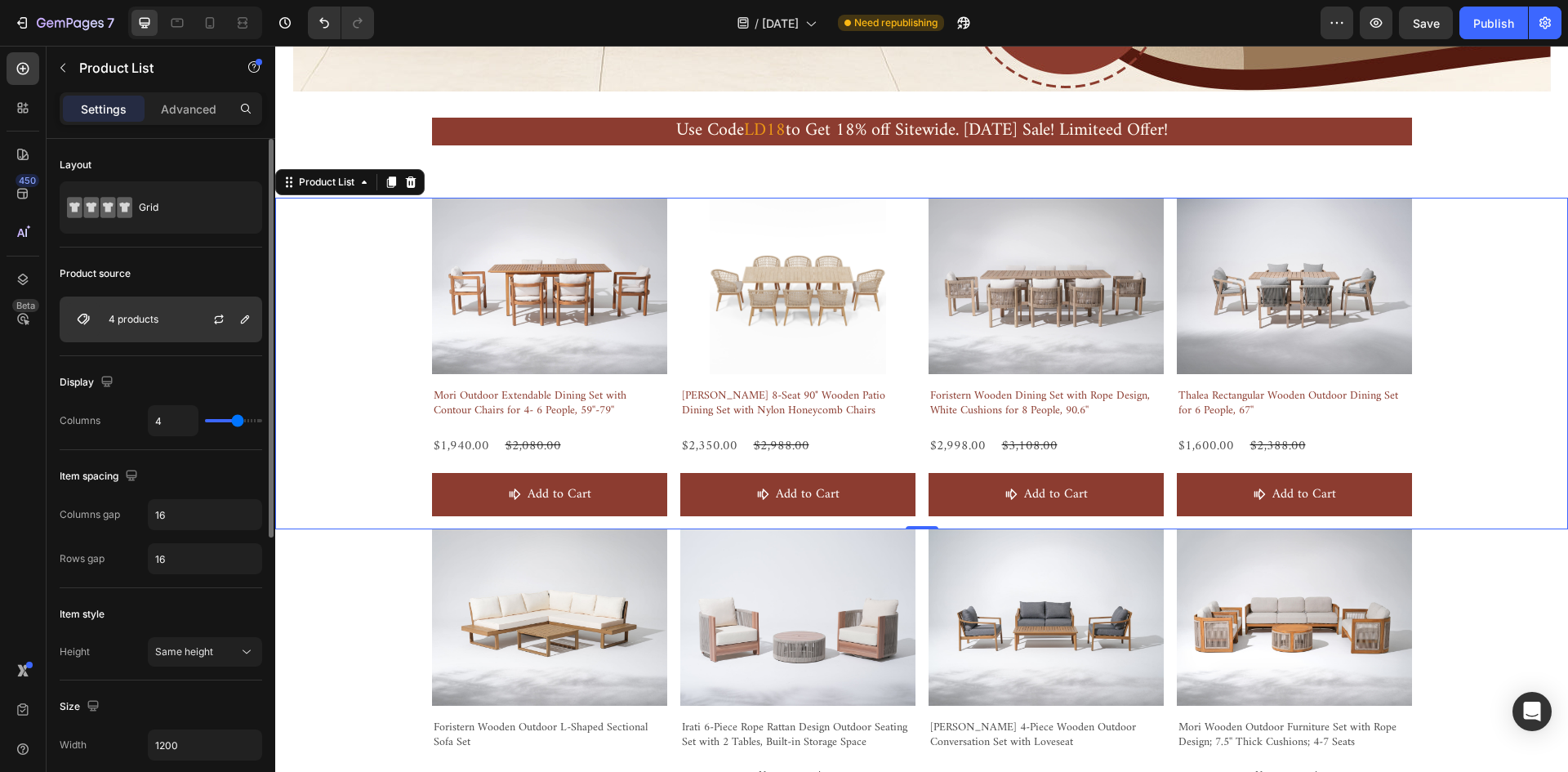
click at [153, 325] on div "4 products" at bounding box center [161, 319] width 202 height 46
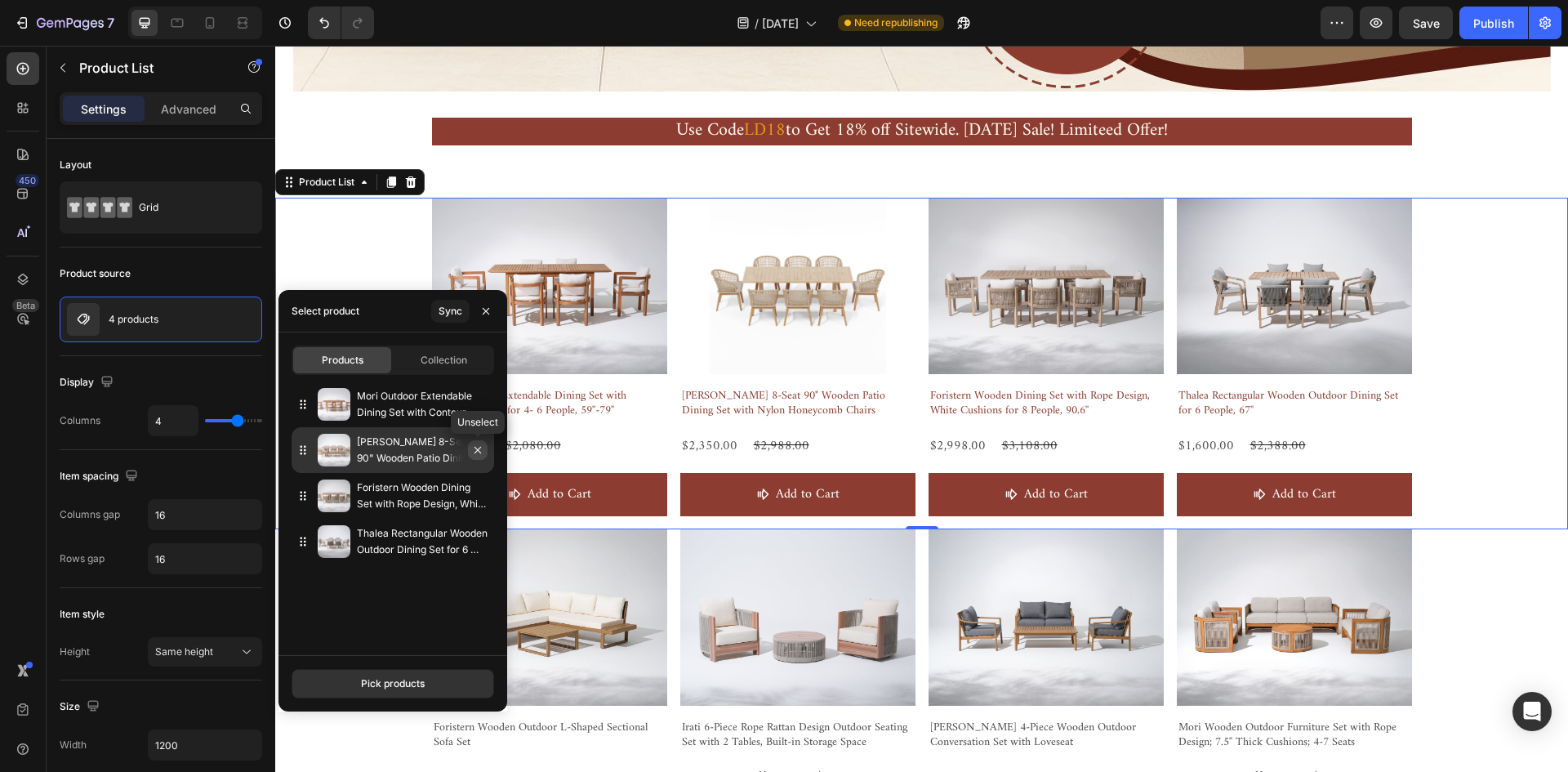
click at [476, 449] on icon "button" at bounding box center [477, 449] width 13 height 13
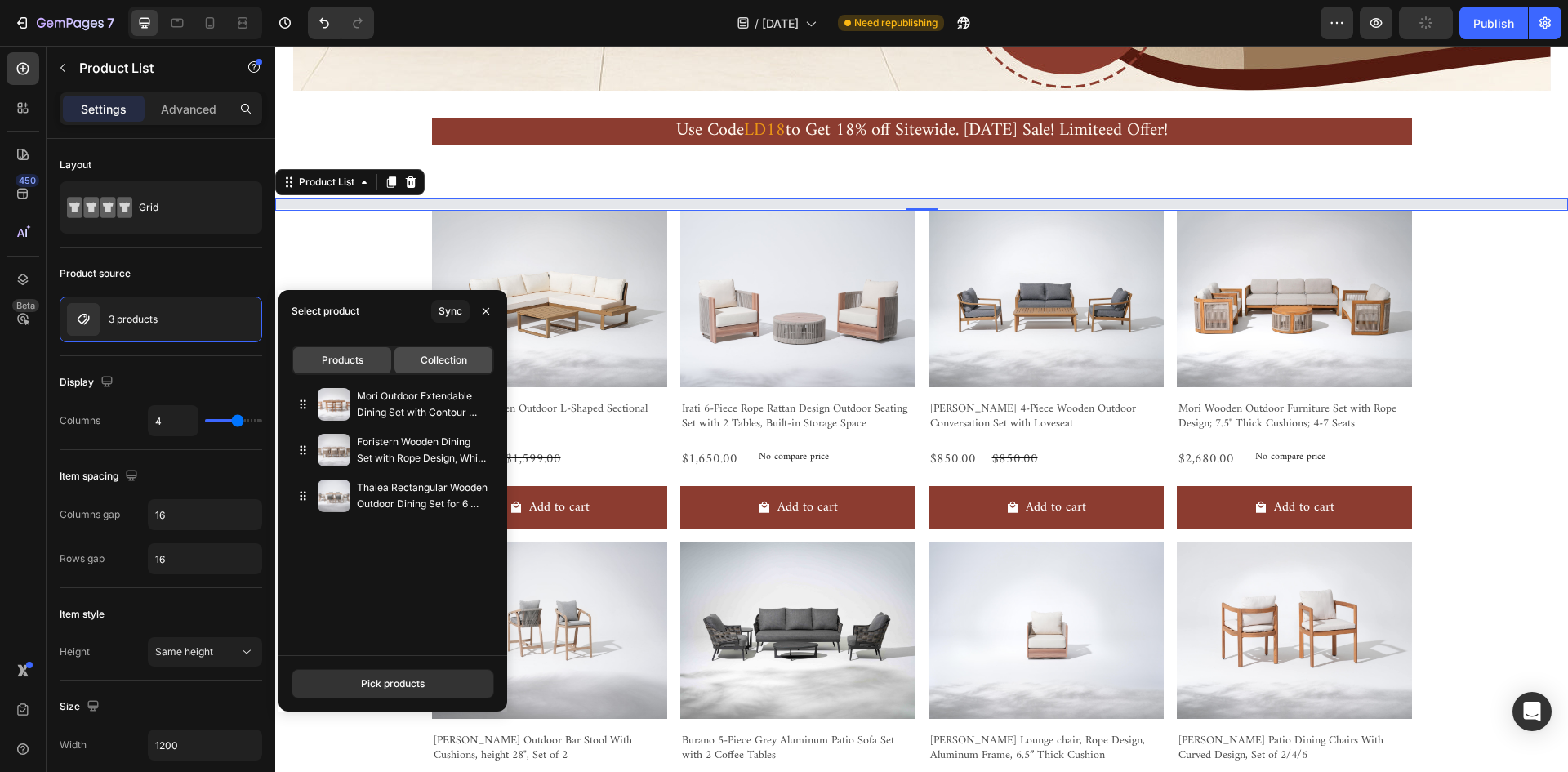
click at [430, 362] on span "Collection" at bounding box center [443, 360] width 47 height 14
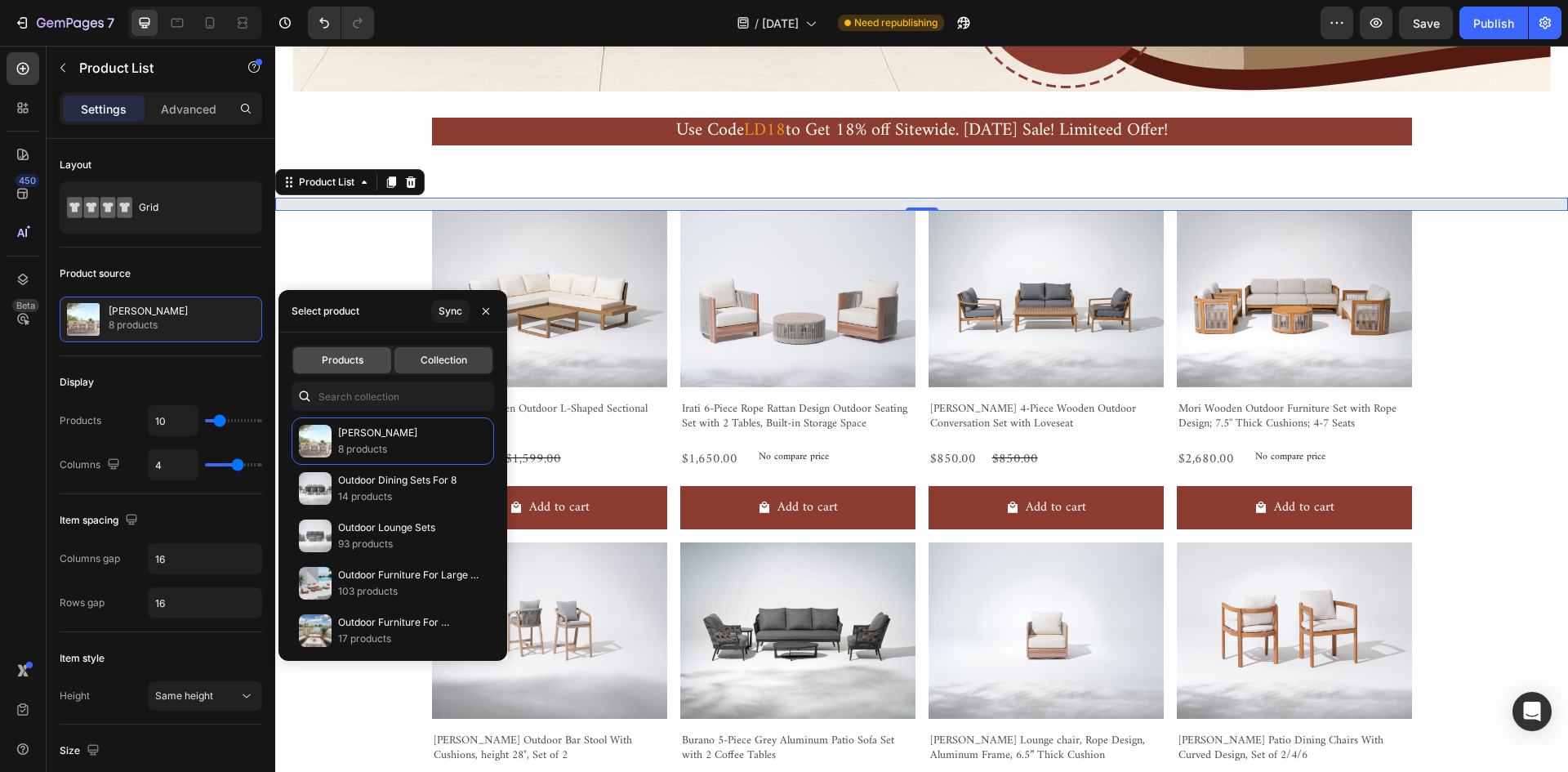
click at [356, 357] on span "Products" at bounding box center [342, 360] width 42 height 14
type input "4"
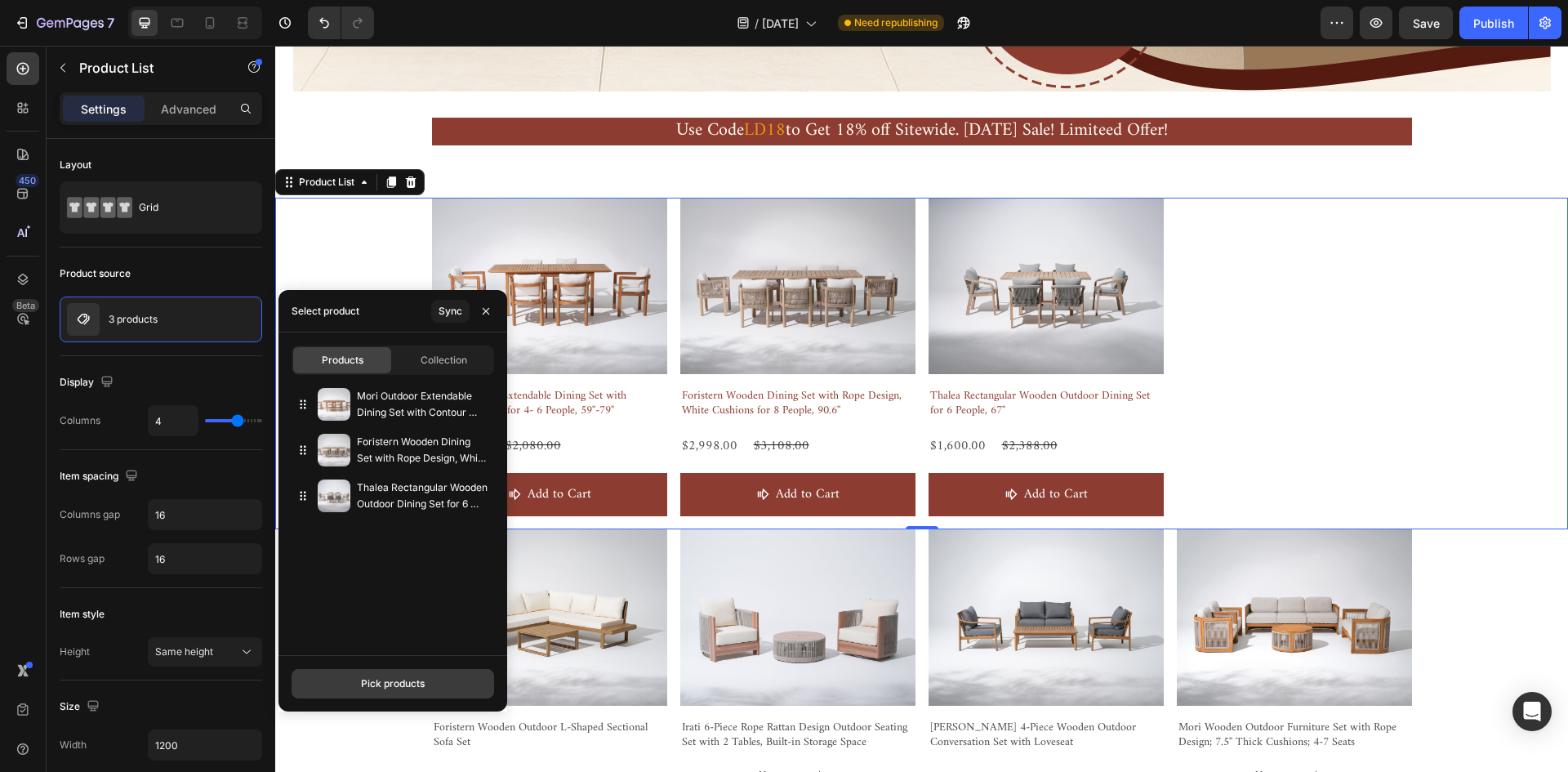
click at [412, 686] on div "Pick products" at bounding box center [392, 683] width 64 height 14
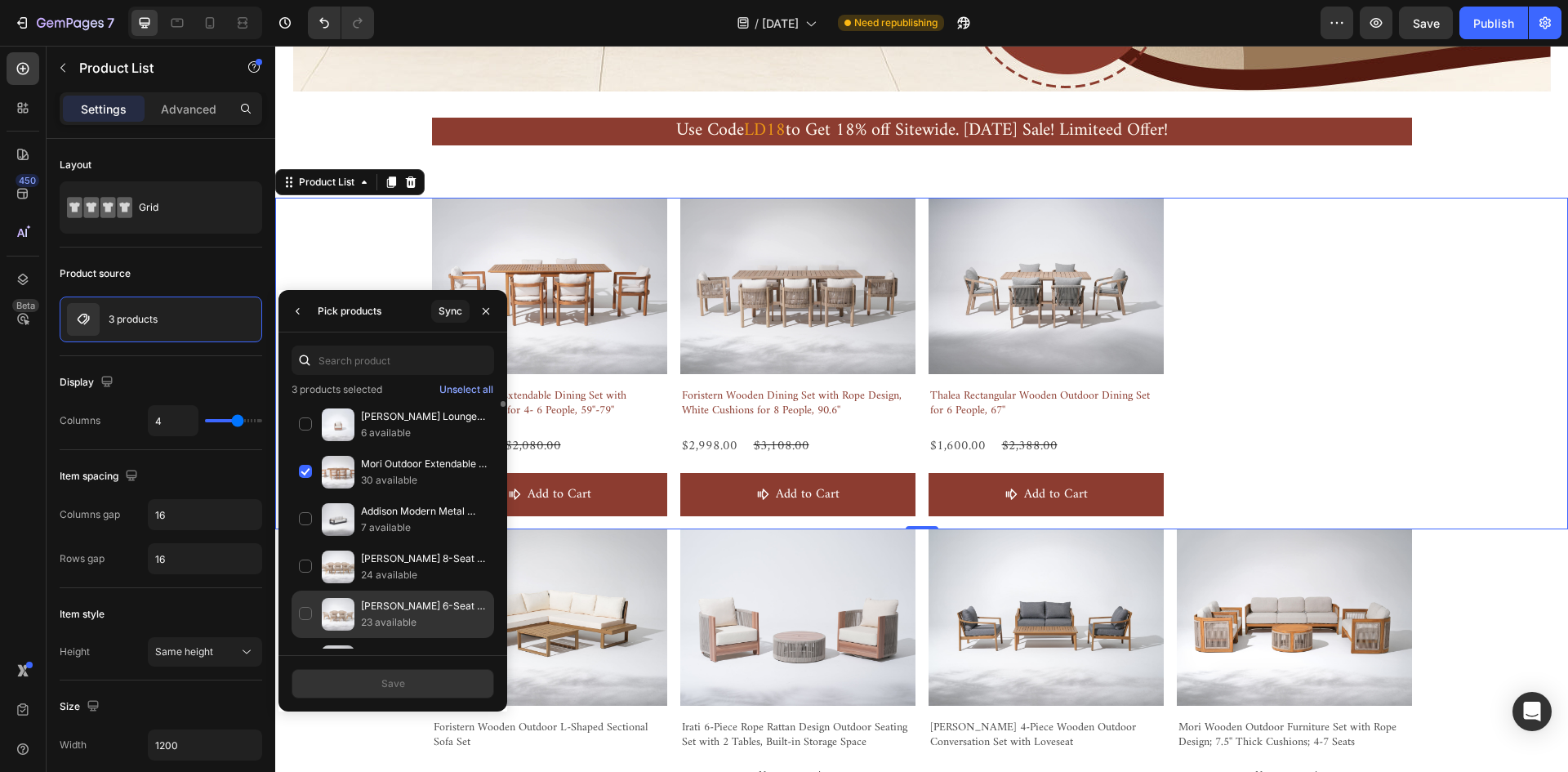
click at [442, 638] on div "[PERSON_NAME] 6-Seat 67" Wooden Patio Dining Set with Nylon Honeycomb Chairs; G…" at bounding box center [393, 662] width 202 height 48
click at [452, 689] on button "Save" at bounding box center [393, 683] width 202 height 30
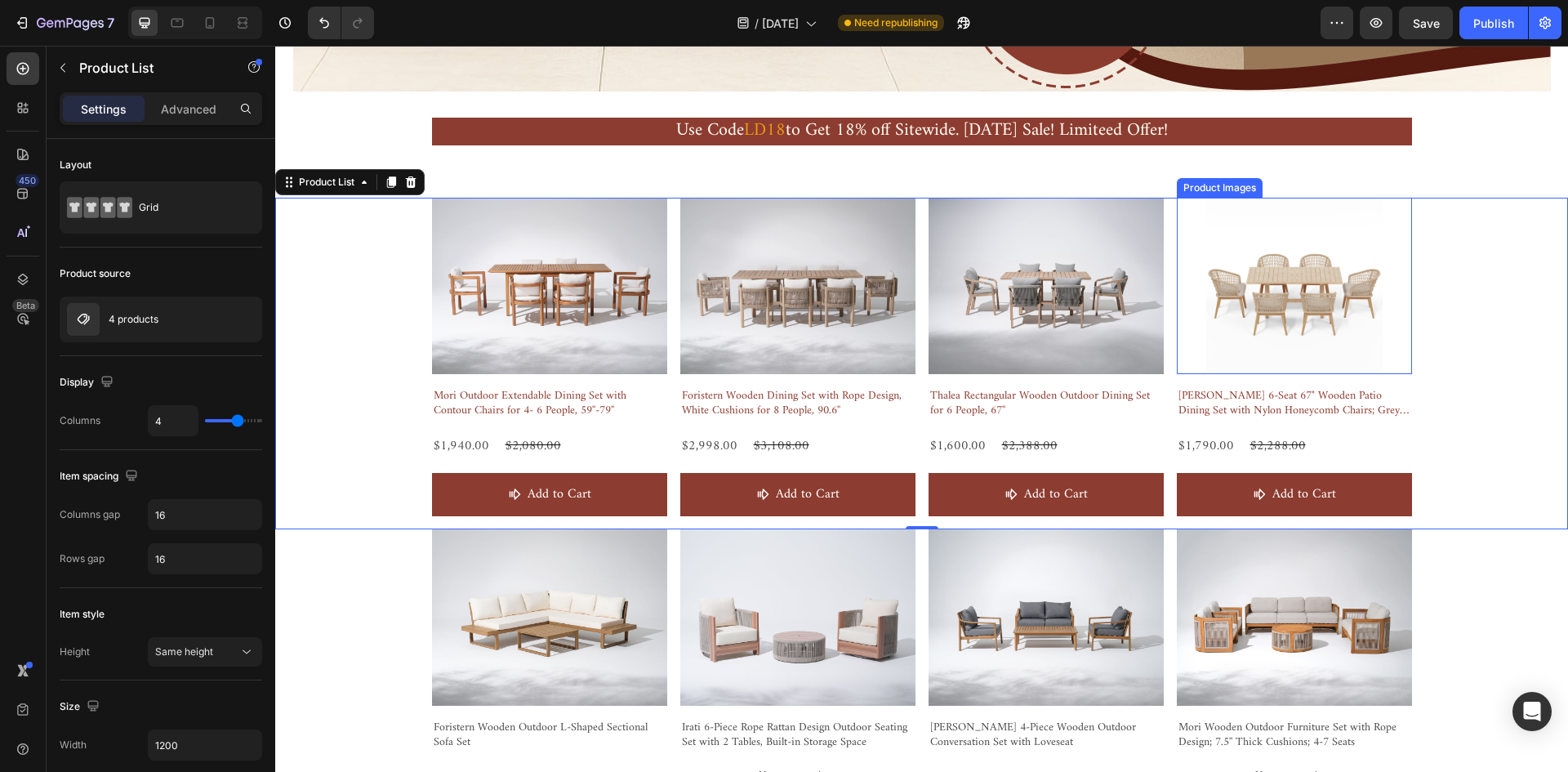
click at [1351, 294] on img at bounding box center [1294, 285] width 235 height 176
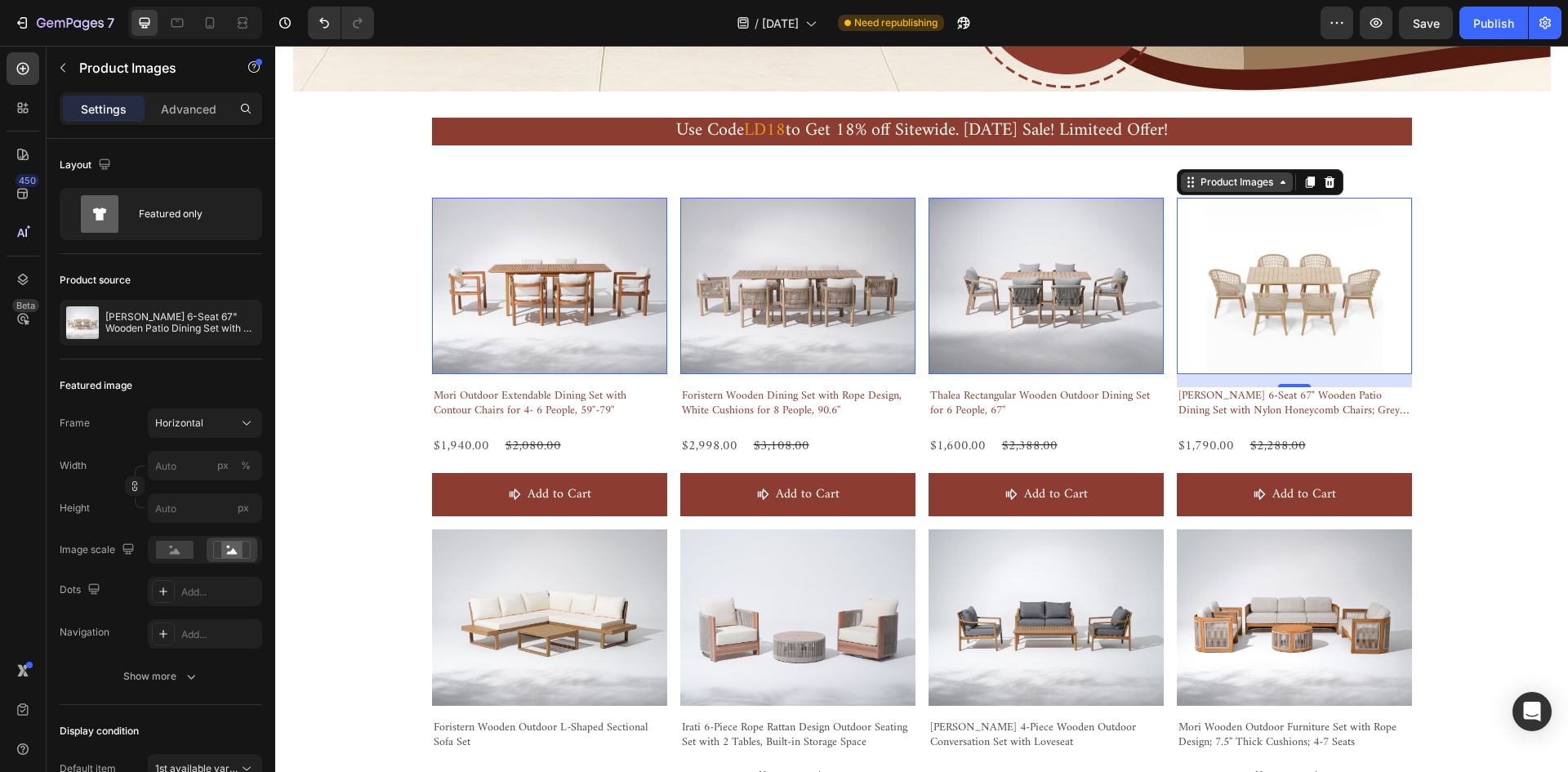
click at [516, 185] on div "Product Images" at bounding box center [476, 187] width 79 height 14
click at [516, 189] on div "Product Images" at bounding box center [476, 187] width 79 height 14
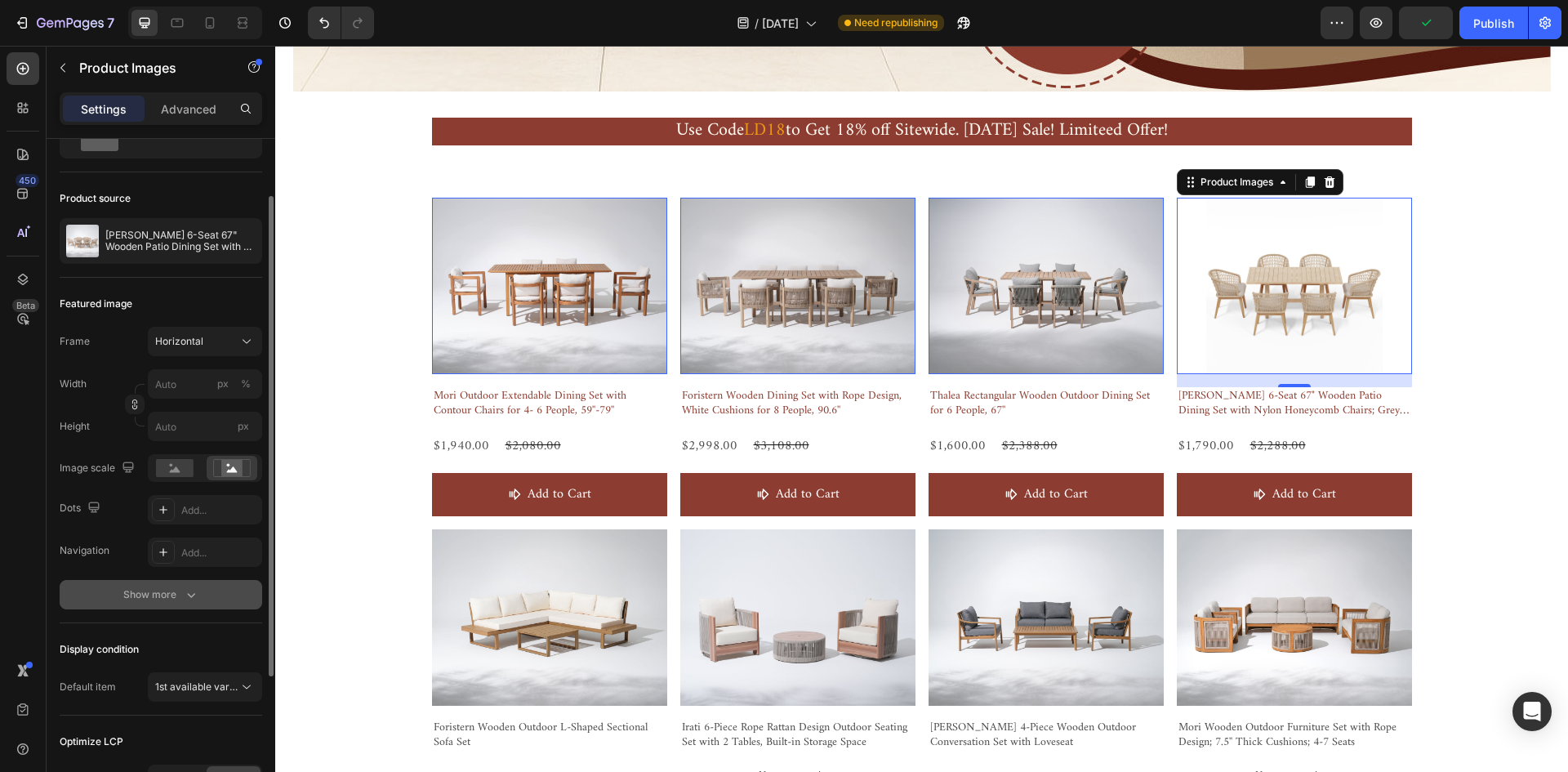
click at [180, 608] on button "Show more" at bounding box center [161, 594] width 202 height 30
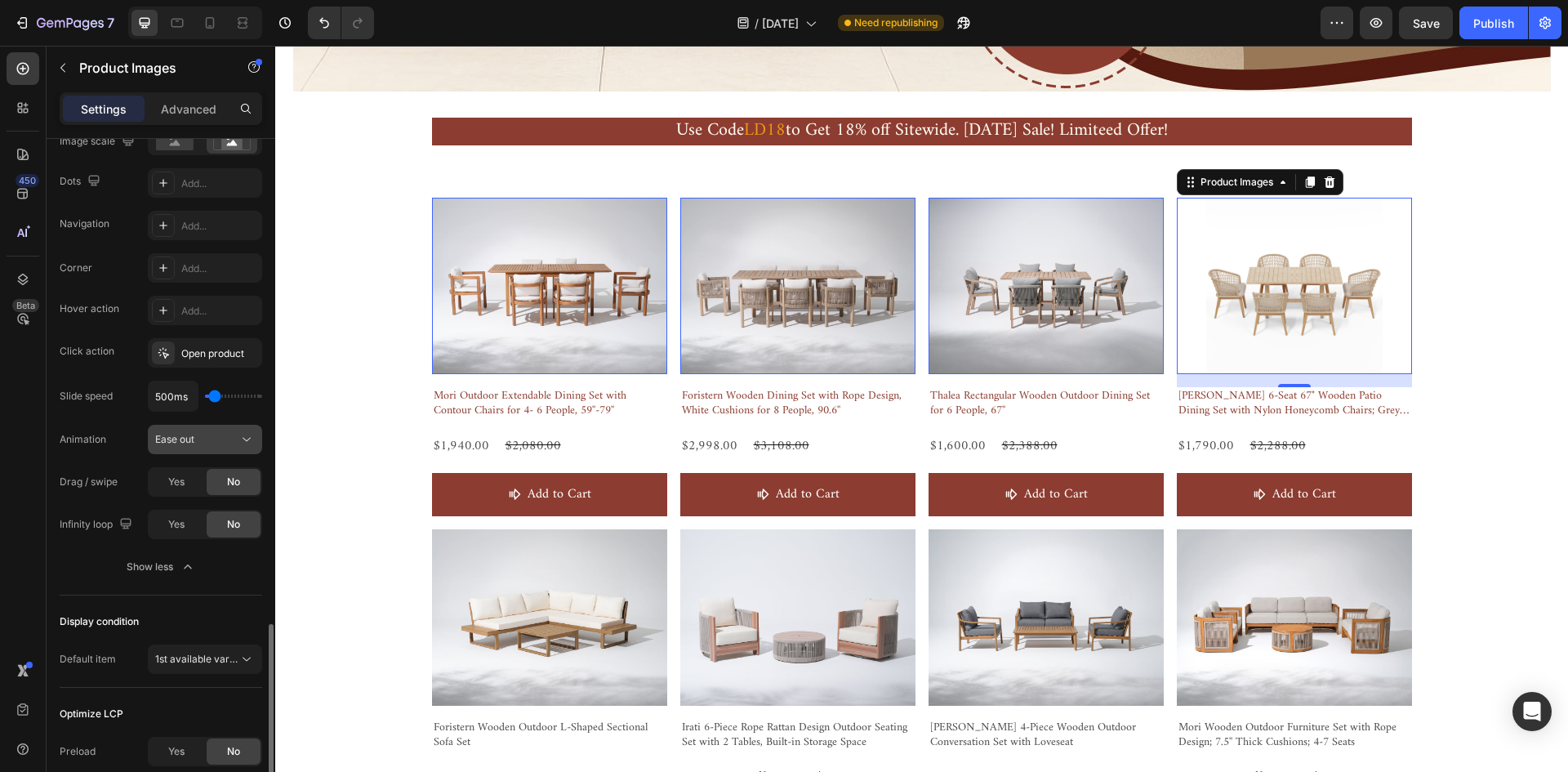
scroll to position [580, 0]
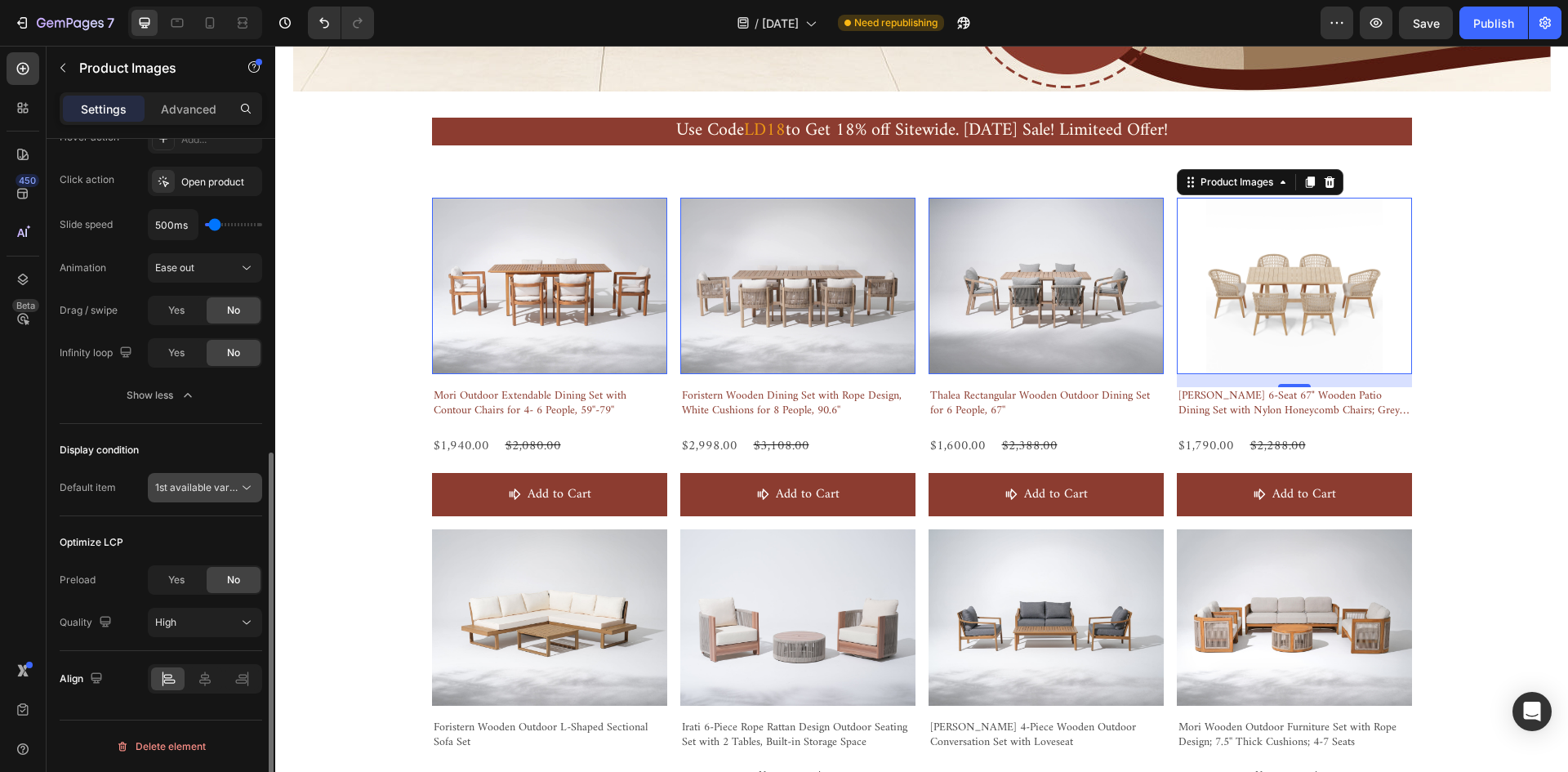
click at [198, 496] on div "1st available variant" at bounding box center [204, 487] width 100 height 16
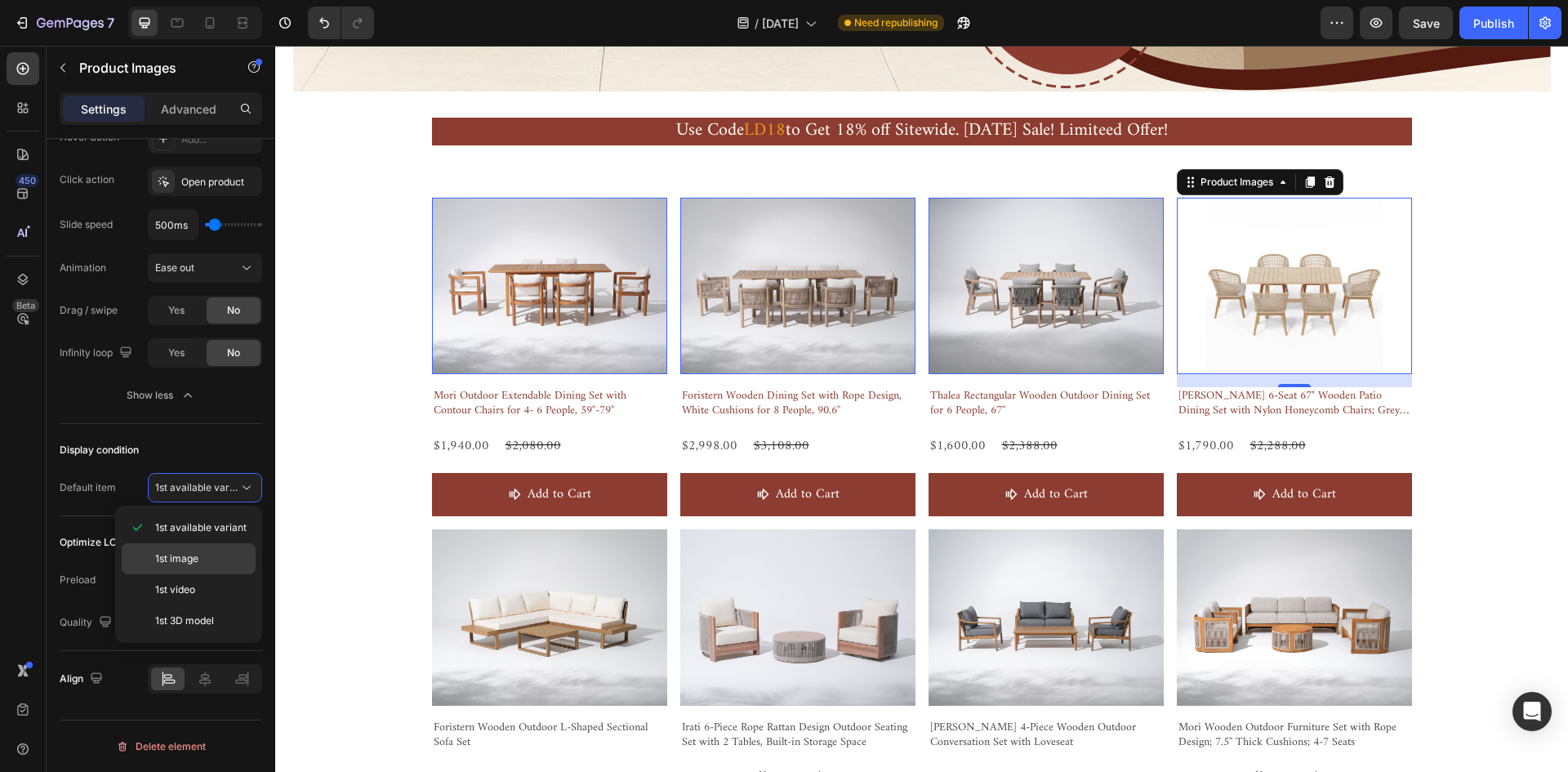
click at [217, 557] on p "1st image" at bounding box center [201, 558] width 93 height 14
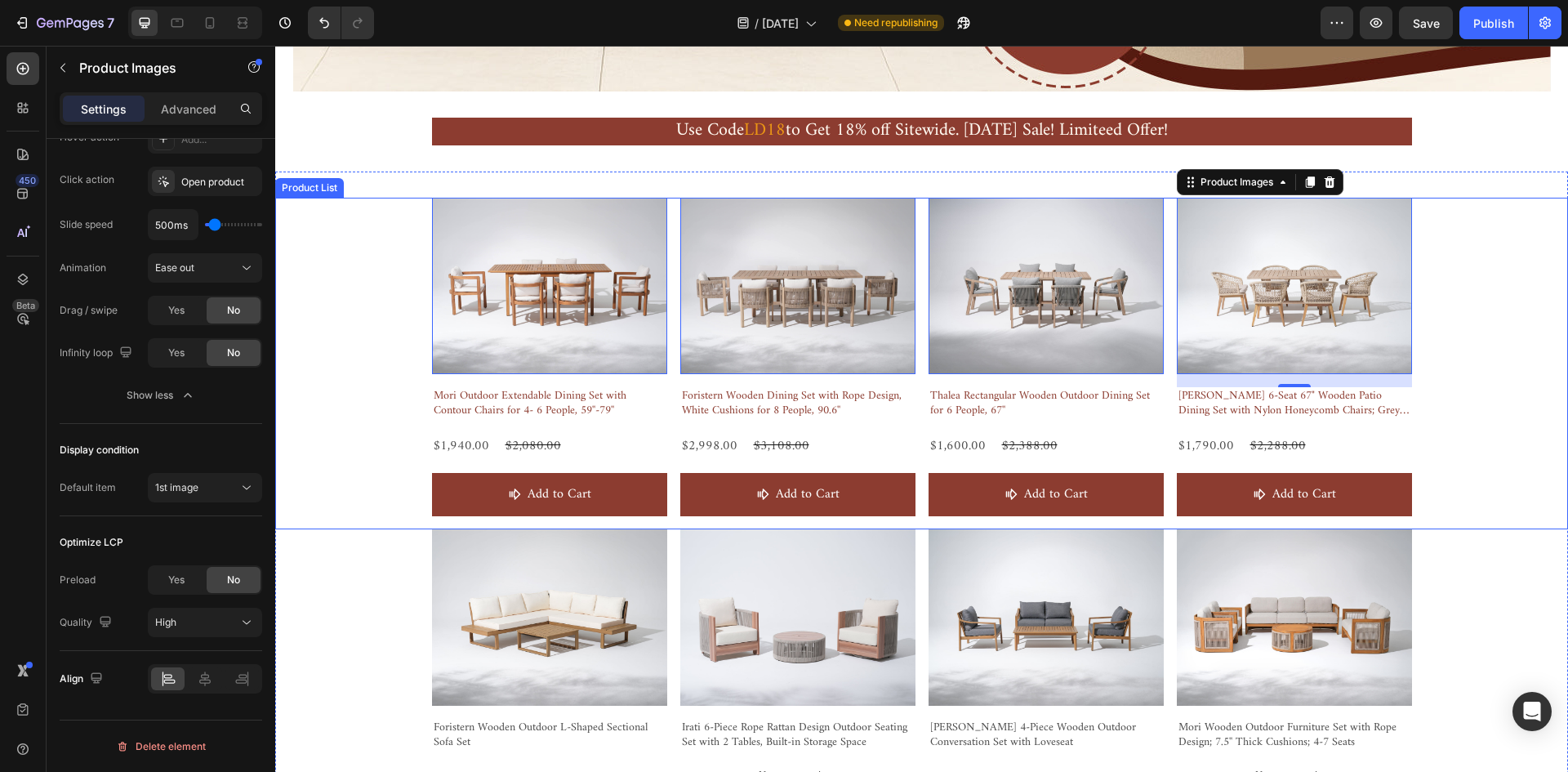
click at [1442, 262] on div "Product Images 0 Mori Outdoor Extendable Dining Set with Contour Chairs for 4- …" at bounding box center [921, 363] width 1292 height 332
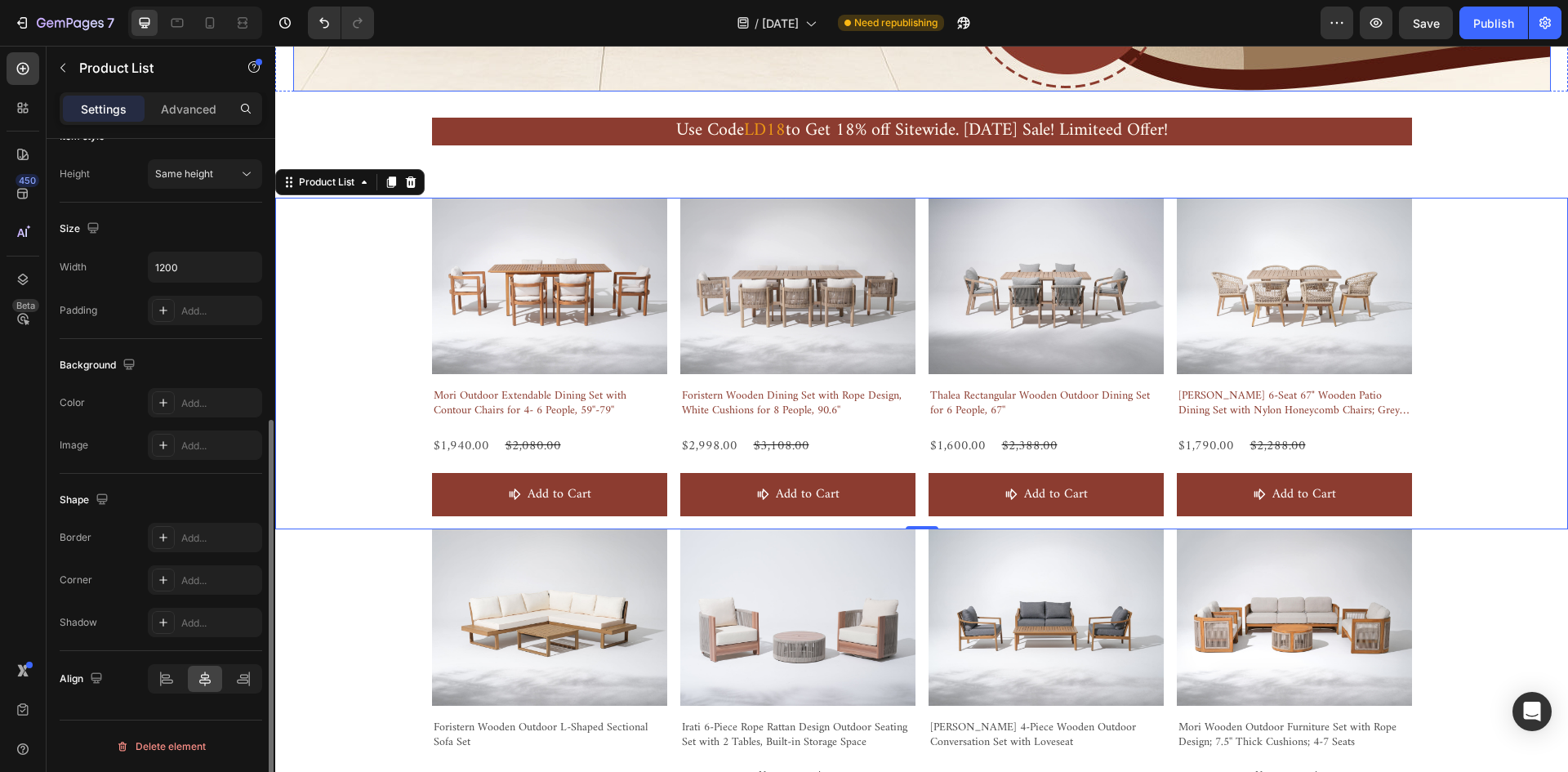
scroll to position [0, 0]
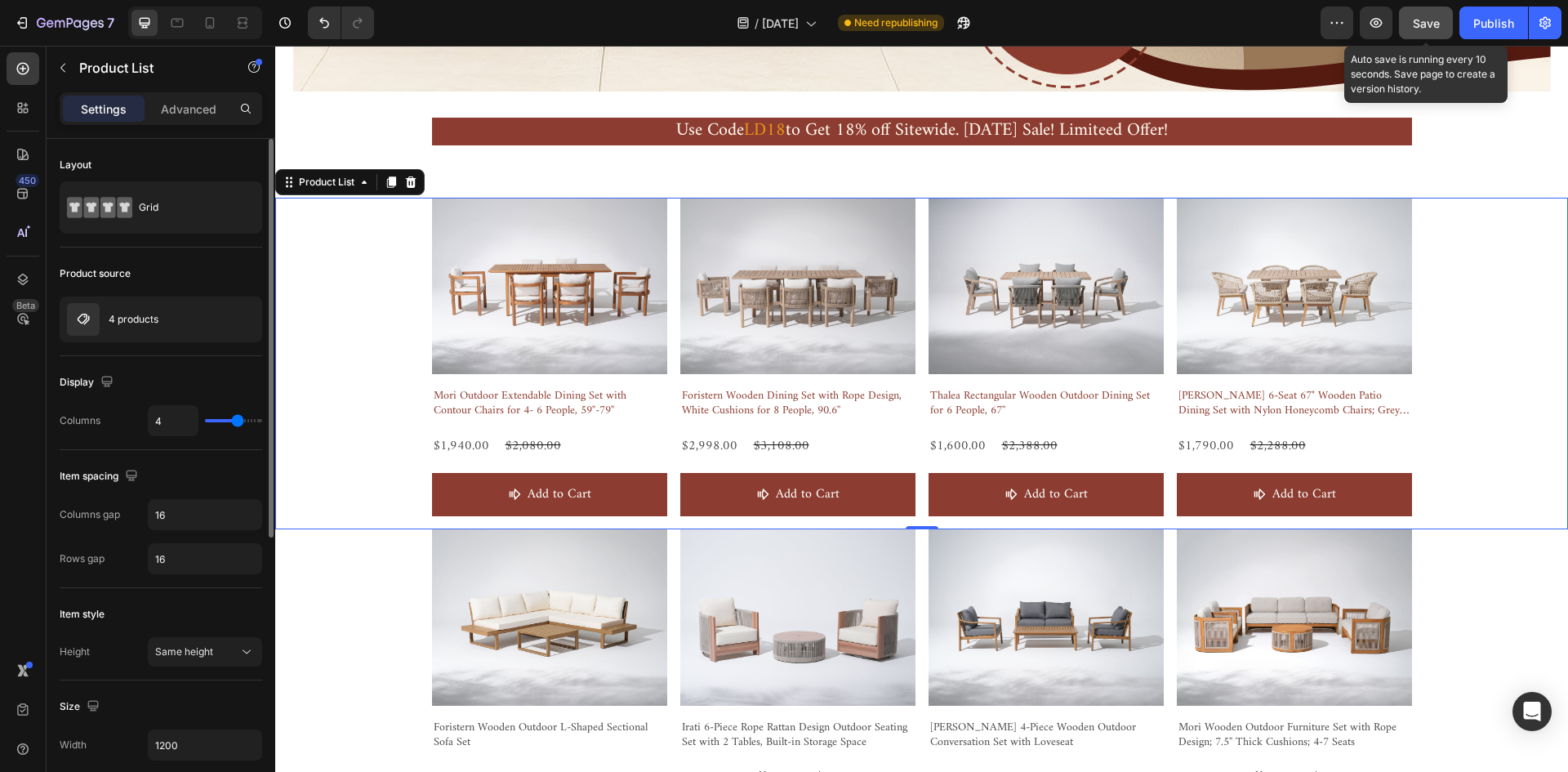
click at [1431, 26] on span "Save" at bounding box center [1426, 23] width 27 height 14
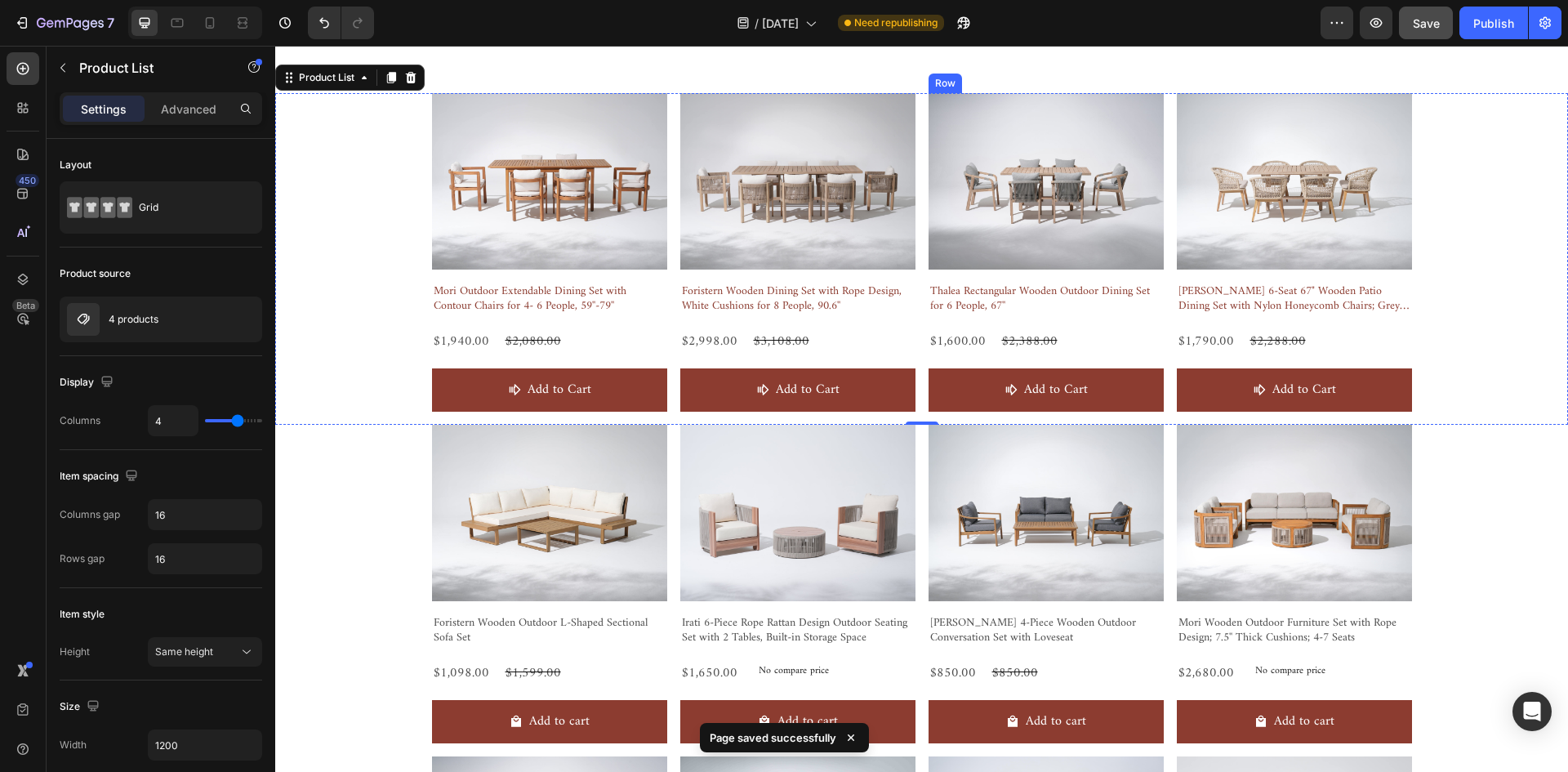
scroll to position [845, 0]
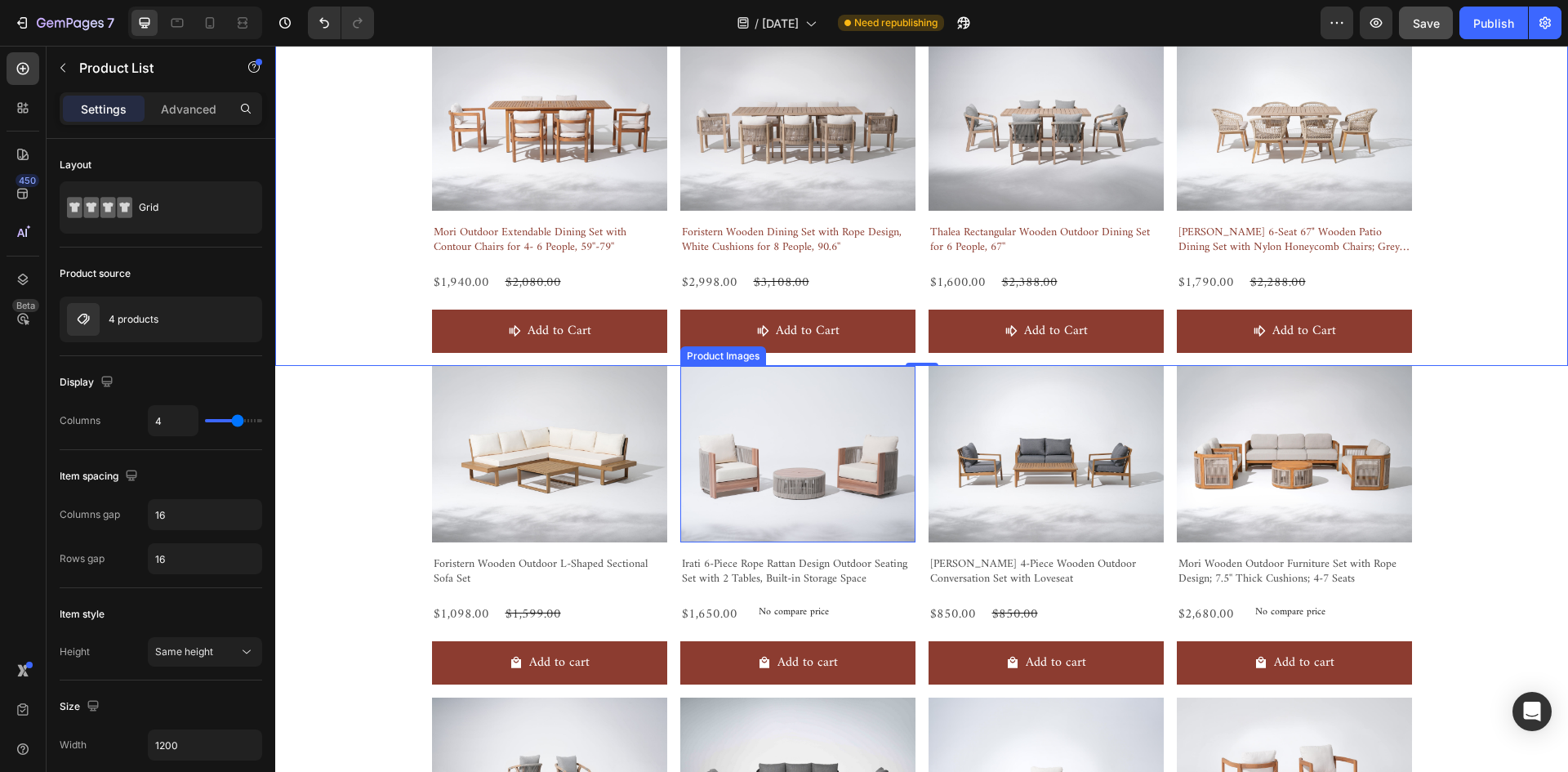
click at [827, 436] on img at bounding box center [797, 454] width 235 height 176
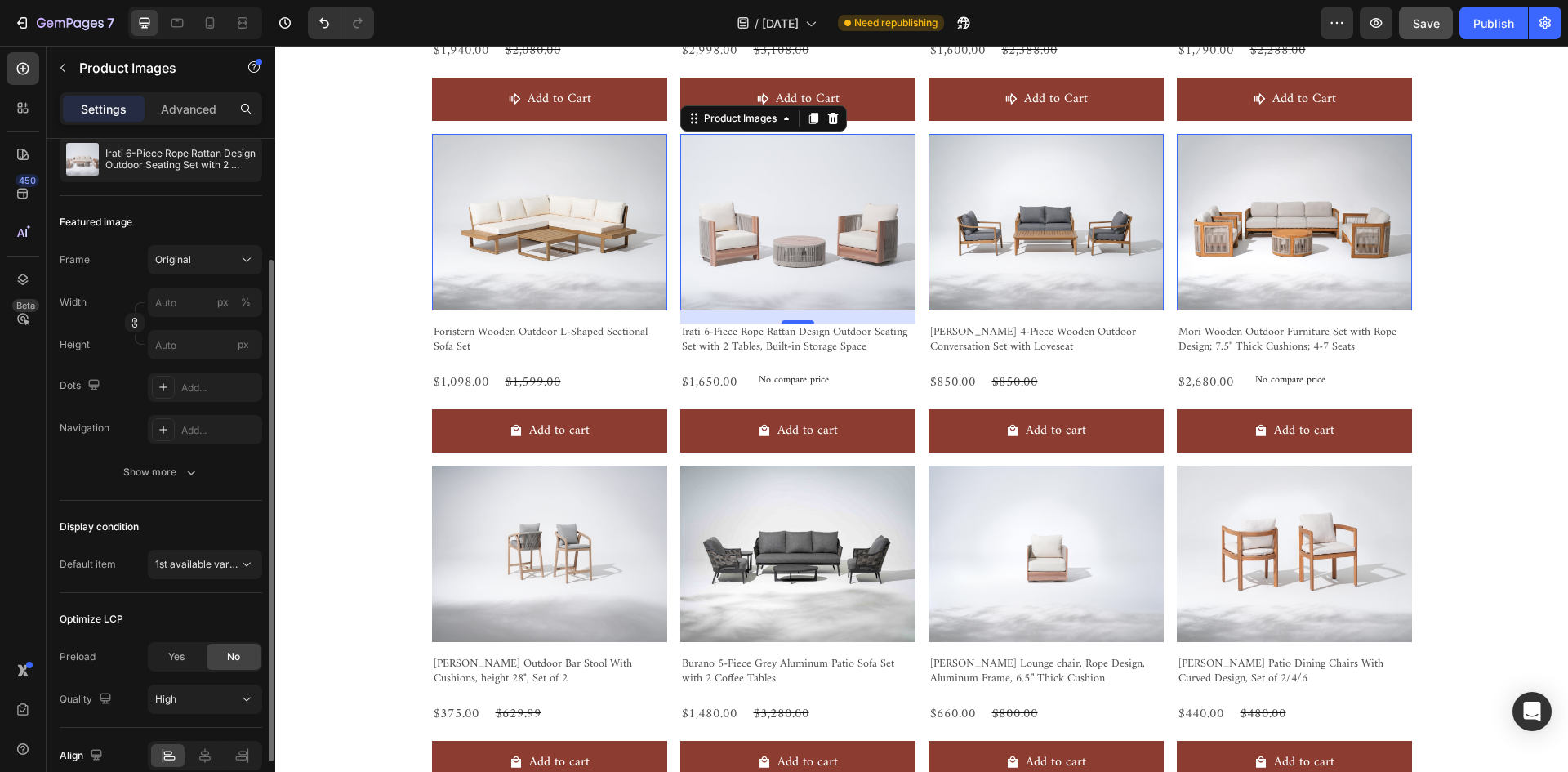
scroll to position [1172, 0]
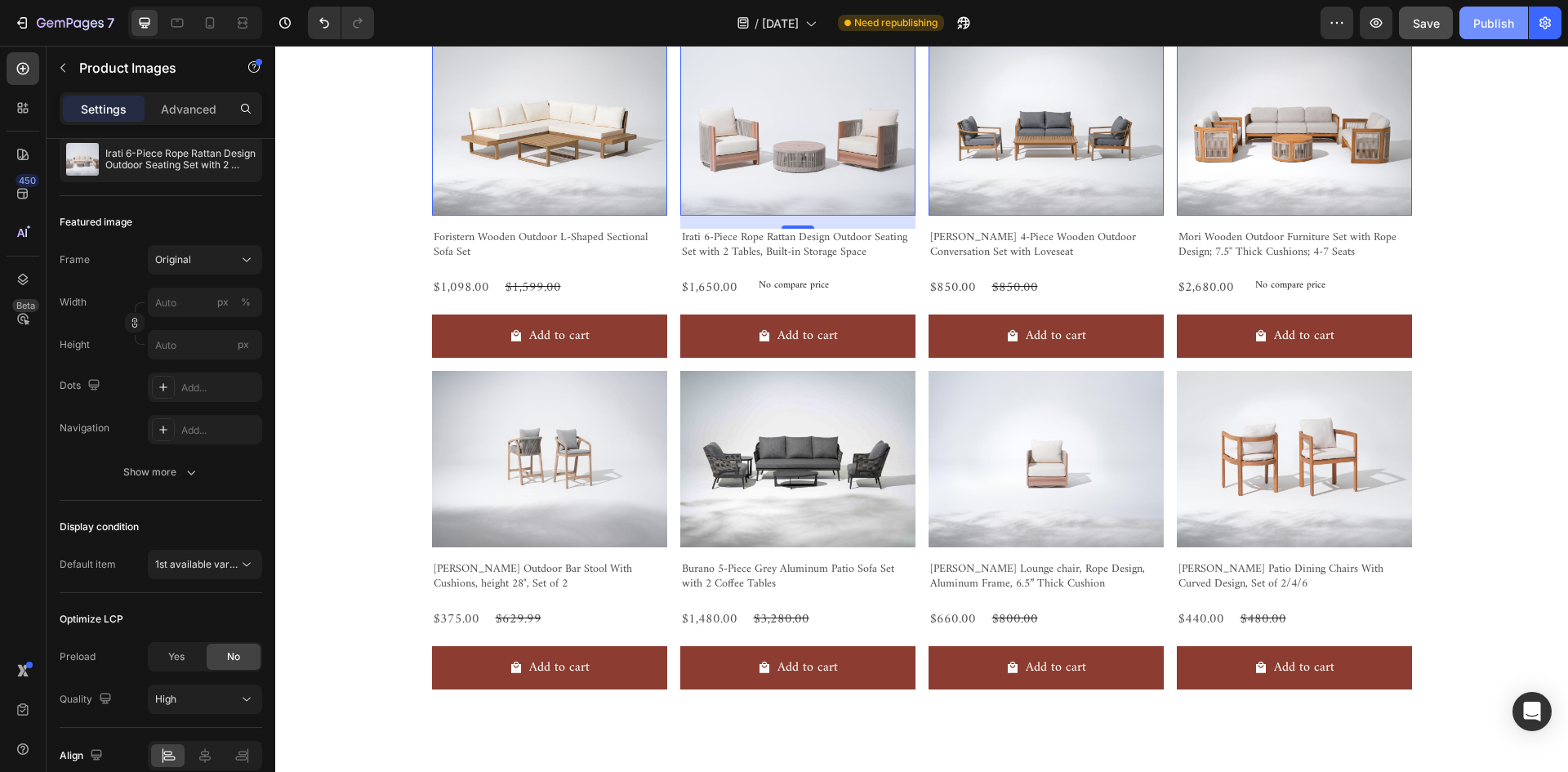
click at [1513, 14] on button "Publish" at bounding box center [1493, 23] width 69 height 32
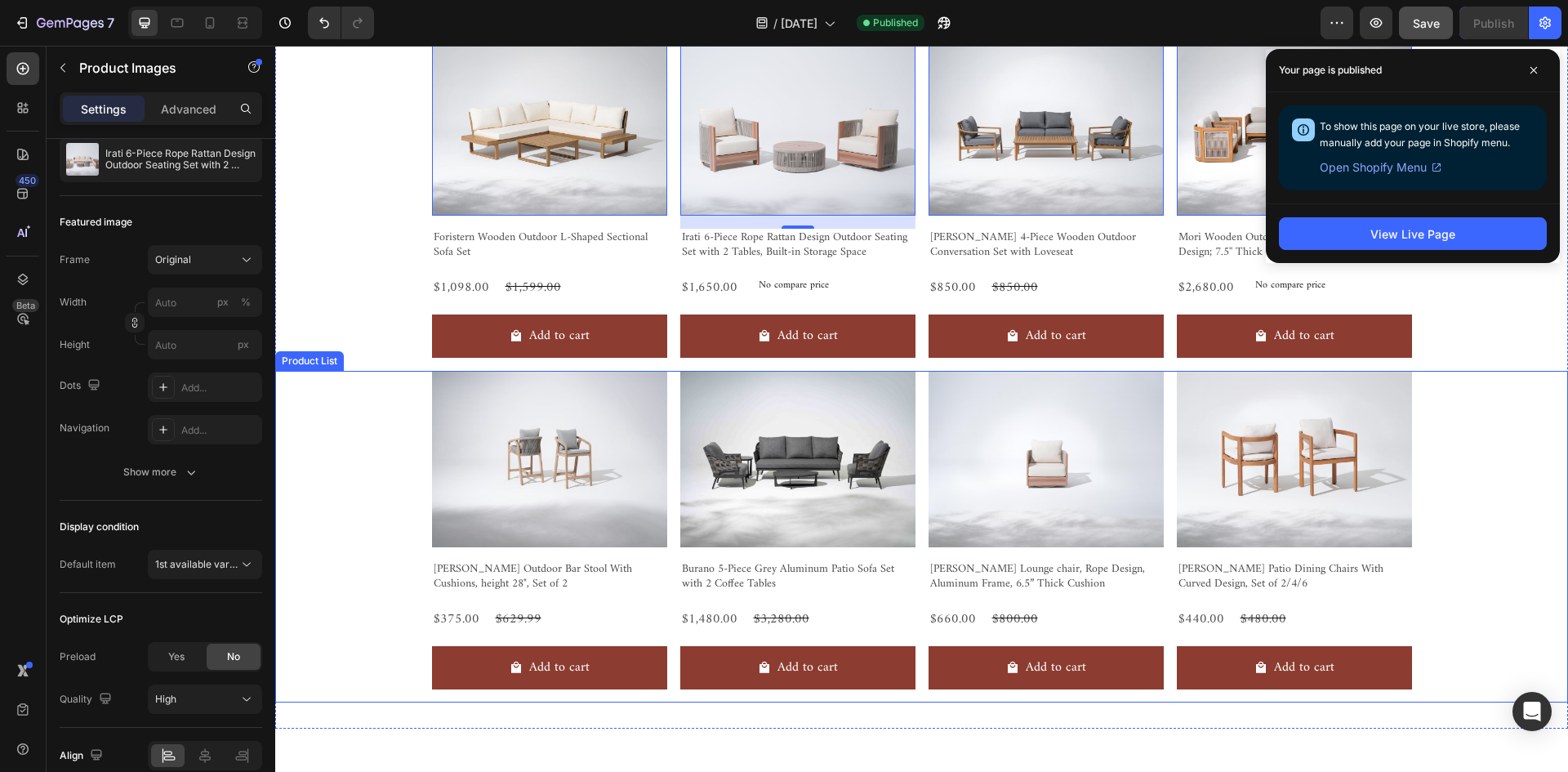
click at [1486, 481] on div "Product Images [PERSON_NAME] Outdoor Bar Stool With Cushions, height 28", Set o…" at bounding box center [921, 537] width 1292 height 332
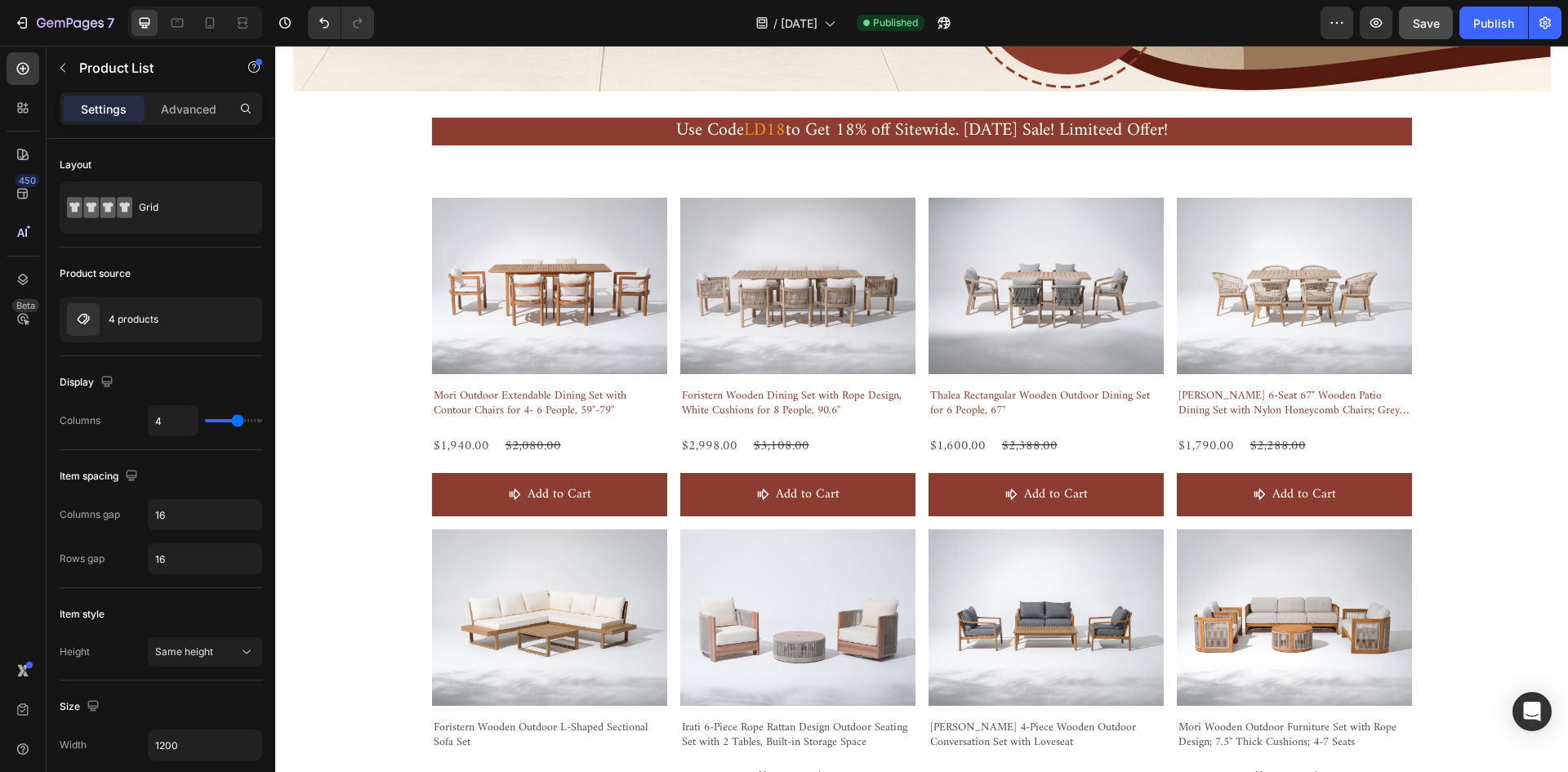
scroll to position [437, 0]
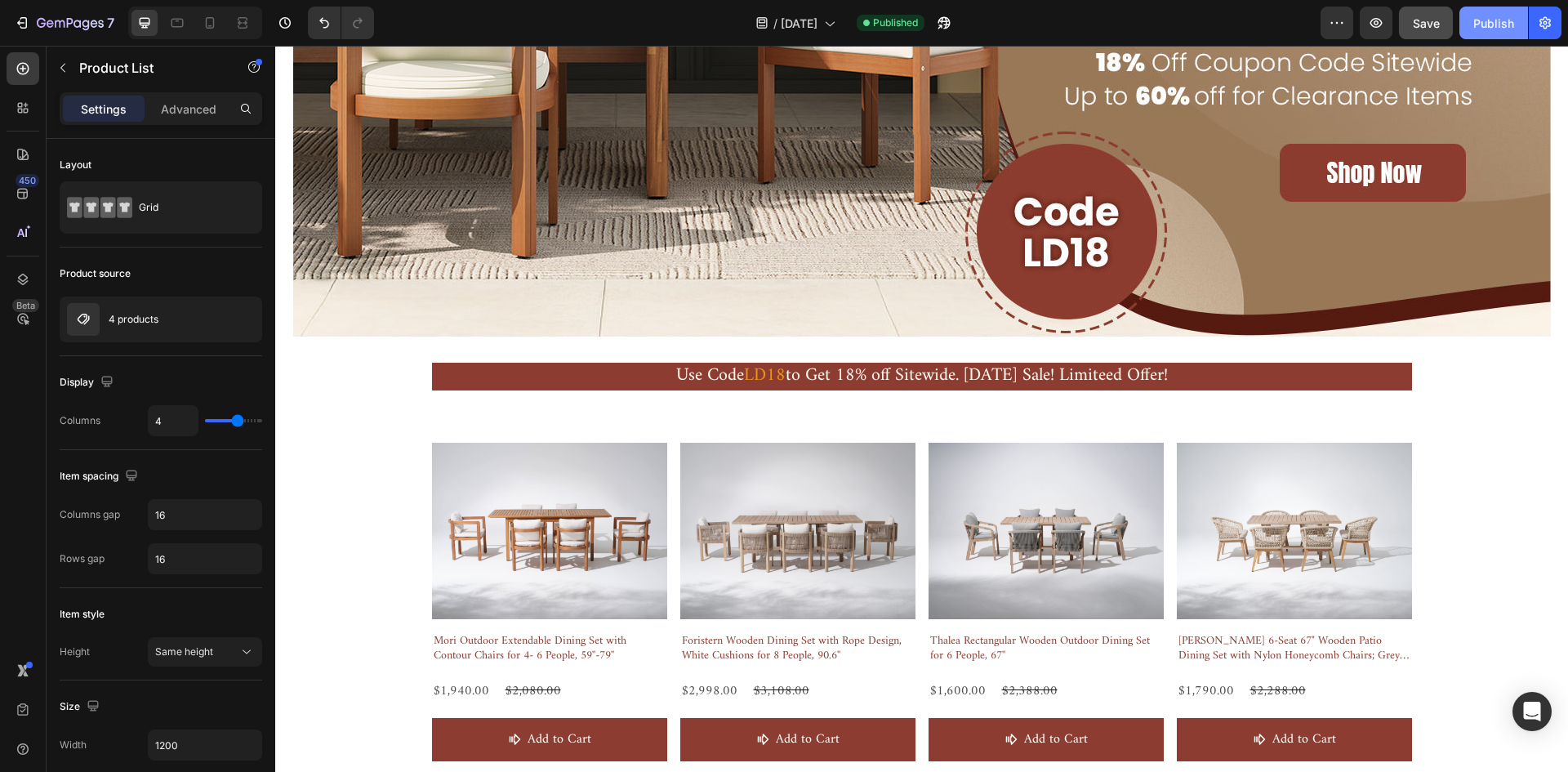
click at [1494, 24] on div "Publish" at bounding box center [1493, 23] width 41 height 17
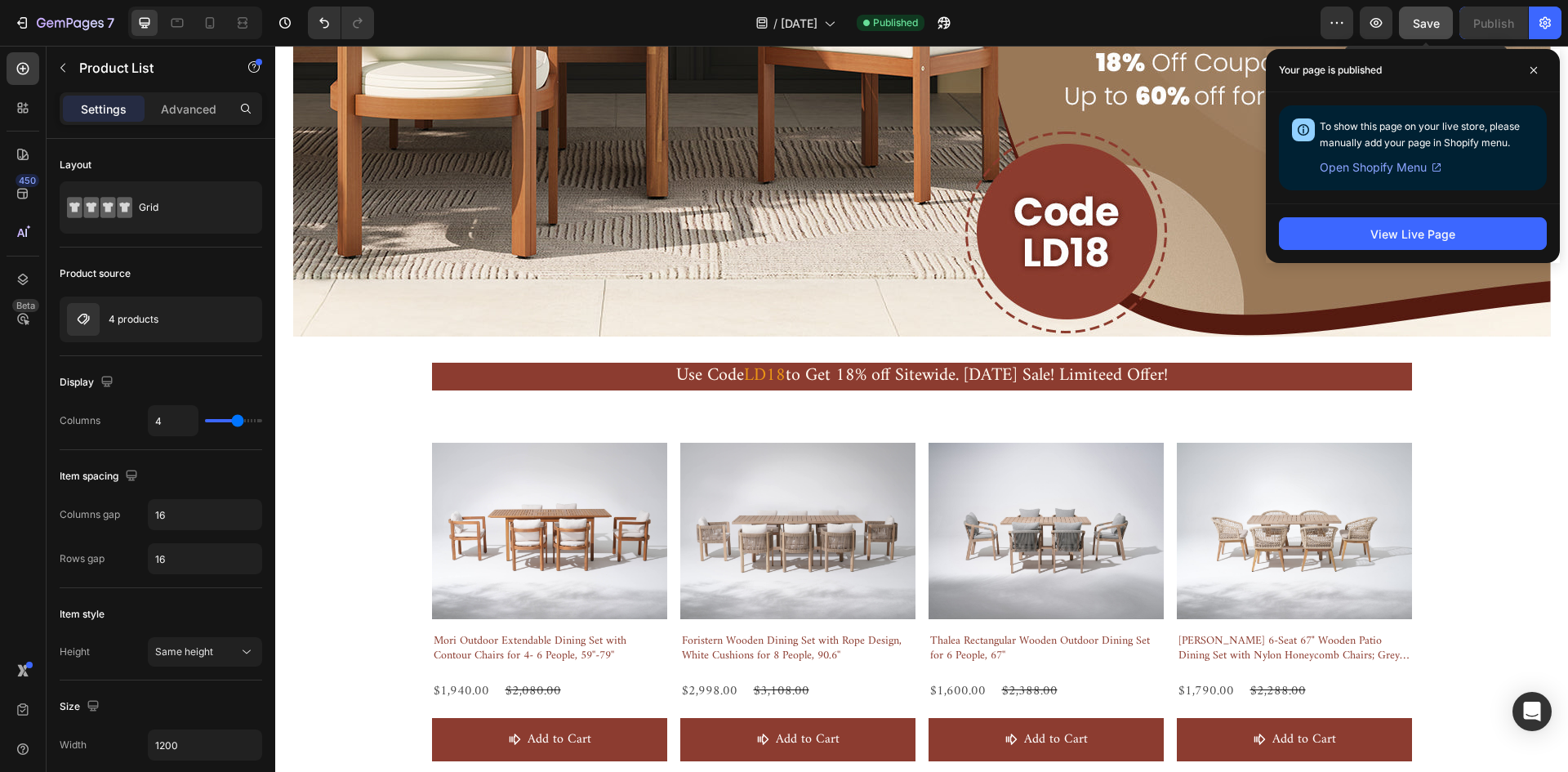
click at [1428, 14] on div "Save" at bounding box center [1426, 23] width 27 height 17
